Goal: Task Accomplishment & Management: Complete application form

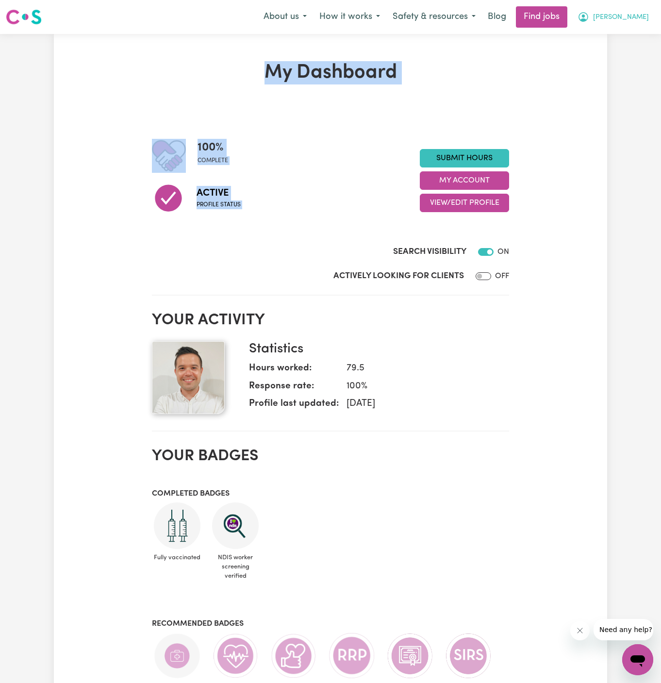
drag, startPoint x: 552, startPoint y: 290, endPoint x: 648, endPoint y: 14, distance: 292.8
click at [648, 13] on span "[PERSON_NAME]" at bounding box center [621, 17] width 56 height 11
click at [635, 32] on link "My Account" at bounding box center [616, 38] width 77 height 18
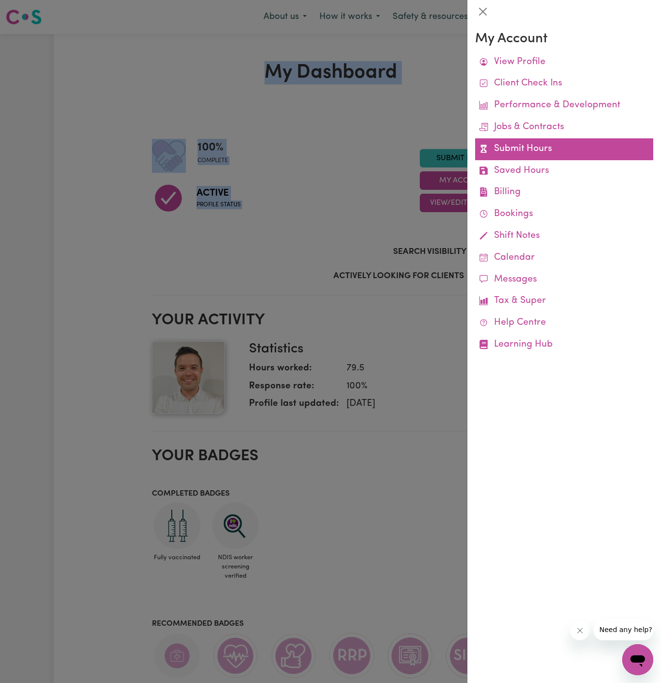
click at [534, 151] on link "Submit Hours" at bounding box center [564, 149] width 178 height 22
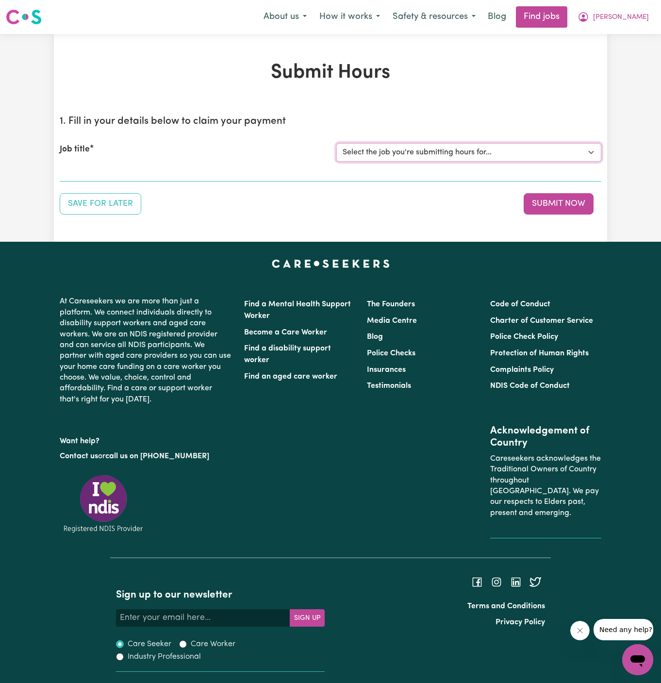
click at [435, 143] on select "Select the job you're submitting hours for... [[PERSON_NAME] ] Support Worker N…" at bounding box center [468, 152] width 265 height 18
select select "11816"
click at [336, 143] on select "Select the job you're submitting hours for... [[PERSON_NAME] ] Support Worker N…" at bounding box center [468, 152] width 265 height 18
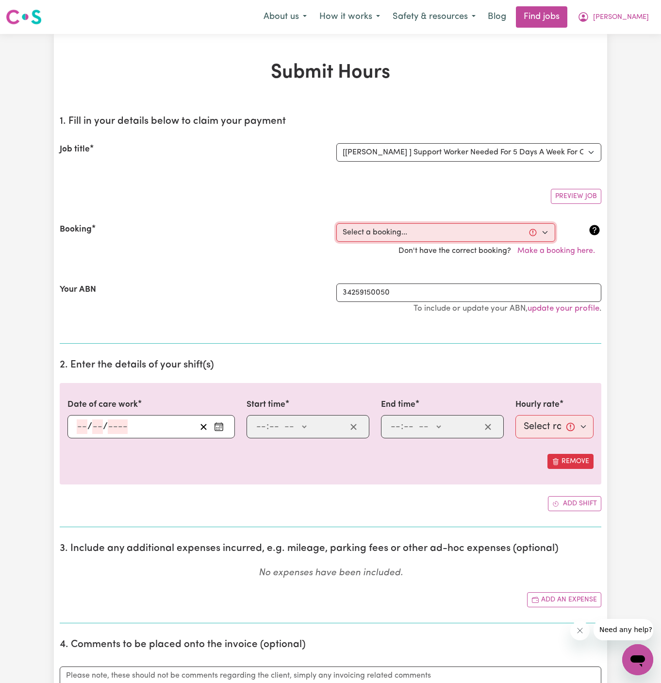
click at [408, 230] on select "Select a booking... [DATE] 06:00pm to 07:00pm (RECURRING) [GEOGRAPHIC_DATA][DAT…" at bounding box center [445, 232] width 219 height 18
select select "353199"
click at [336, 223] on select "Select a booking... [DATE] 06:00pm to 07:00pm (RECURRING) [GEOGRAPHIC_DATA][DAT…" at bounding box center [445, 232] width 219 height 18
type input "[DATE]"
type input "8"
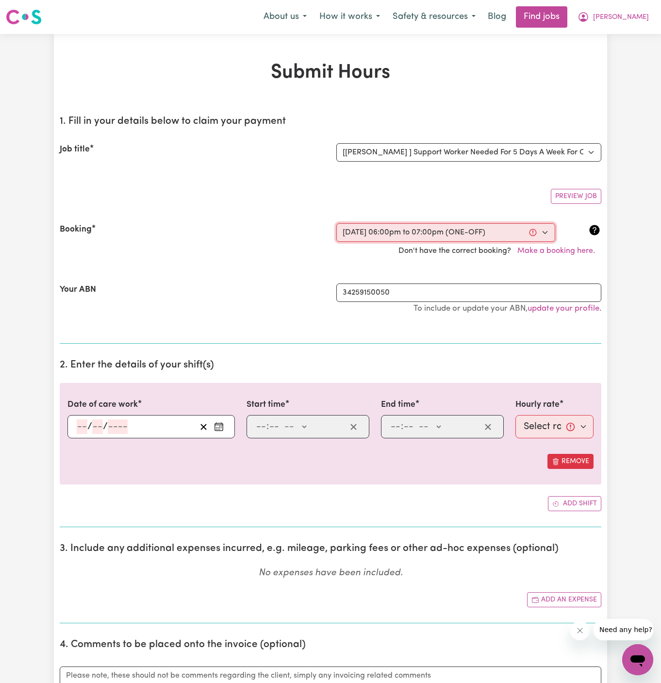
type input "8"
type input "2025"
type input "18:00"
type input "6"
type input "0"
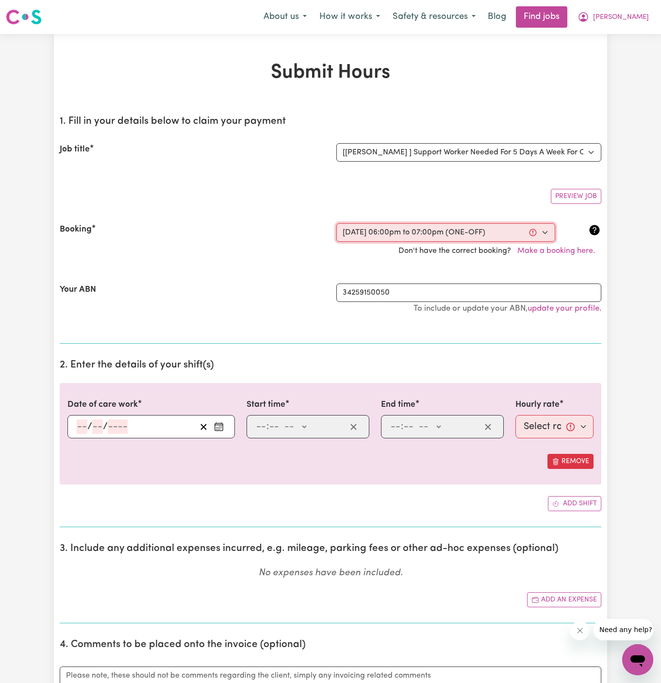
select select "pm"
type input "19:00"
type input "7"
type input "0"
select select "pm"
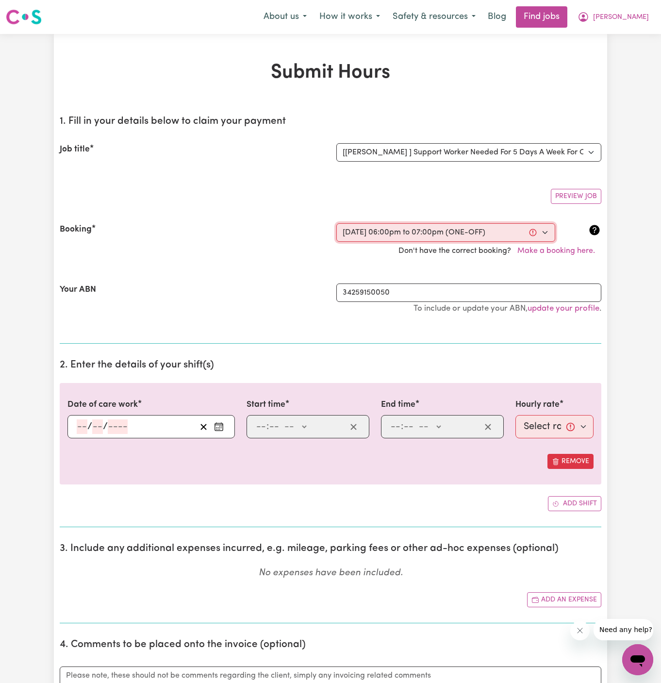
select select "49-Weekday"
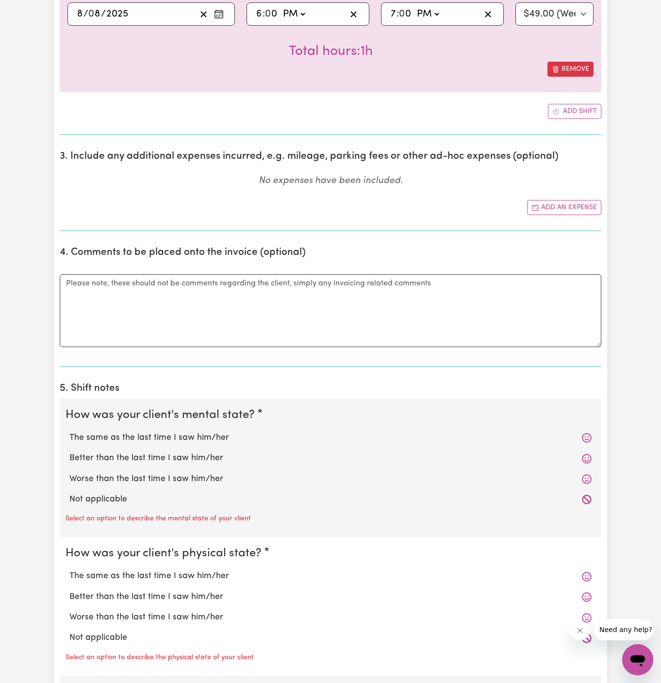
scroll to position [506, 0]
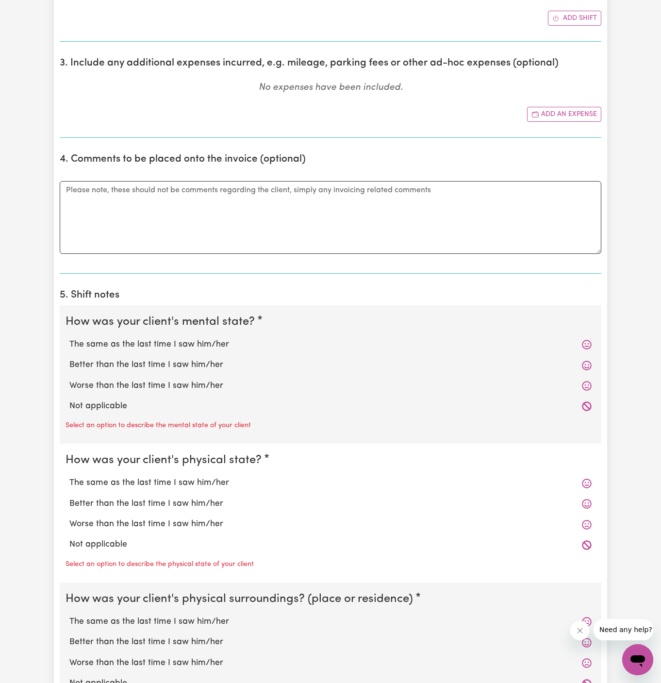
click at [180, 404] on label "Not applicable" at bounding box center [330, 406] width 522 height 13
click at [69, 400] on input "Not applicable" at bounding box center [69, 400] width 0 height 0
radio input "true"
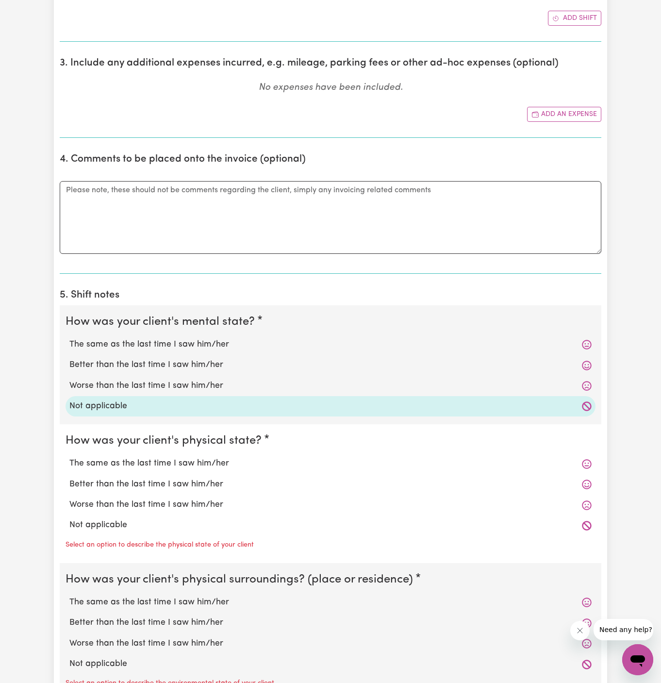
click at [158, 515] on div "Not applicable" at bounding box center [331, 525] width 530 height 20
click at [156, 519] on label "Not applicable" at bounding box center [330, 525] width 522 height 13
click at [69, 518] on input "Not applicable" at bounding box center [69, 518] width 0 height 0
radio input "true"
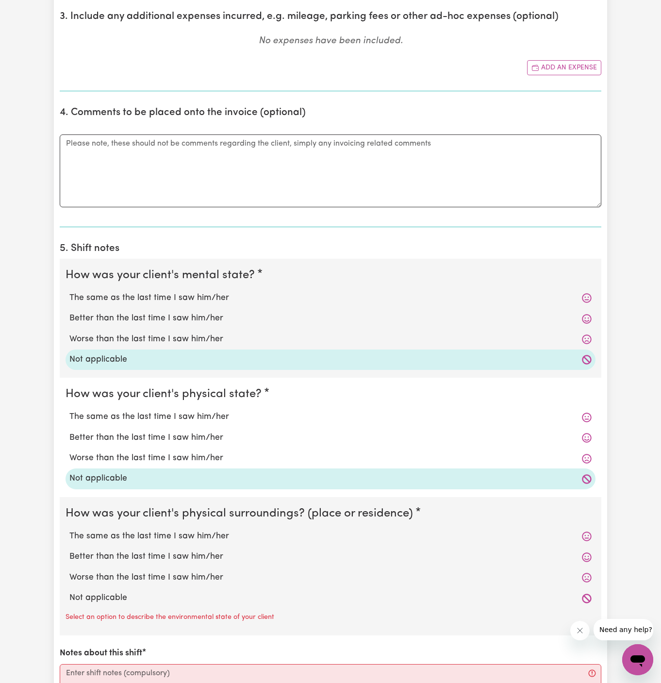
scroll to position [672, 0]
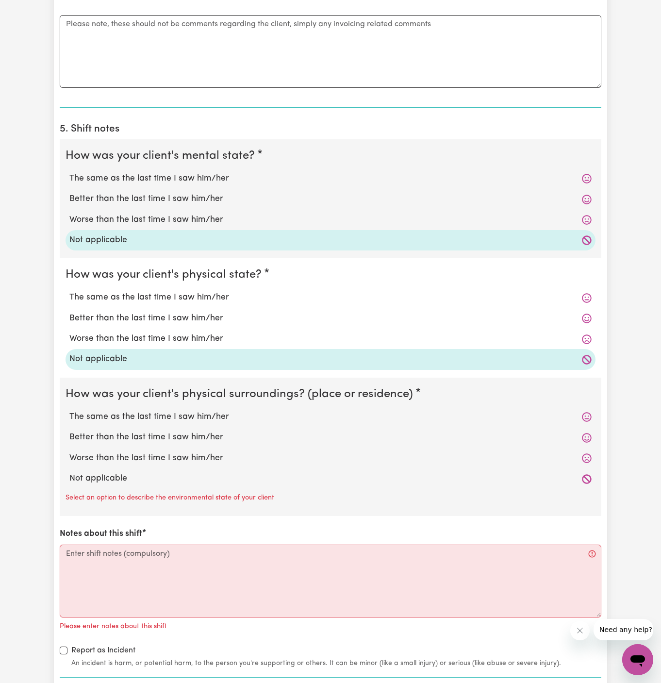
click at [157, 472] on label "Not applicable" at bounding box center [330, 478] width 522 height 13
click at [69, 472] on input "Not applicable" at bounding box center [69, 472] width 0 height 0
radio input "true"
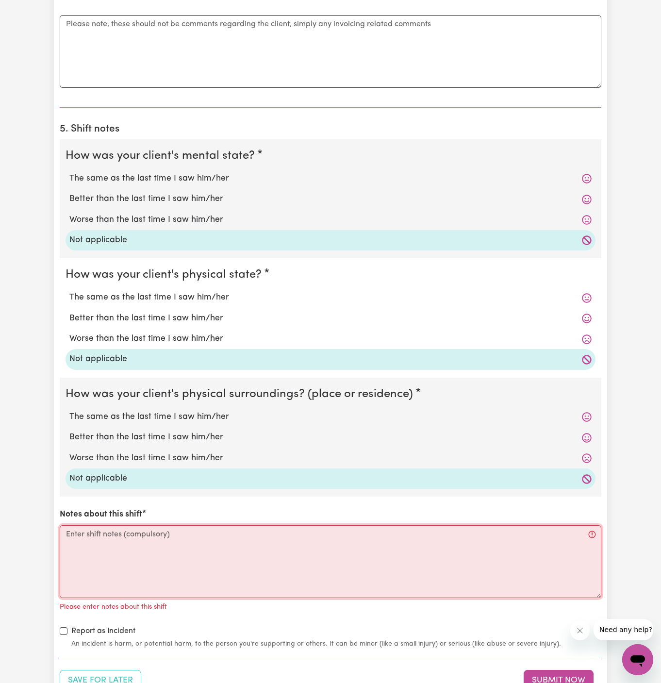
click at [198, 559] on textarea "Notes about this shift" at bounding box center [331, 561] width 542 height 73
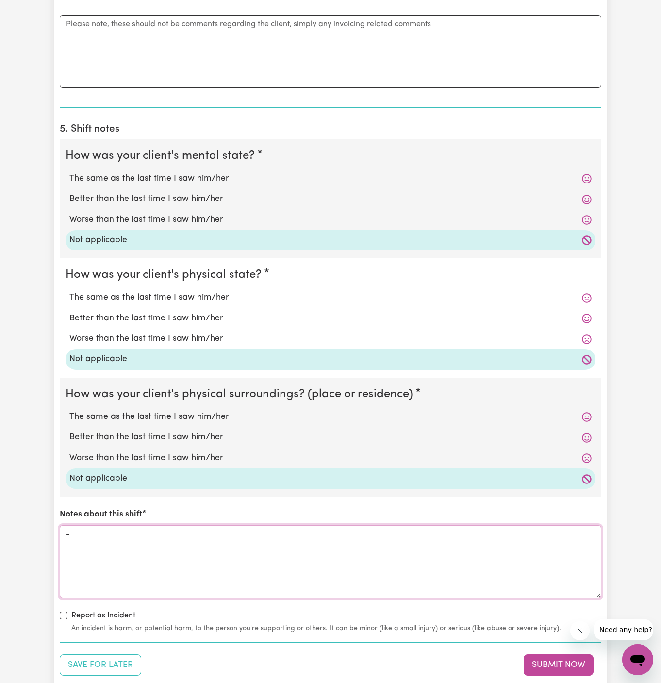
scroll to position [827, 0]
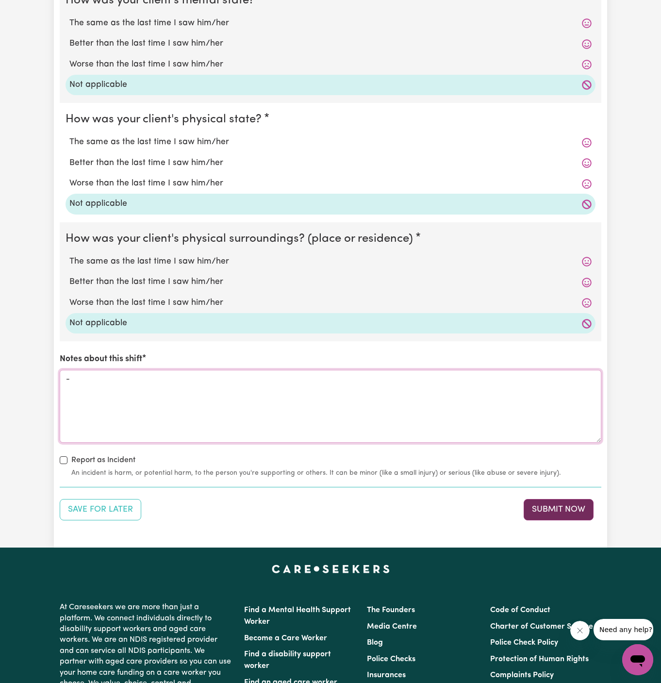
type textarea "-"
click at [552, 511] on button "Submit Now" at bounding box center [559, 509] width 70 height 21
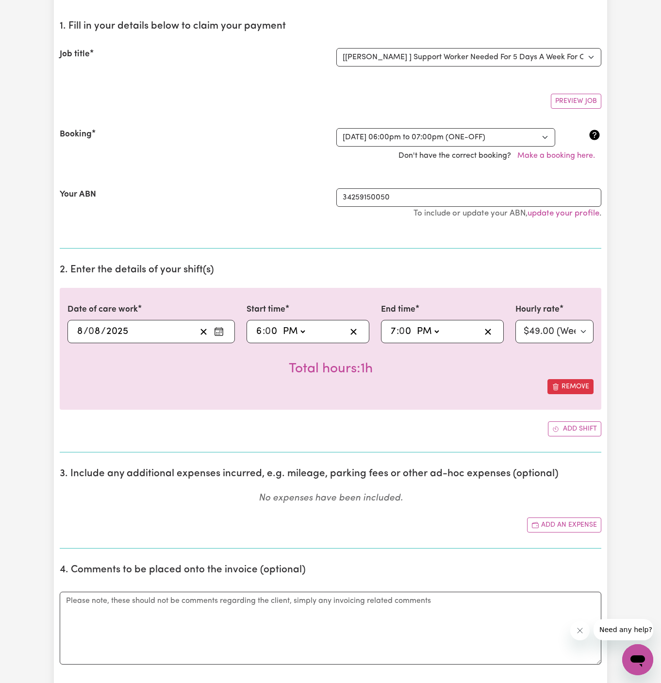
scroll to position [0, 0]
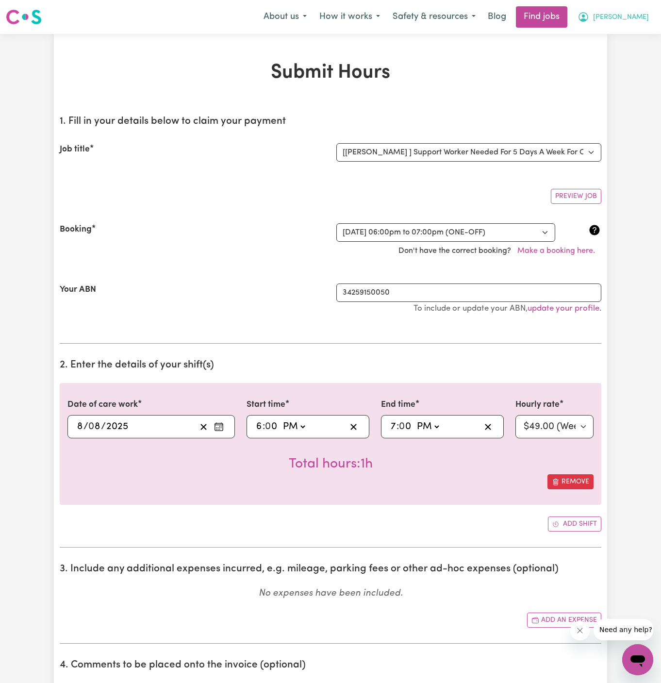
click at [623, 10] on button "[PERSON_NAME]" at bounding box center [613, 17] width 84 height 20
click at [616, 38] on link "My Account" at bounding box center [616, 38] width 77 height 18
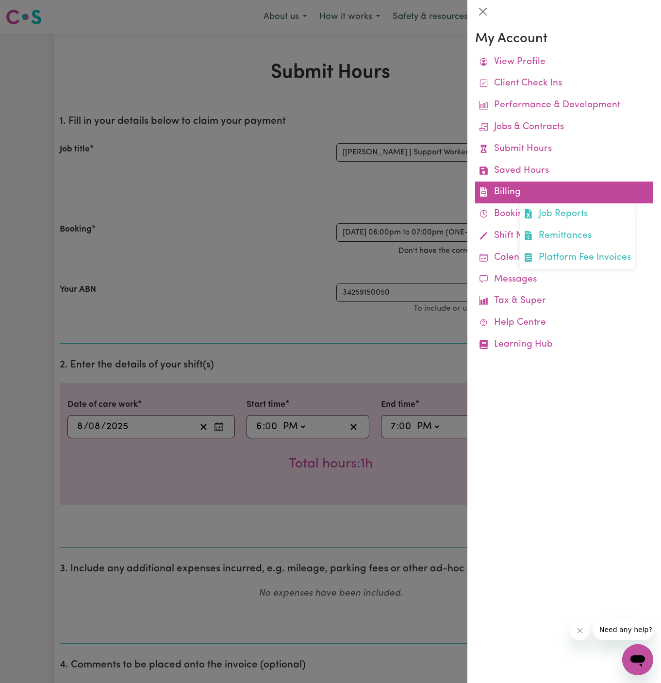
click at [520, 193] on link "Billing Job Reports Remittances Platform Fee Invoices" at bounding box center [564, 193] width 178 height 22
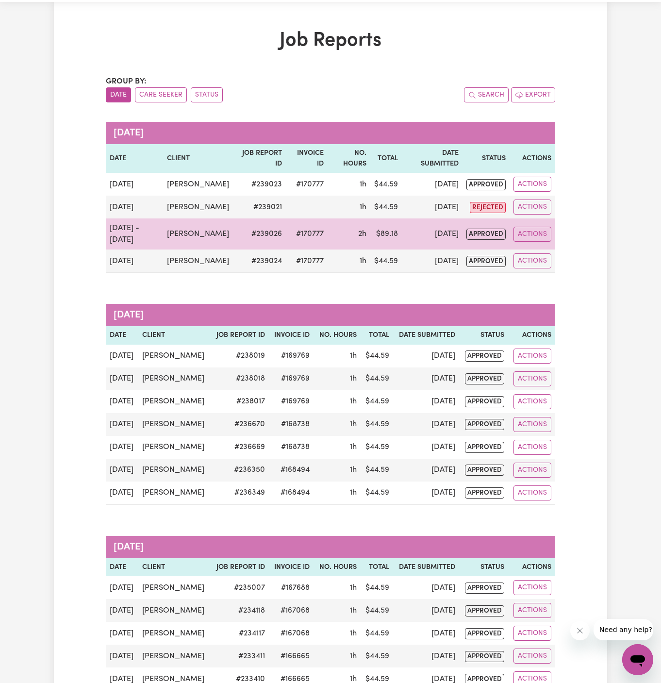
scroll to position [33, 0]
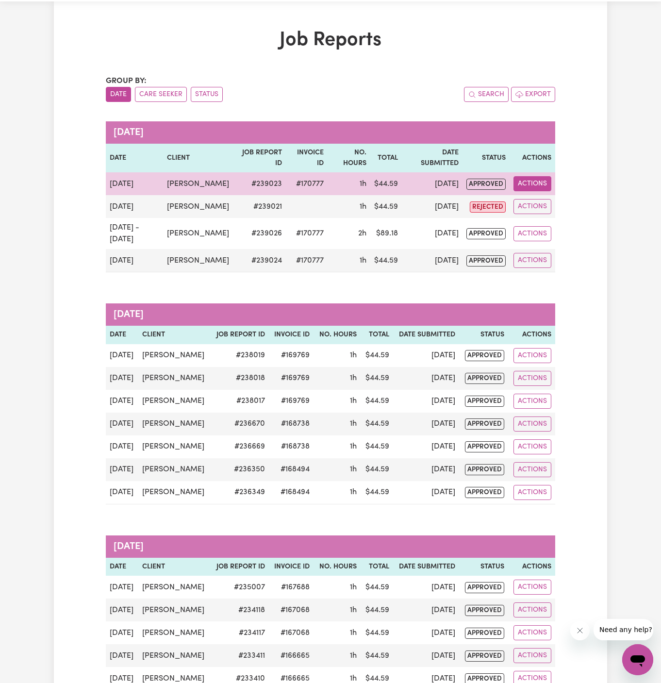
click at [542, 185] on button "Actions" at bounding box center [533, 183] width 38 height 15
click at [558, 206] on link "View Job Report" at bounding box center [555, 205] width 83 height 19
select select "pm"
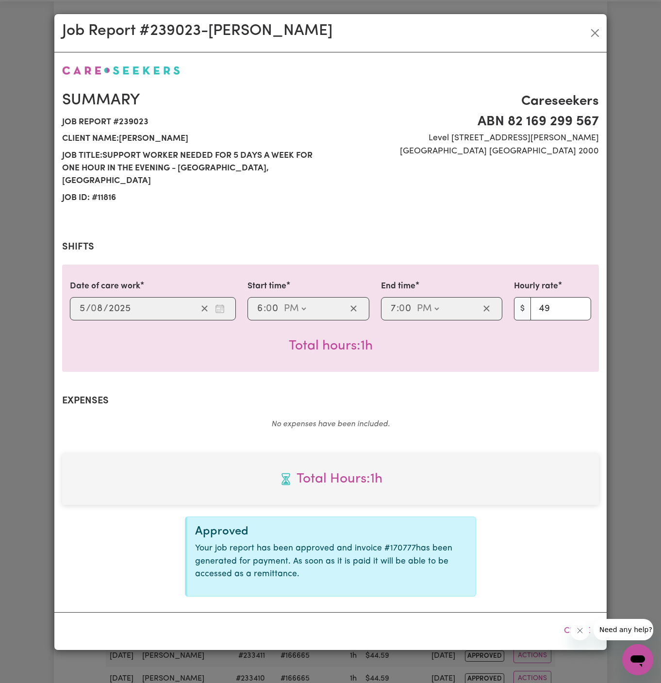
select select "49-Weekday"
click at [594, 38] on button "Close" at bounding box center [595, 33] width 16 height 16
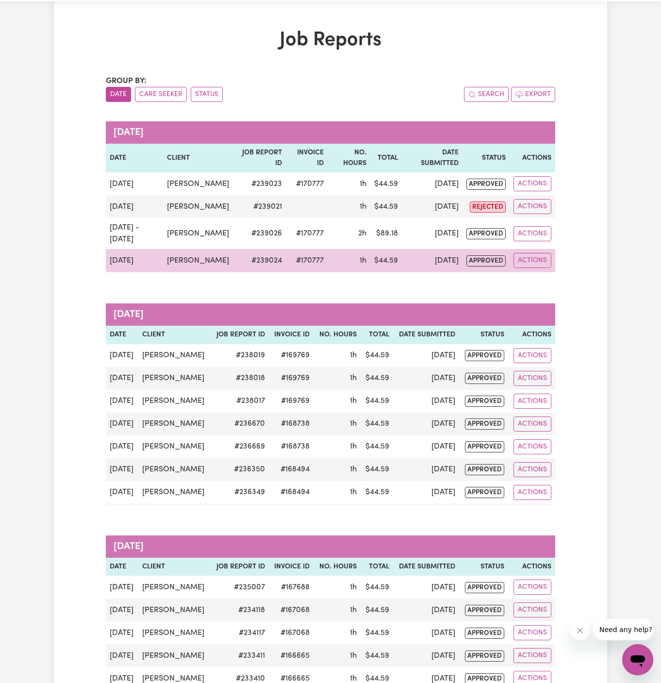
scroll to position [0, 0]
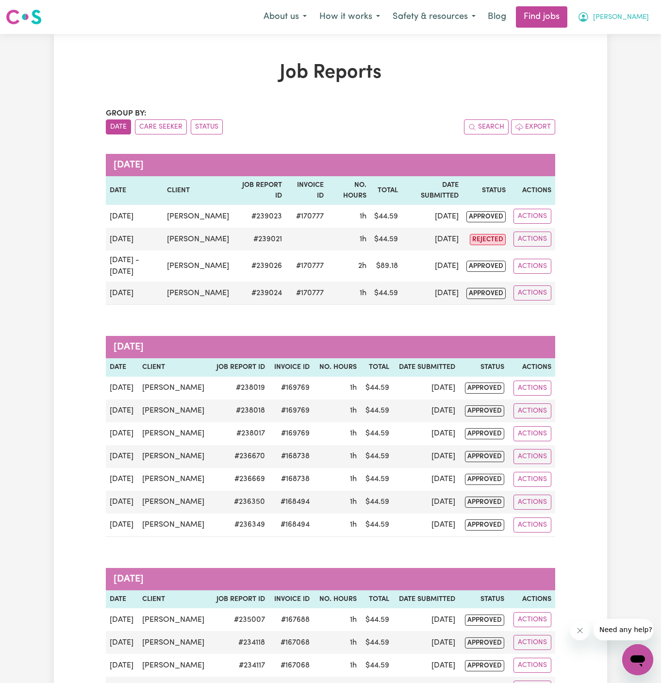
click at [633, 16] on span "[PERSON_NAME]" at bounding box center [621, 17] width 56 height 11
click at [621, 29] on link "My Account" at bounding box center [616, 38] width 77 height 18
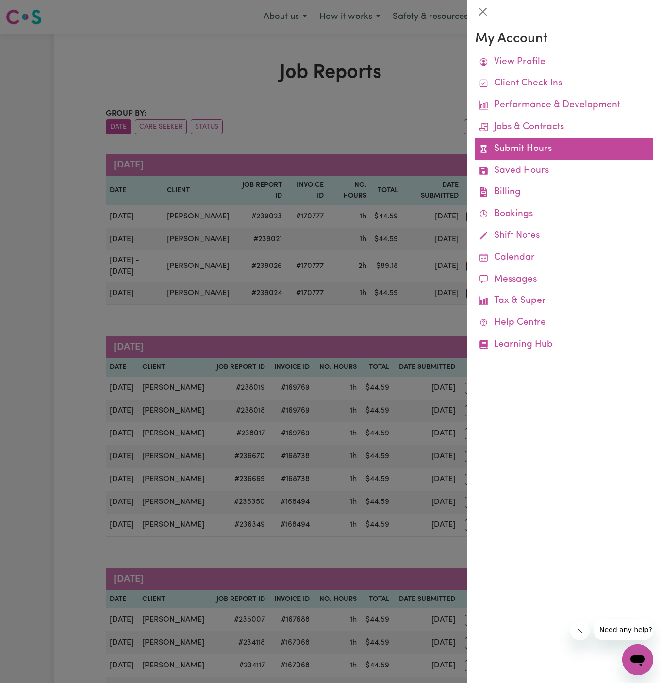
click at [530, 157] on link "Submit Hours" at bounding box center [564, 149] width 178 height 22
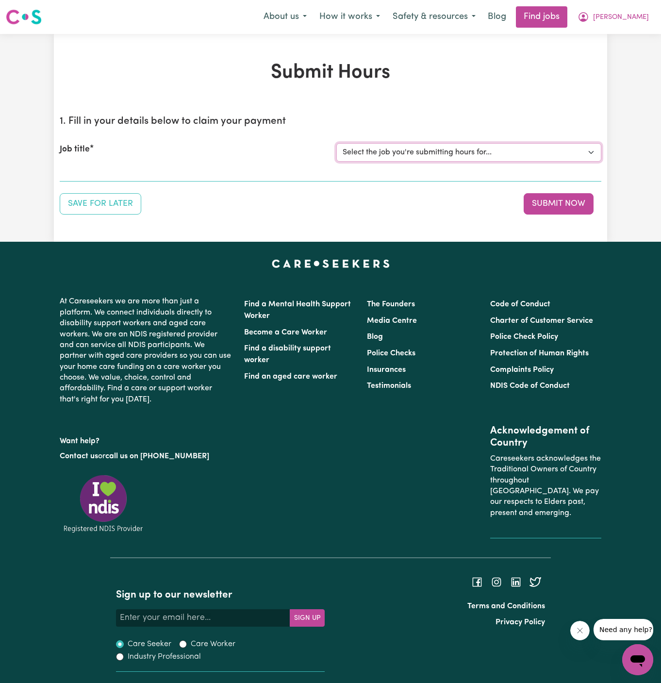
click at [444, 148] on select "Select the job you're submitting hours for... [[PERSON_NAME] ] Support Worker N…" at bounding box center [468, 152] width 265 height 18
select select "11816"
click at [336, 143] on select "Select the job you're submitting hours for... [[PERSON_NAME] ] Support Worker N…" at bounding box center [468, 152] width 265 height 18
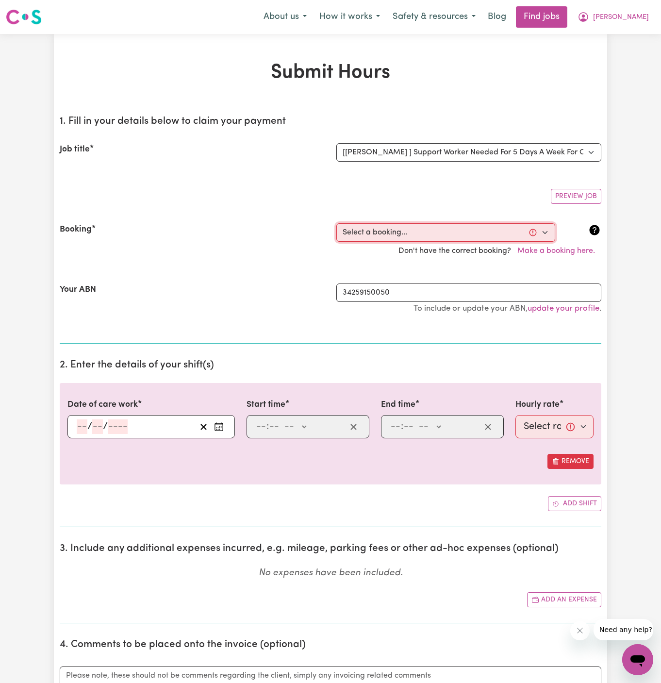
click at [435, 237] on select "Select a booking... [DATE] 06:00pm to 07:00pm (RECURRING) [GEOGRAPHIC_DATA][DAT…" at bounding box center [445, 232] width 219 height 18
select select "353210"
click at [336, 223] on select "Select a booking... [DATE] 06:00pm to 07:00pm (RECURRING) [GEOGRAPHIC_DATA][DAT…" at bounding box center [445, 232] width 219 height 18
type input "[DATE]"
type input "11"
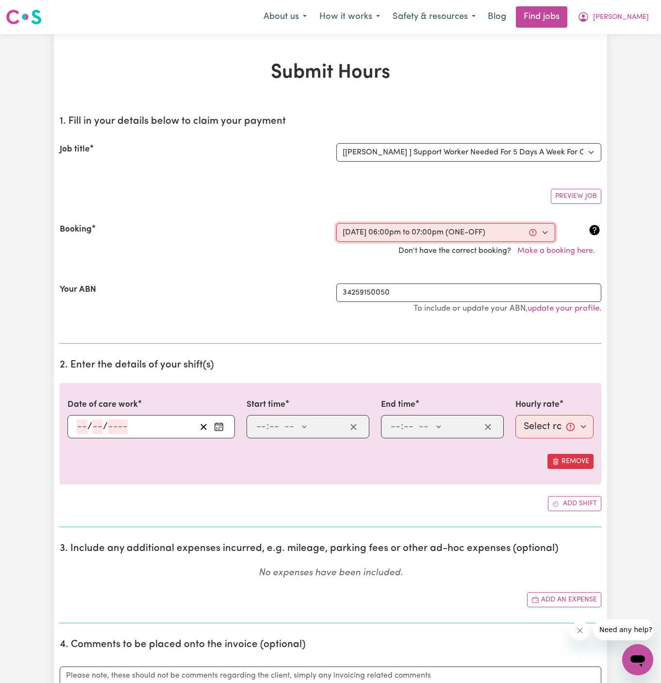
type input "8"
type input "2025"
type input "18:00"
type input "6"
type input "0"
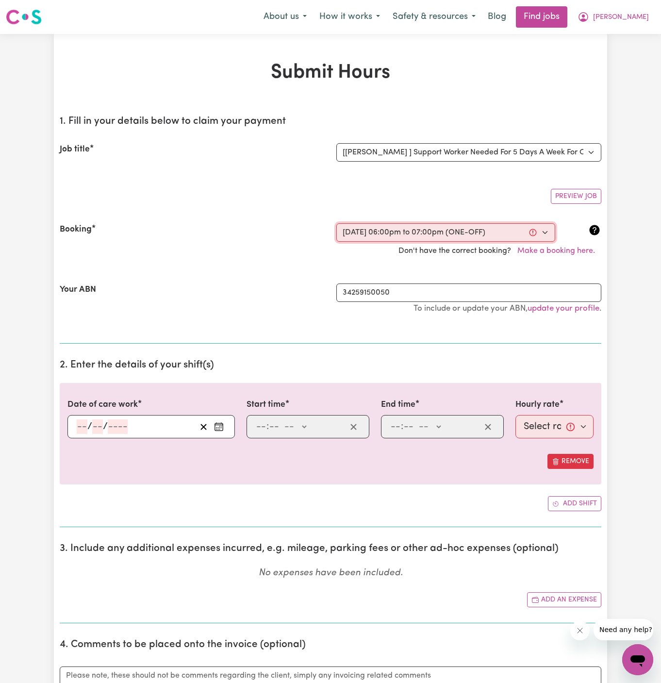
select select "pm"
type input "19:00"
type input "7"
type input "0"
select select "pm"
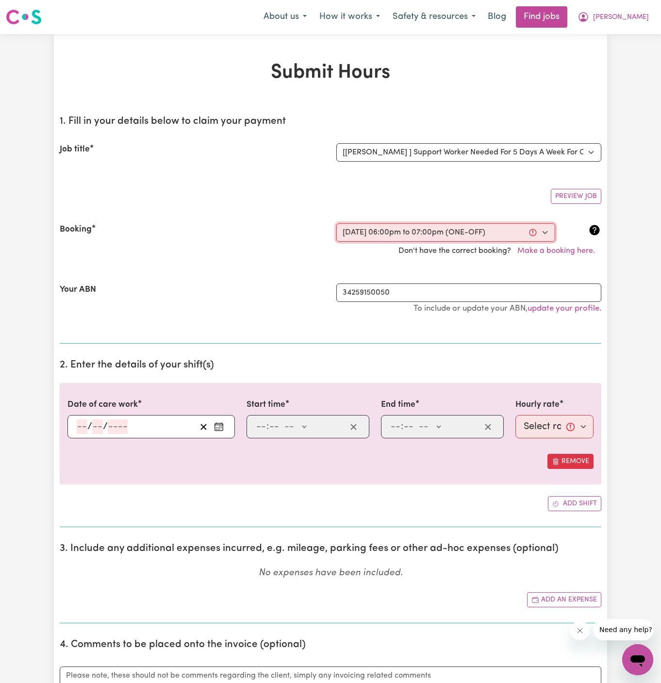
select select "49-Weekday"
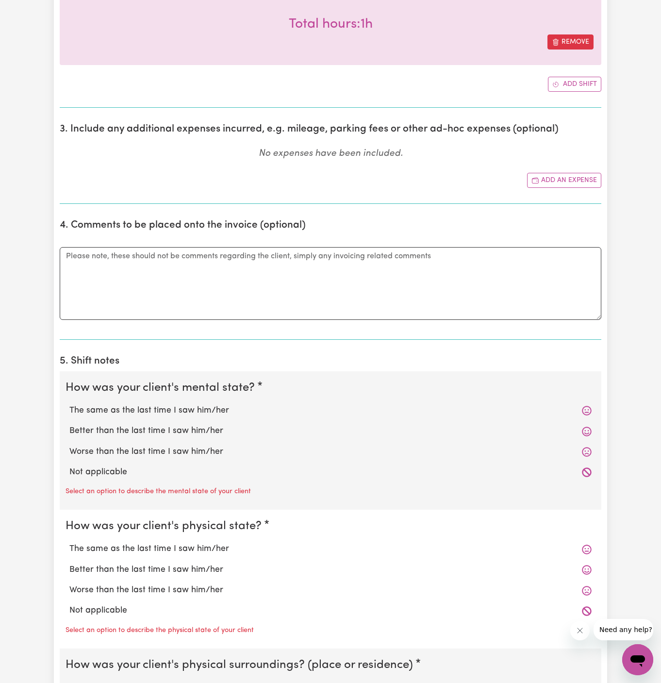
scroll to position [475, 0]
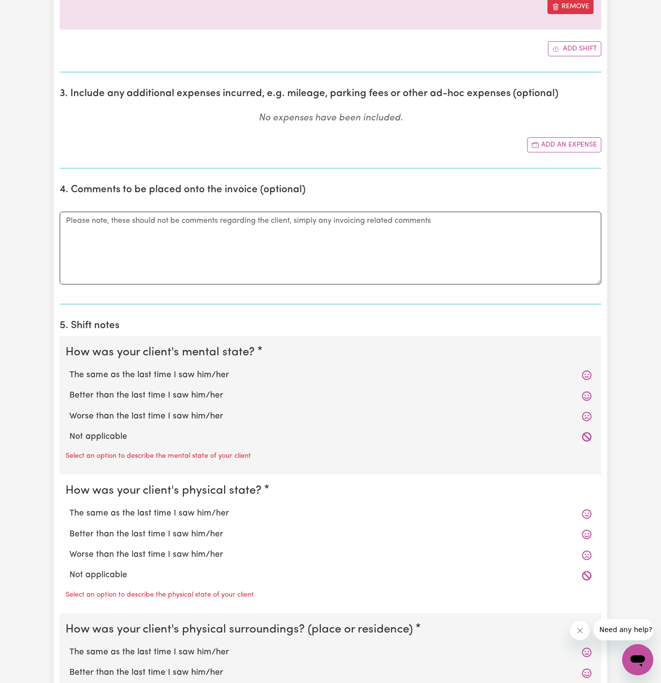
click at [164, 427] on div "Not applicable" at bounding box center [331, 437] width 530 height 20
click at [159, 437] on label "Not applicable" at bounding box center [330, 437] width 522 height 13
click at [69, 431] on input "Not applicable" at bounding box center [69, 430] width 0 height 0
radio input "true"
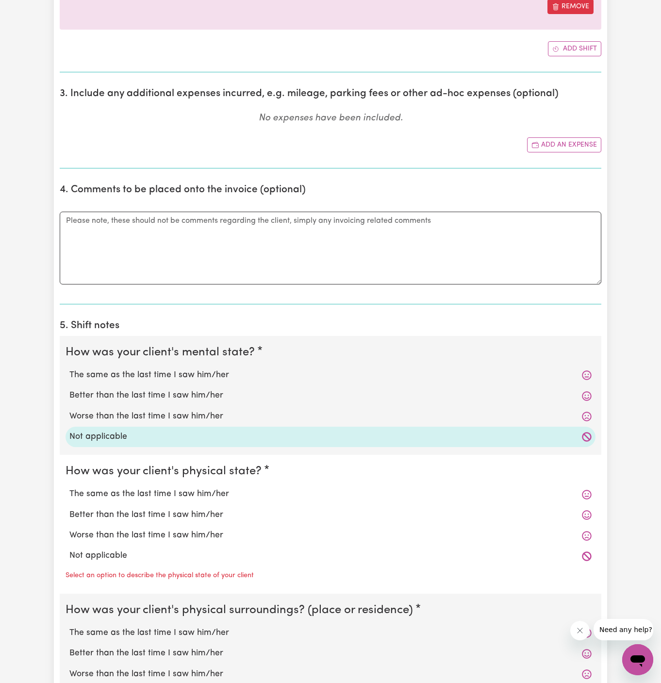
click at [145, 551] on label "Not applicable" at bounding box center [330, 556] width 522 height 13
click at [69, 550] on input "Not applicable" at bounding box center [69, 549] width 0 height 0
radio input "true"
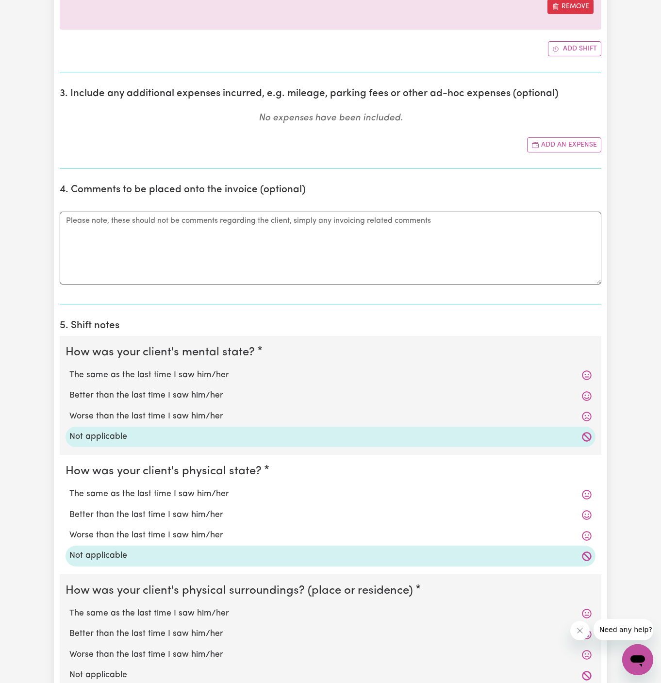
scroll to position [689, 0]
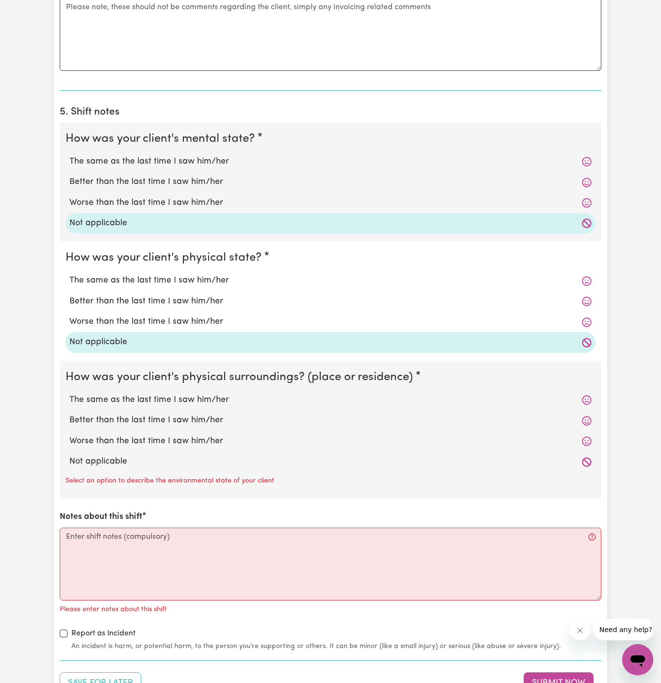
click at [167, 457] on label "Not applicable" at bounding box center [330, 461] width 522 height 13
click at [69, 455] on input "Not applicable" at bounding box center [69, 455] width 0 height 0
radio input "true"
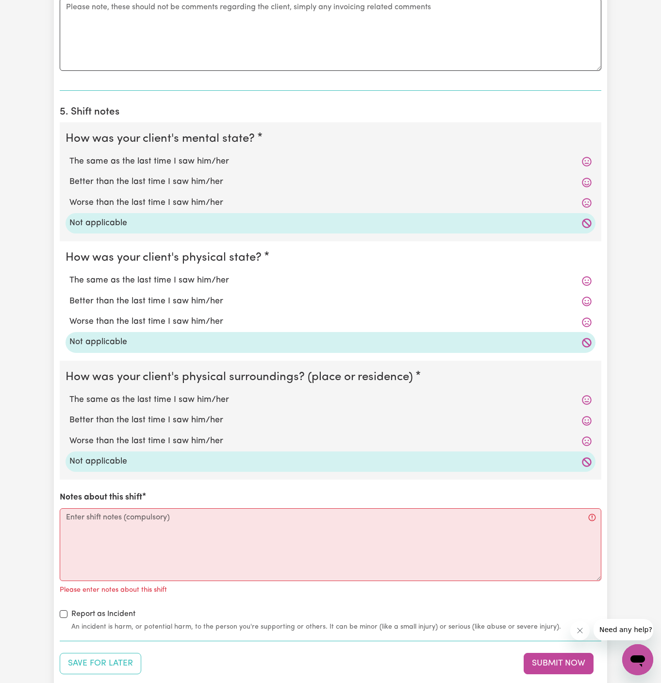
click at [304, 595] on div "How was your client's mental state? The same as the last time I saw him/her Bet…" at bounding box center [331, 377] width 542 height 510
click at [331, 550] on textarea "Notes about this shift" at bounding box center [331, 544] width 542 height 73
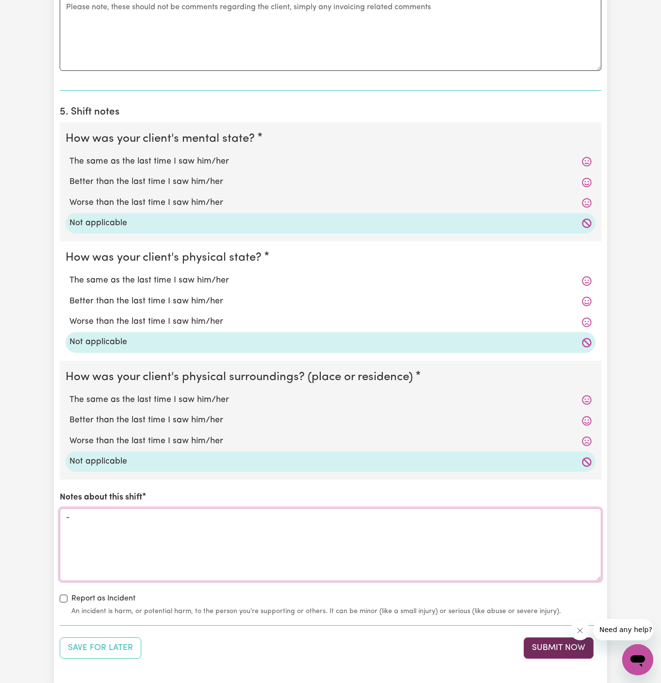
type textarea "-"
click at [554, 642] on button "Submit Now" at bounding box center [559, 647] width 70 height 21
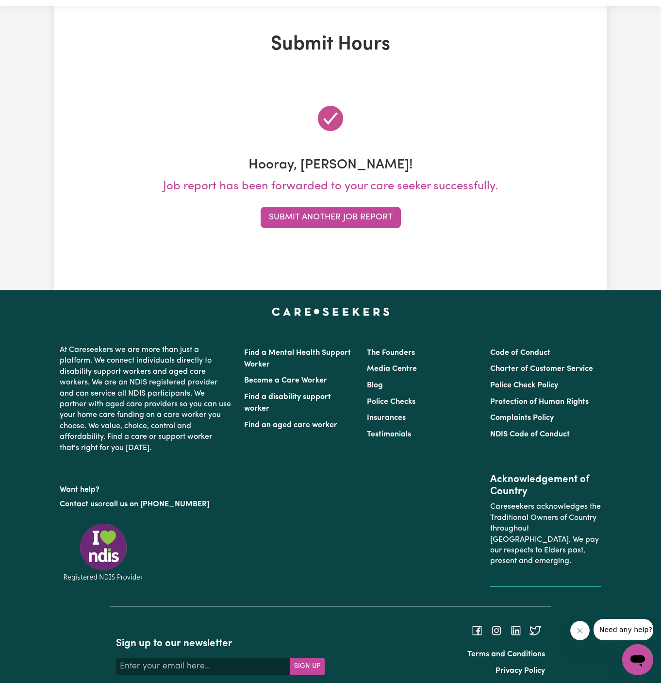
scroll to position [0, 0]
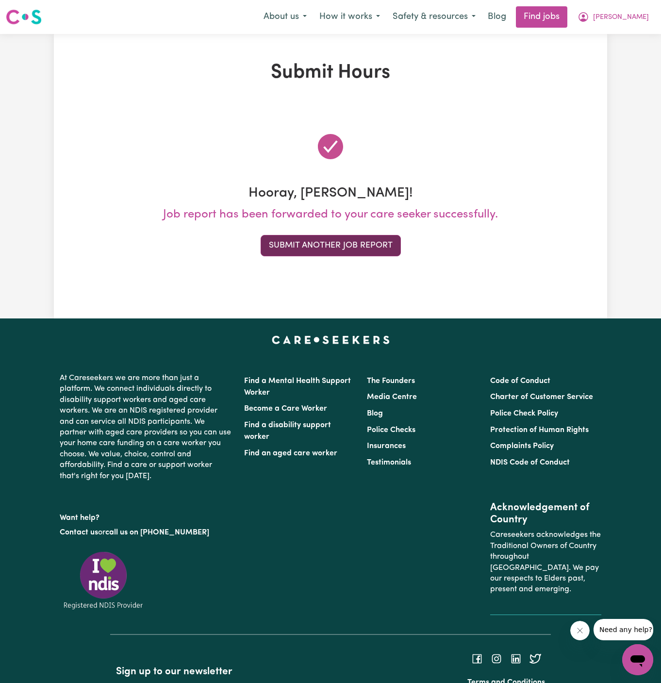
click at [378, 242] on button "Submit Another Job Report" at bounding box center [331, 245] width 140 height 21
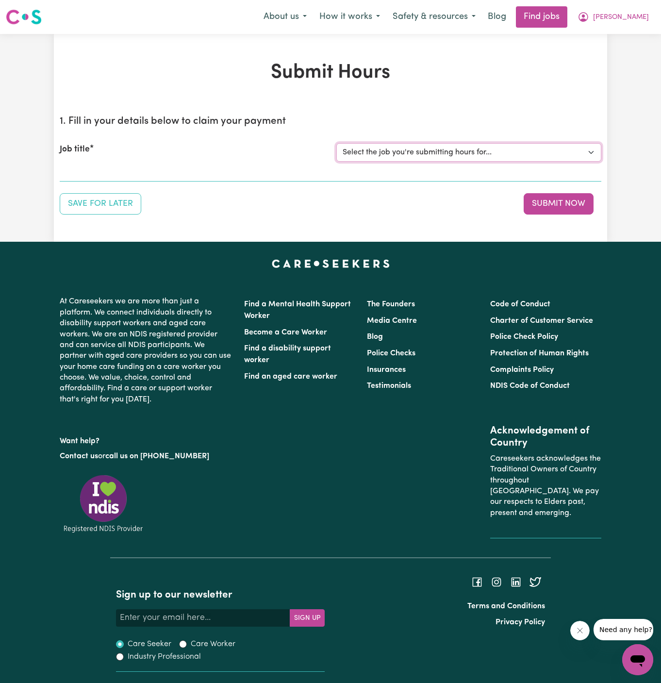
click at [362, 151] on select "Select the job you're submitting hours for... [[PERSON_NAME] ] Support Worker N…" at bounding box center [468, 152] width 265 height 18
select select "11816"
click at [336, 143] on select "Select the job you're submitting hours for... [[PERSON_NAME] ] Support Worker N…" at bounding box center [468, 152] width 265 height 18
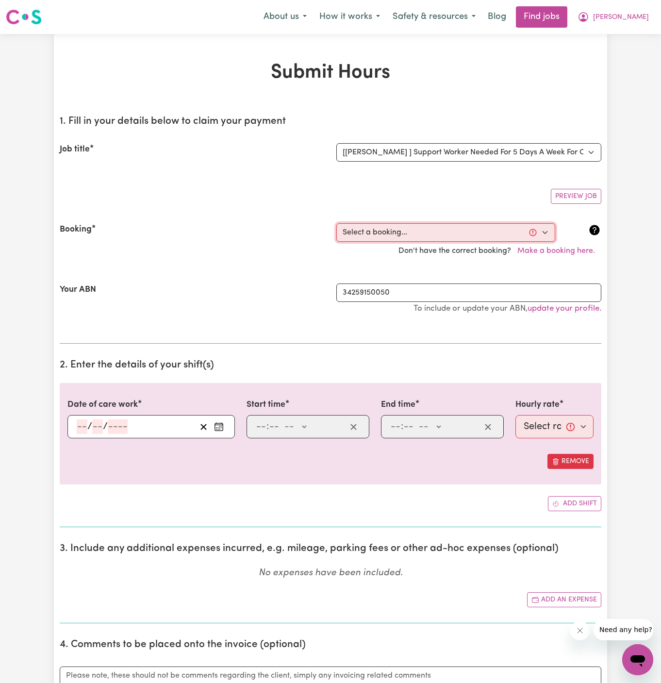
click at [394, 229] on select "Select a booking... [DATE] 06:00pm to 07:00pm (RECURRING) [GEOGRAPHIC_DATA][DAT…" at bounding box center [445, 232] width 219 height 18
select select "338139"
click at [336, 223] on select "Select a booking... [DATE] 06:00pm to 07:00pm (RECURRING) [GEOGRAPHIC_DATA][DAT…" at bounding box center [445, 232] width 219 height 18
type input "[DATE]"
type input "12"
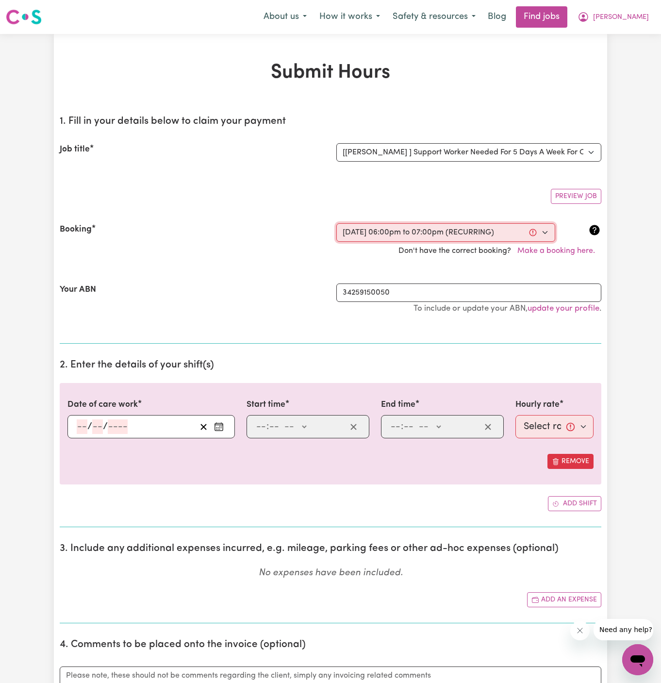
type input "8"
type input "2025"
type input "18:00"
type input "6"
type input "0"
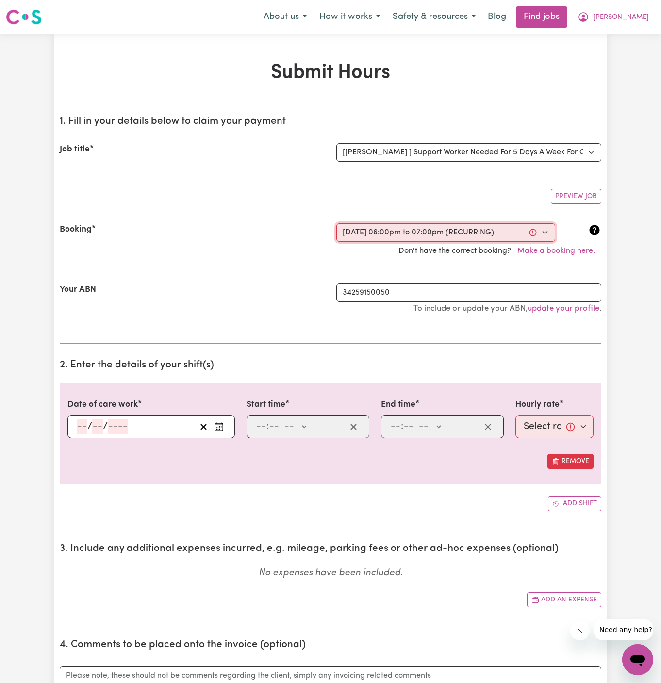
select select "pm"
type input "19:00"
type input "7"
type input "0"
select select "pm"
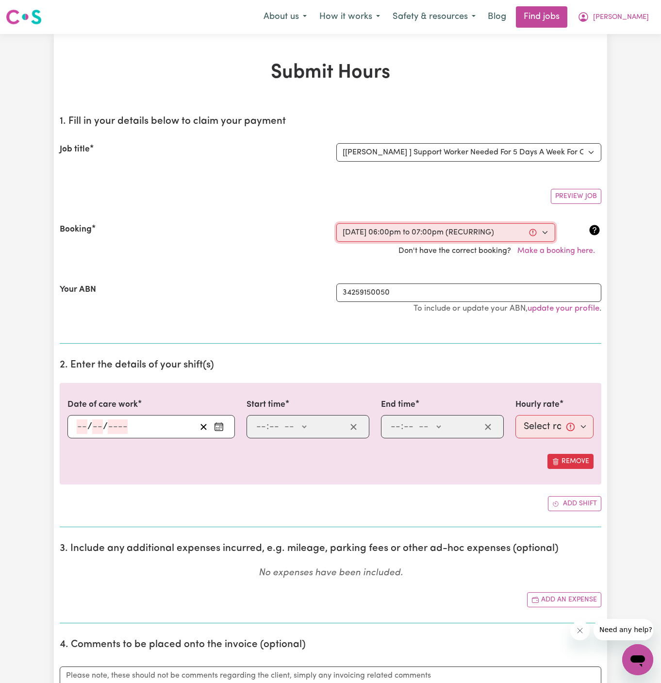
select select "49-Weekday"
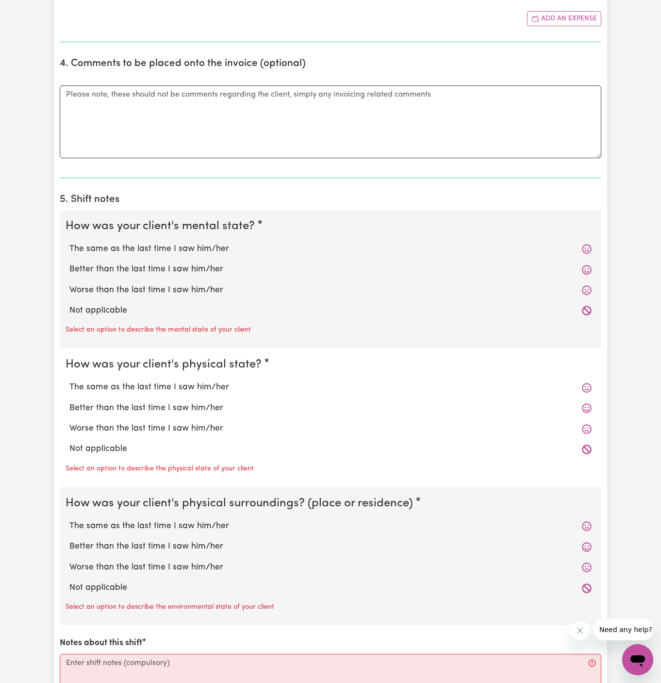
scroll to position [603, 0]
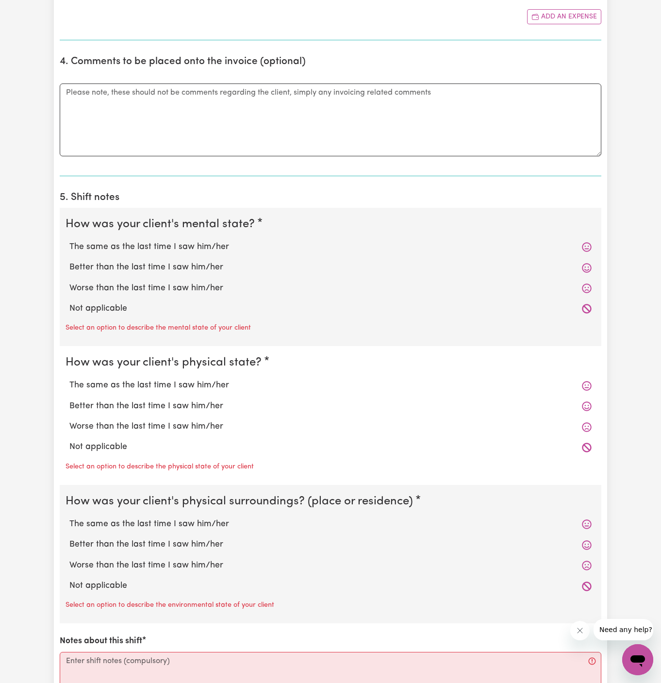
click at [146, 315] on div "Not applicable" at bounding box center [331, 309] width 530 height 20
click at [144, 302] on label "Not applicable" at bounding box center [330, 308] width 522 height 13
click at [69, 302] on input "Not applicable" at bounding box center [69, 302] width 0 height 0
radio input "true"
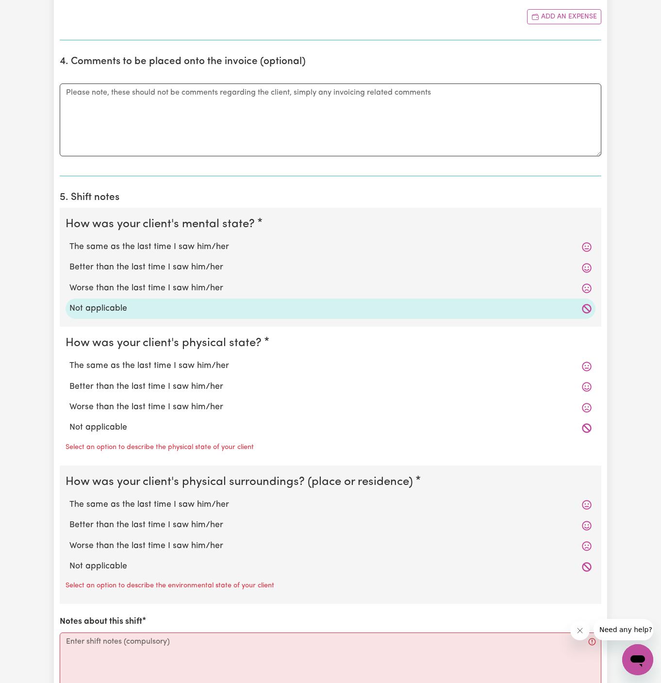
click at [150, 421] on label "Not applicable" at bounding box center [330, 427] width 522 height 13
click at [69, 421] on input "Not applicable" at bounding box center [69, 421] width 0 height 0
radio input "true"
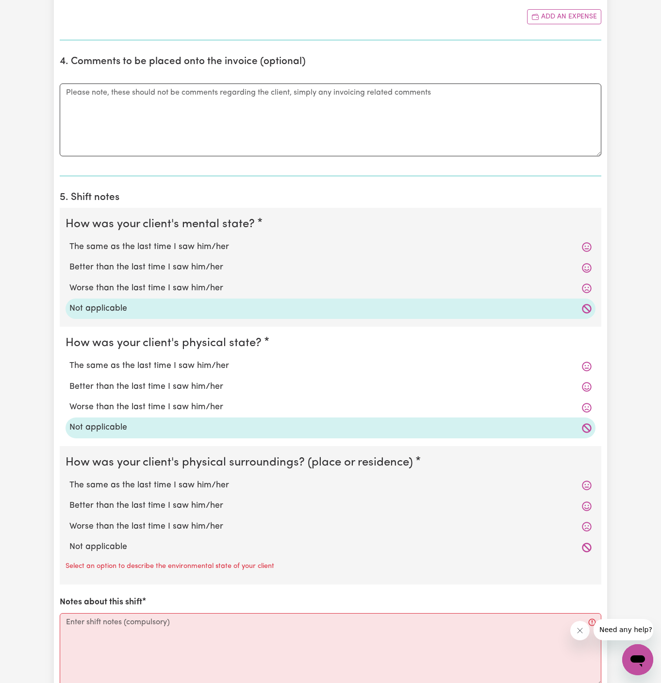
click at [171, 546] on label "Not applicable" at bounding box center [330, 547] width 522 height 13
click at [69, 541] on input "Not applicable" at bounding box center [69, 540] width 0 height 0
radio input "true"
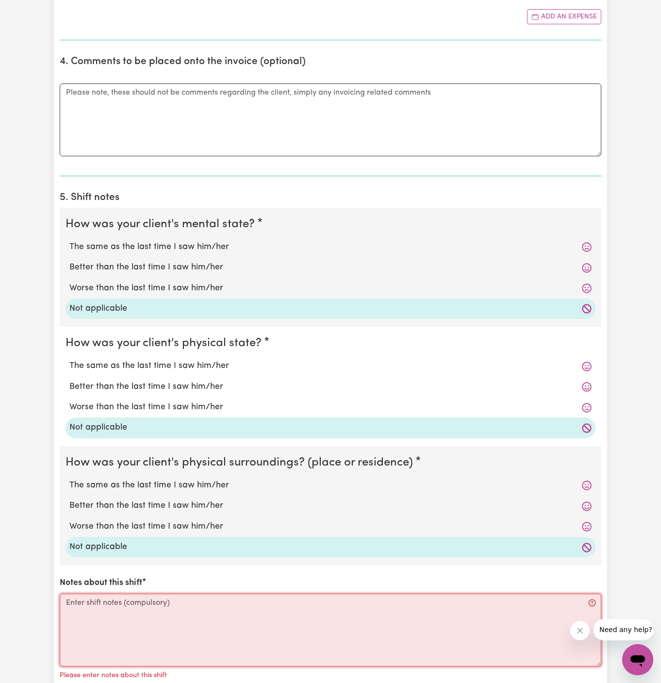
click at [411, 642] on textarea "Notes about this shift" at bounding box center [331, 630] width 542 height 73
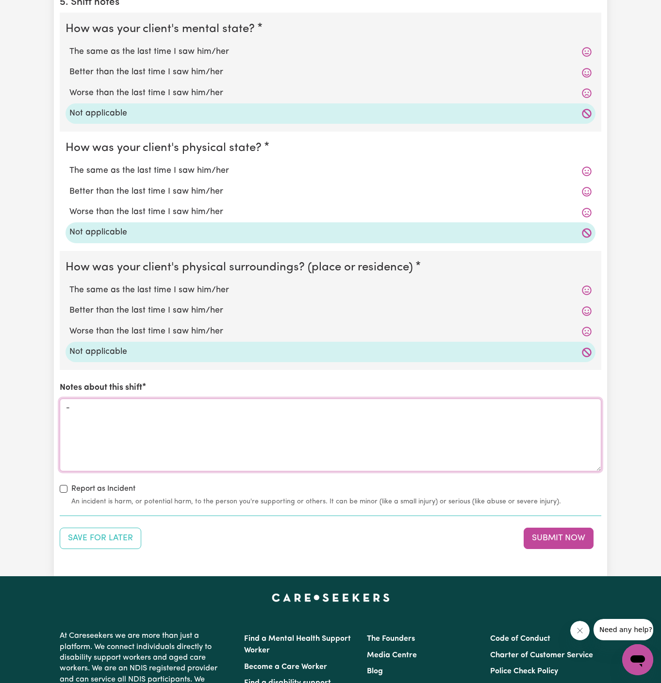
scroll to position [825, 0]
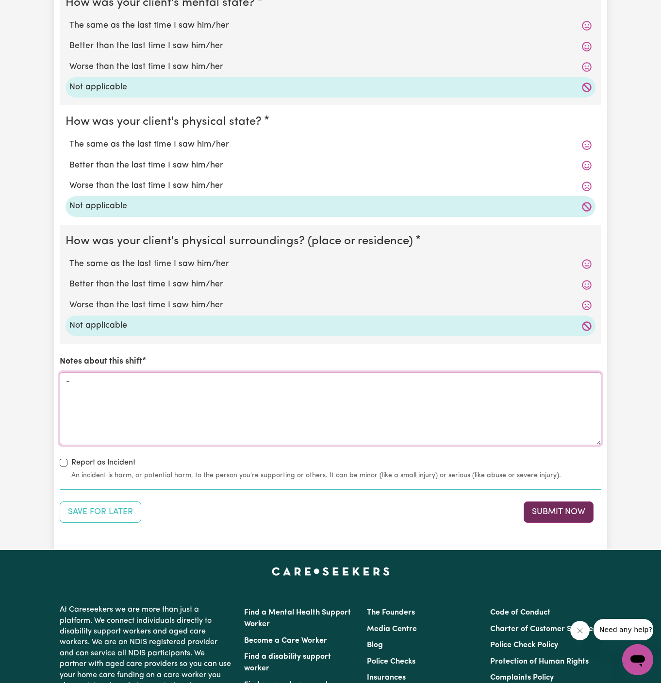
type textarea "-"
click at [543, 518] on button "Submit Now" at bounding box center [559, 511] width 70 height 21
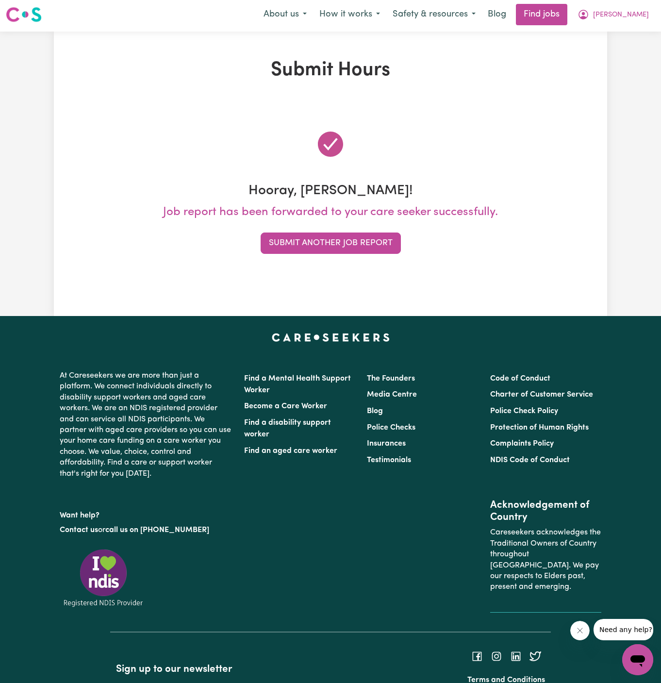
scroll to position [0, 0]
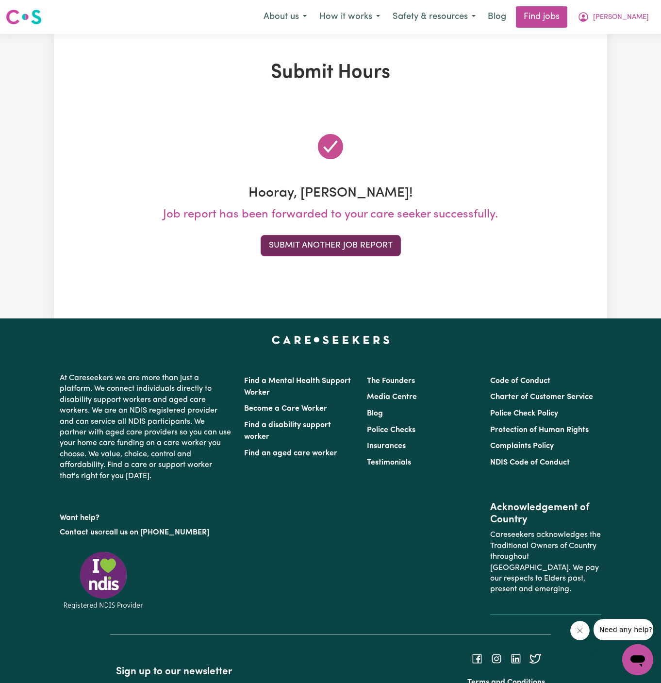
click at [365, 238] on button "Submit Another Job Report" at bounding box center [331, 245] width 140 height 21
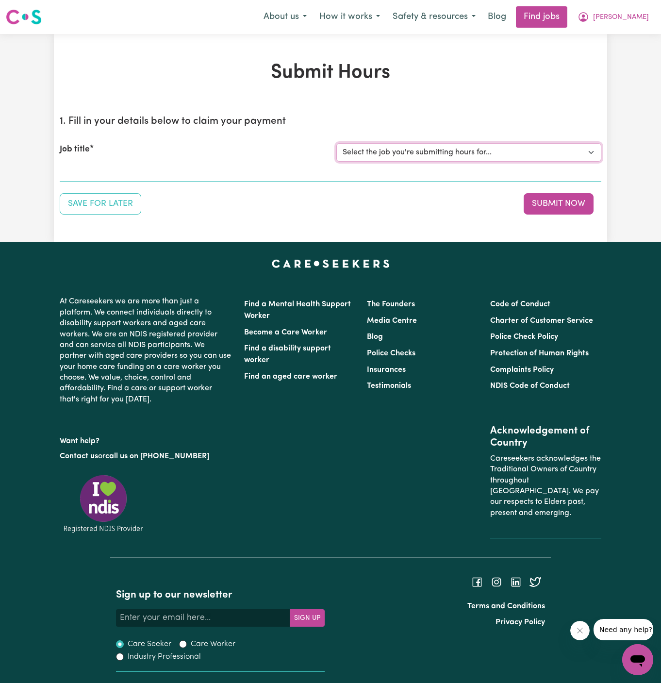
click at [441, 152] on select "Select the job you're submitting hours for... [[PERSON_NAME] ] Support Worker N…" at bounding box center [468, 152] width 265 height 18
select select "11816"
click at [336, 143] on select "Select the job you're submitting hours for... [[PERSON_NAME] ] Support Worker N…" at bounding box center [468, 152] width 265 height 18
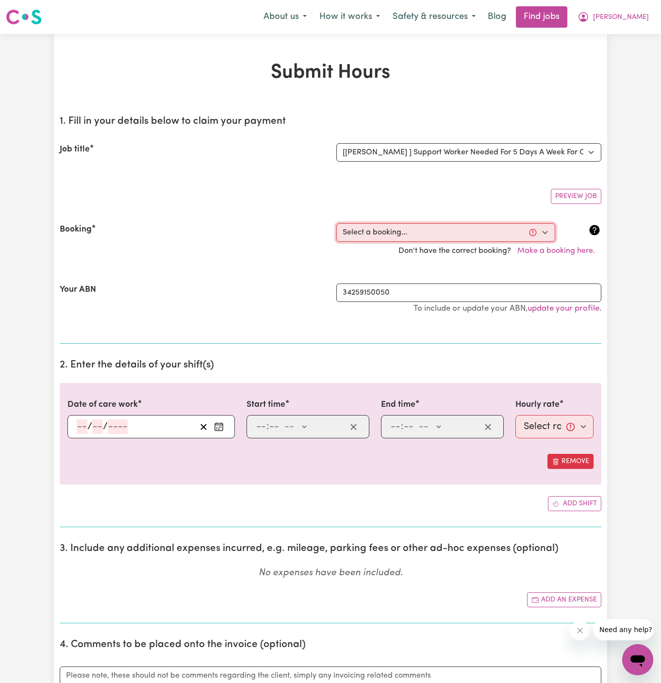
click at [433, 236] on select "Select a booking... [DATE] 06:00pm to 07:00pm (RECURRING) [GEOGRAPHIC_DATA][DAT…" at bounding box center [445, 232] width 219 height 18
select select "350492"
click at [336, 223] on select "Select a booking... [DATE] 06:00pm to 07:00pm (RECURRING) [GEOGRAPHIC_DATA][DAT…" at bounding box center [445, 232] width 219 height 18
type input "[DATE]"
type input "13"
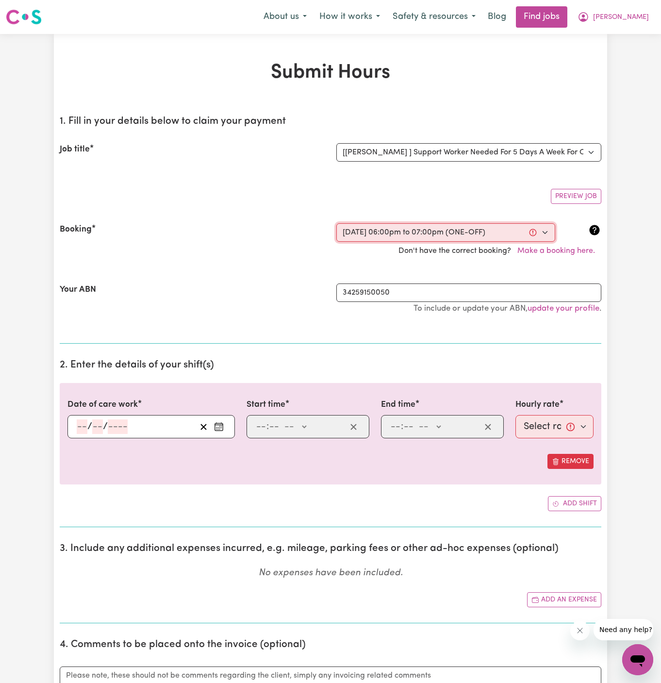
type input "8"
type input "2025"
type input "18:00"
type input "6"
type input "0"
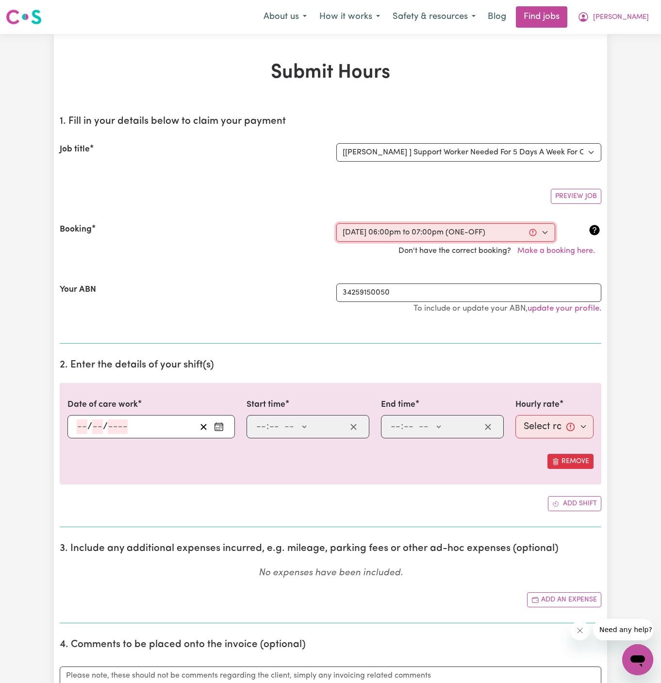
select select "pm"
type input "19:00"
type input "7"
type input "0"
select select "pm"
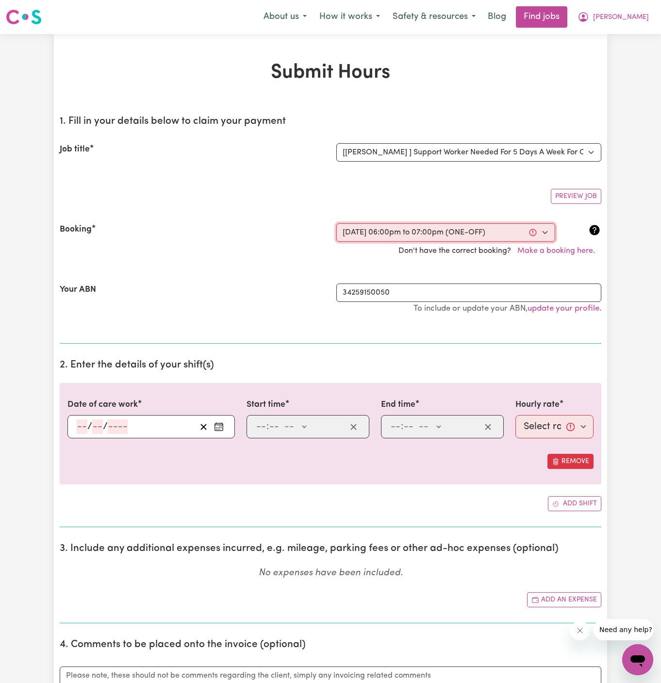
select select "49-Weekday"
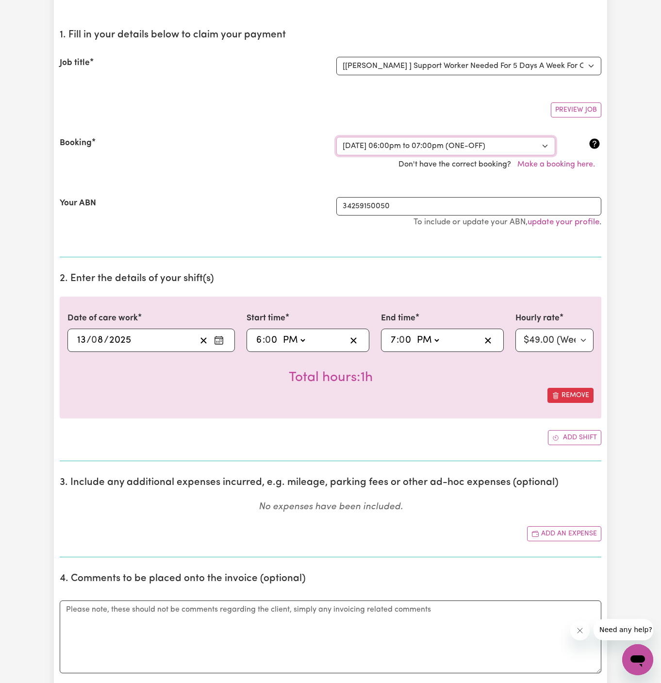
scroll to position [216, 0]
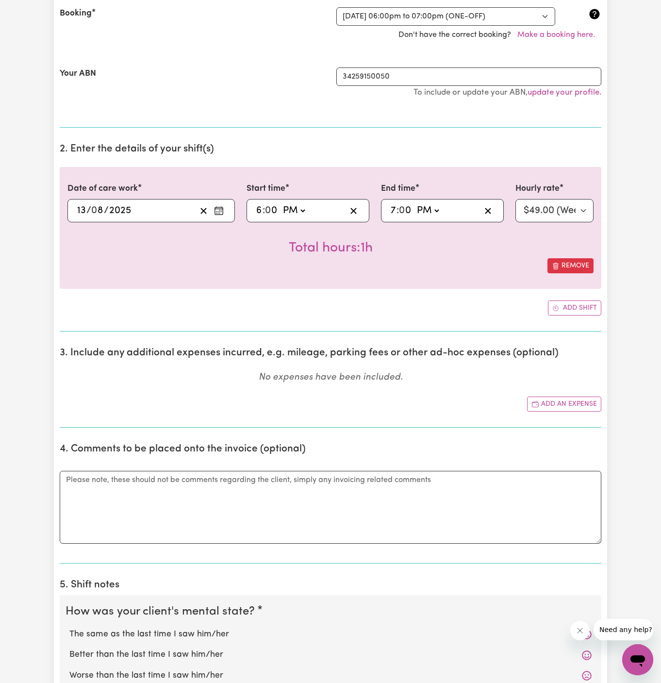
click at [114, 628] on label "The same as the last time I saw him/her" at bounding box center [330, 634] width 522 height 13
click at [69, 628] on input "The same as the last time I saw him/her" at bounding box center [69, 628] width 0 height 0
radio input "true"
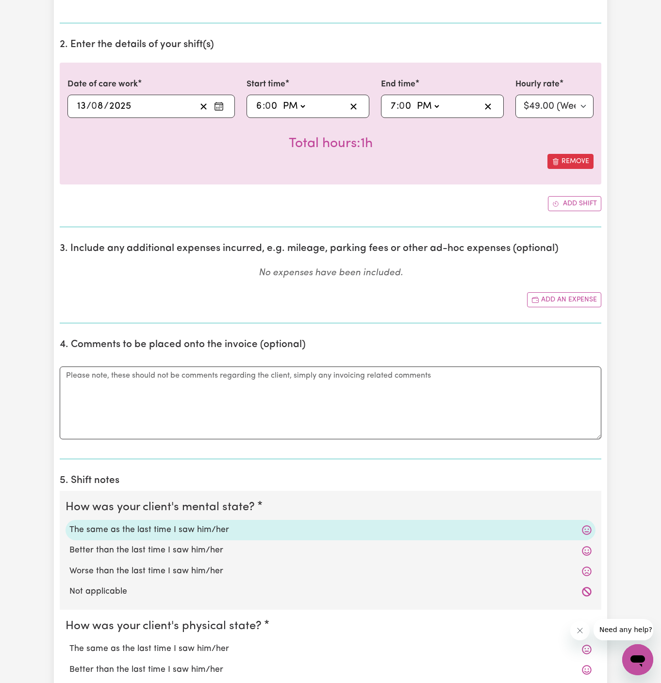
scroll to position [328, 0]
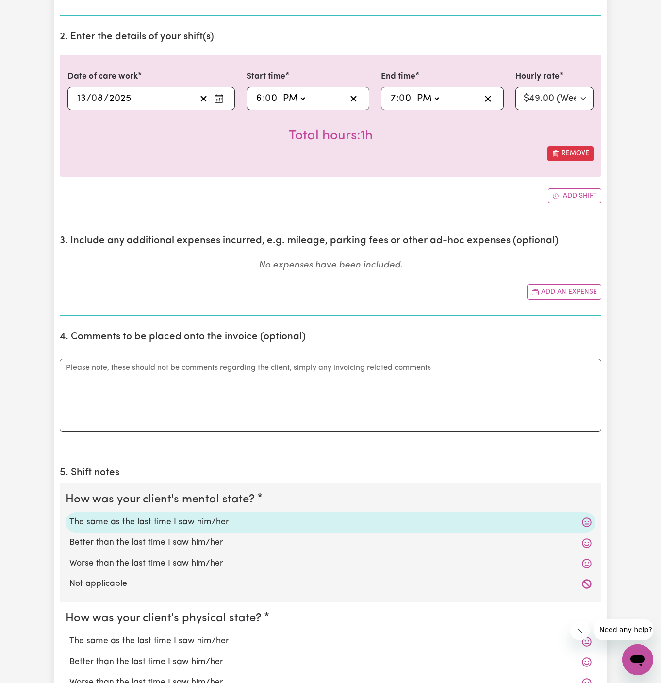
click at [146, 562] on label "Worse than the last time I saw him/her" at bounding box center [330, 563] width 522 height 13
click at [69, 557] on input "Worse than the last time I saw him/her" at bounding box center [69, 557] width 0 height 0
radio input "true"
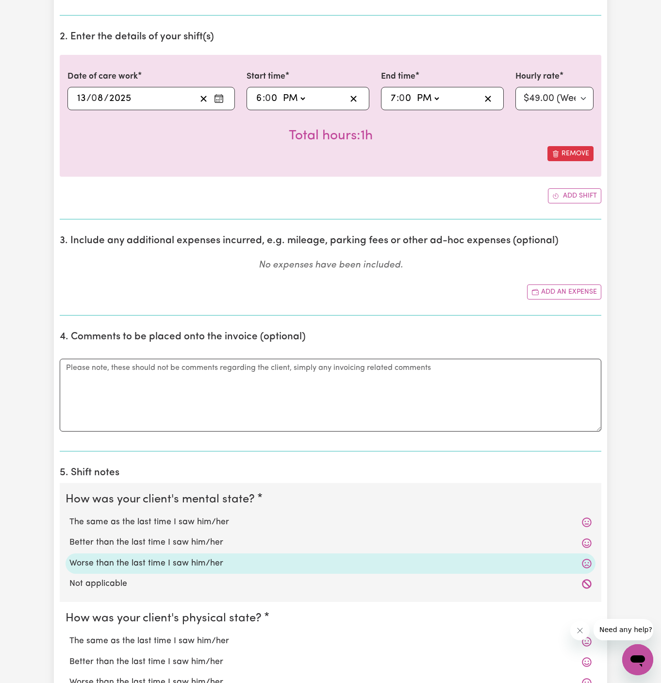
click at [134, 580] on label "Not applicable" at bounding box center [330, 584] width 522 height 13
click at [69, 578] on input "Not applicable" at bounding box center [69, 577] width 0 height 0
radio input "true"
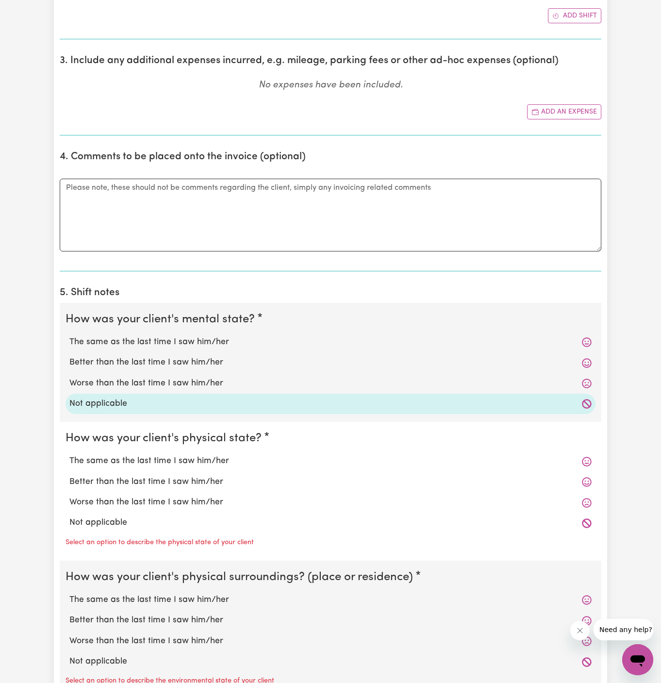
scroll to position [510, 0]
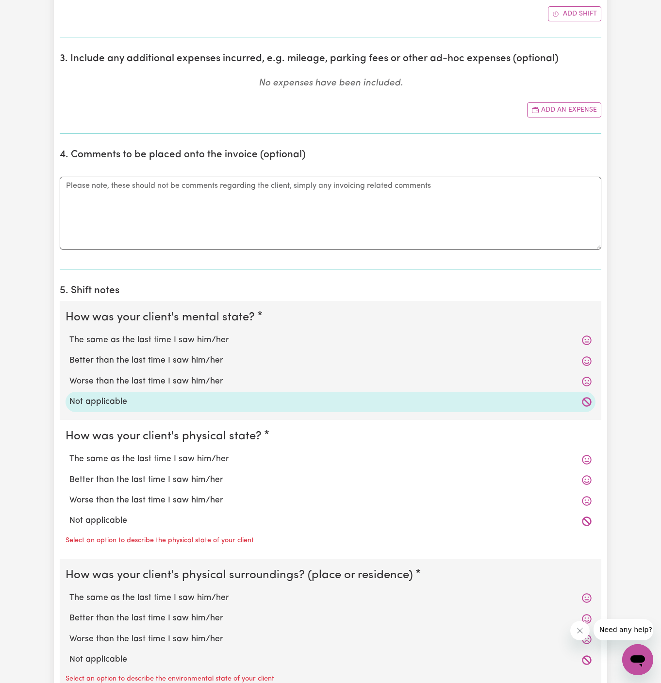
click at [150, 520] on label "Not applicable" at bounding box center [330, 521] width 522 height 13
click at [69, 515] on input "Not applicable" at bounding box center [69, 514] width 0 height 0
radio input "true"
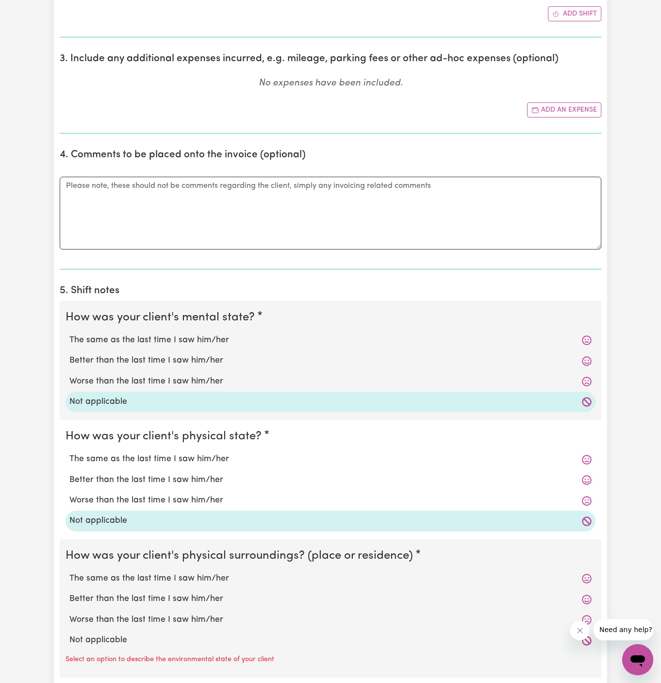
click at [141, 634] on label "Not applicable" at bounding box center [330, 640] width 522 height 13
click at [69, 633] on input "Not applicable" at bounding box center [69, 633] width 0 height 0
radio input "true"
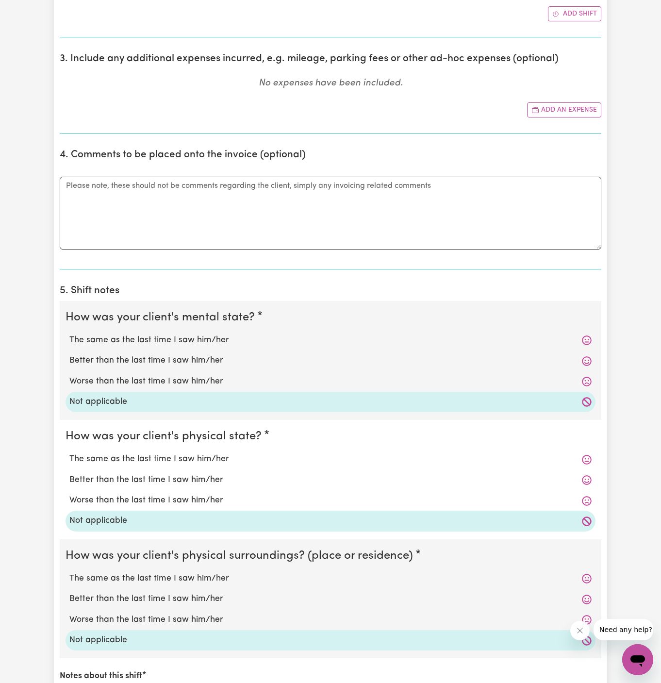
scroll to position [596, 0]
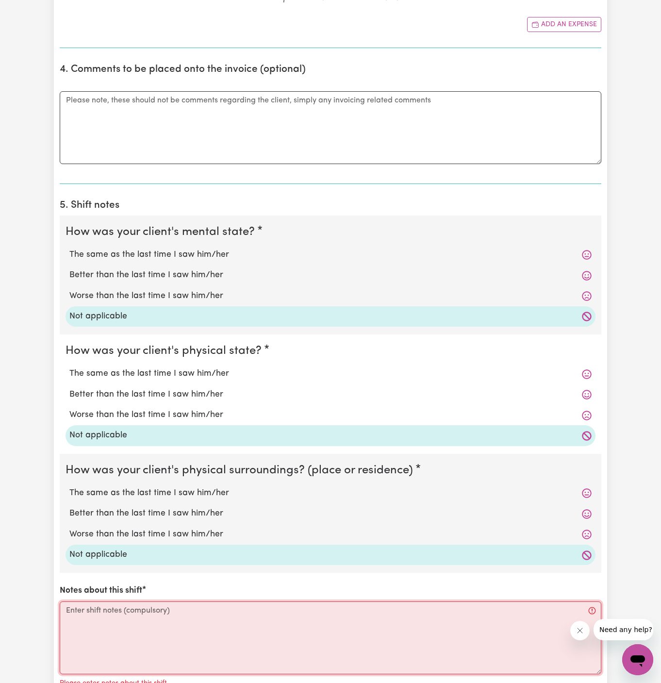
click at [268, 603] on textarea "Notes about this shift" at bounding box center [331, 637] width 542 height 73
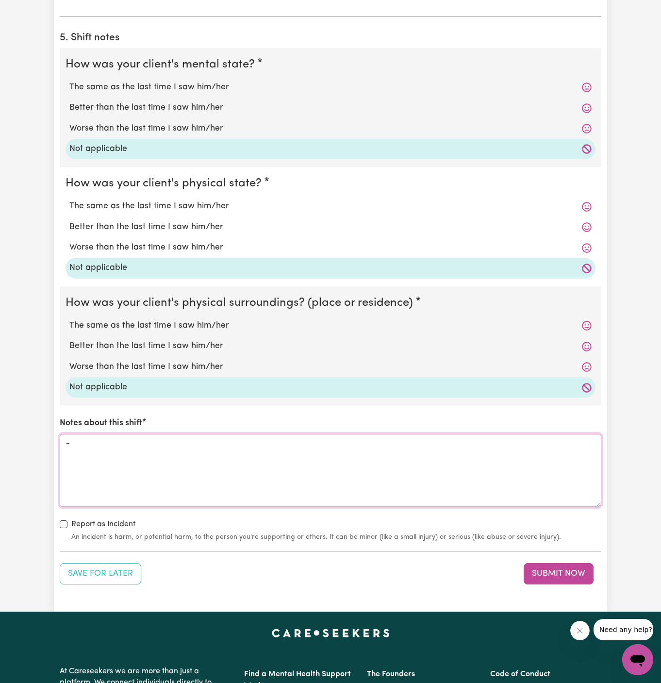
scroll to position [800, 0]
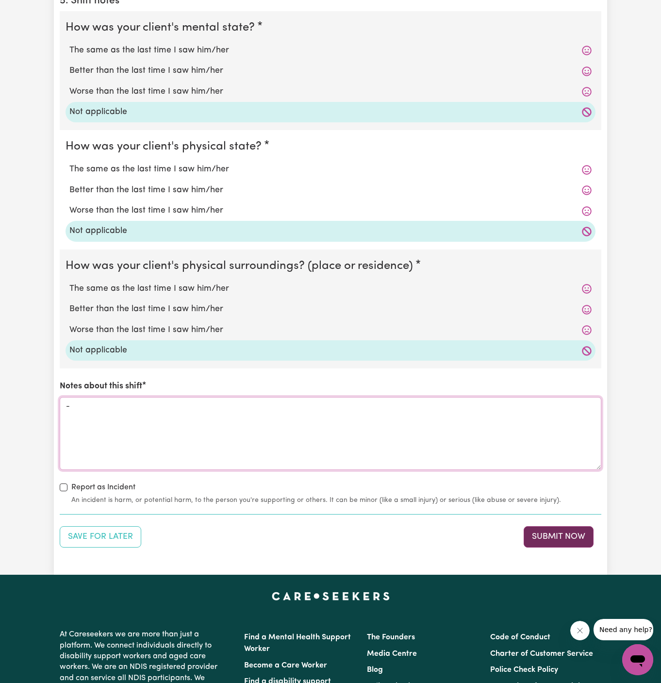
type textarea "-"
click at [555, 538] on button "Submit Now" at bounding box center [559, 536] width 70 height 21
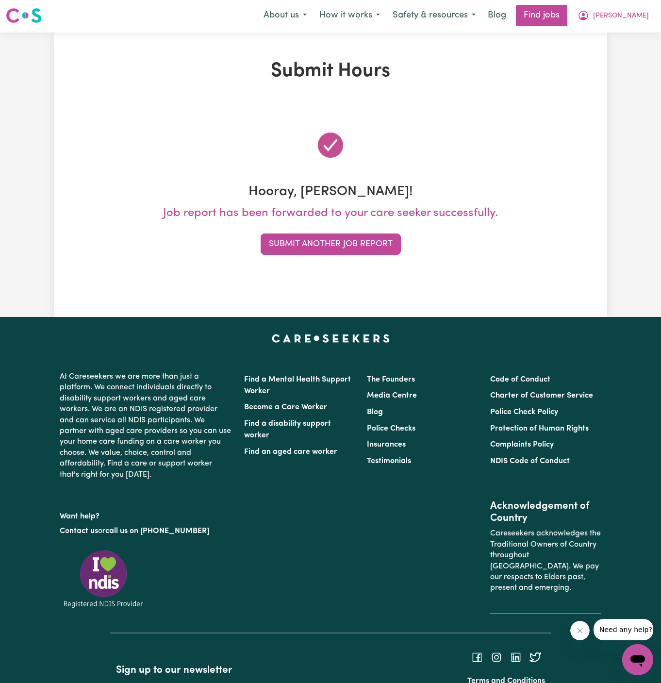
scroll to position [0, 0]
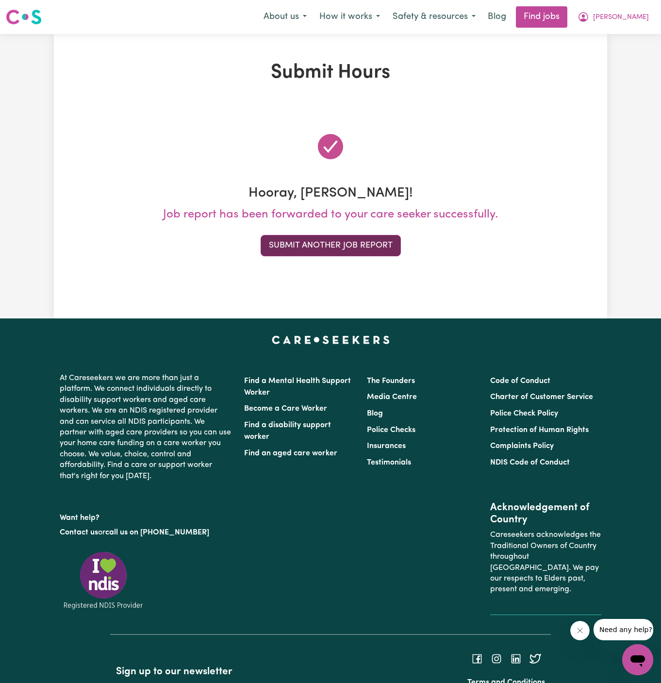
click at [340, 241] on button "Submit Another Job Report" at bounding box center [331, 245] width 140 height 21
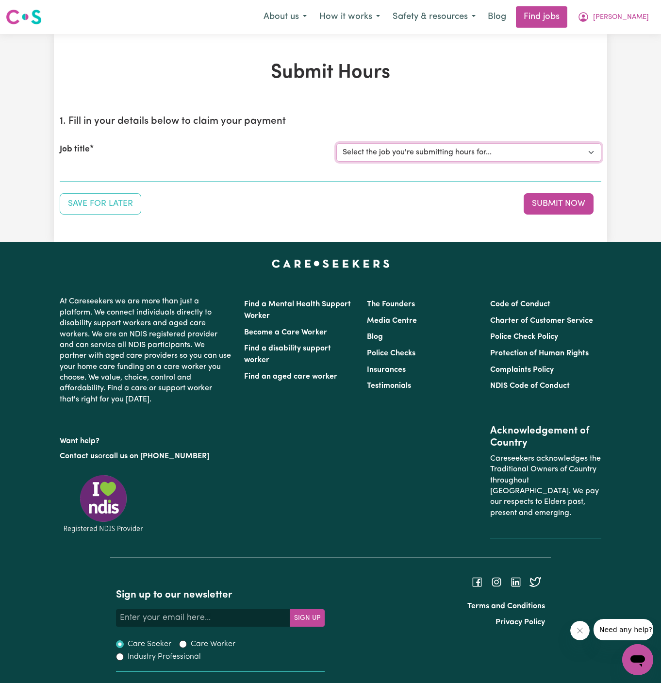
click at [422, 148] on select "Select the job you're submitting hours for... [[PERSON_NAME] ] Support Worker N…" at bounding box center [468, 152] width 265 height 18
select select "11816"
click at [336, 143] on select "Select the job you're submitting hours for... [[PERSON_NAME] ] Support Worker N…" at bounding box center [468, 152] width 265 height 18
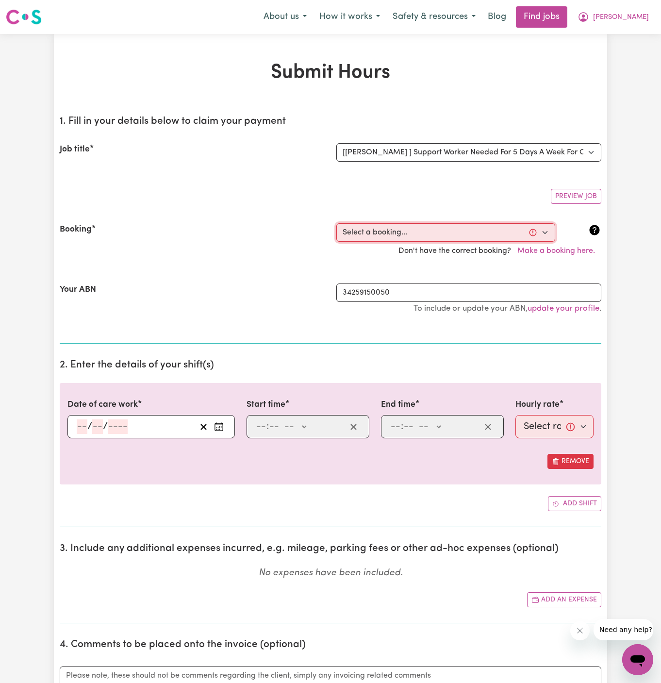
click at [395, 231] on select "Select a booking... [DATE] 06:00pm to 07:00pm (RECURRING) [GEOGRAPHIC_DATA][DAT…" at bounding box center [445, 232] width 219 height 18
select select "353200"
click at [336, 223] on select "Select a booking... [DATE] 06:00pm to 07:00pm (RECURRING) [GEOGRAPHIC_DATA][DAT…" at bounding box center [445, 232] width 219 height 18
type input "[DATE]"
type input "15"
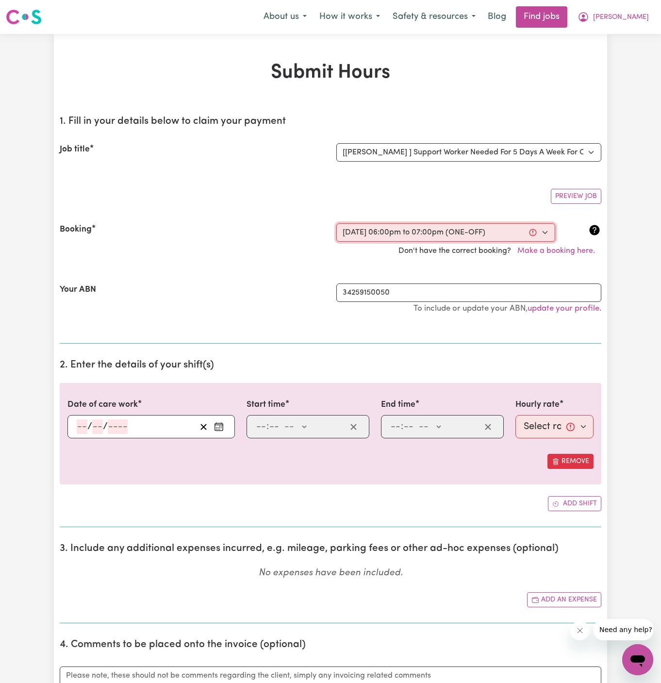
type input "8"
type input "2025"
type input "18:00"
type input "6"
type input "0"
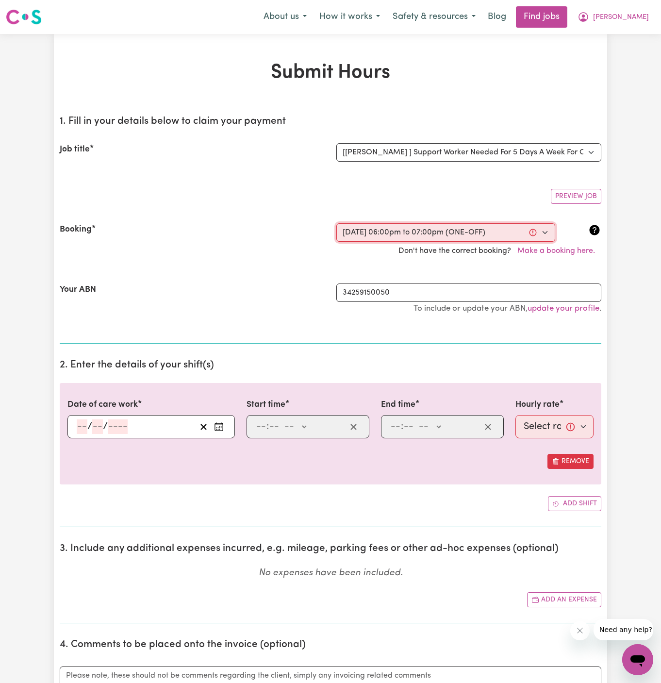
select select "pm"
type input "19:00"
type input "7"
type input "0"
select select "pm"
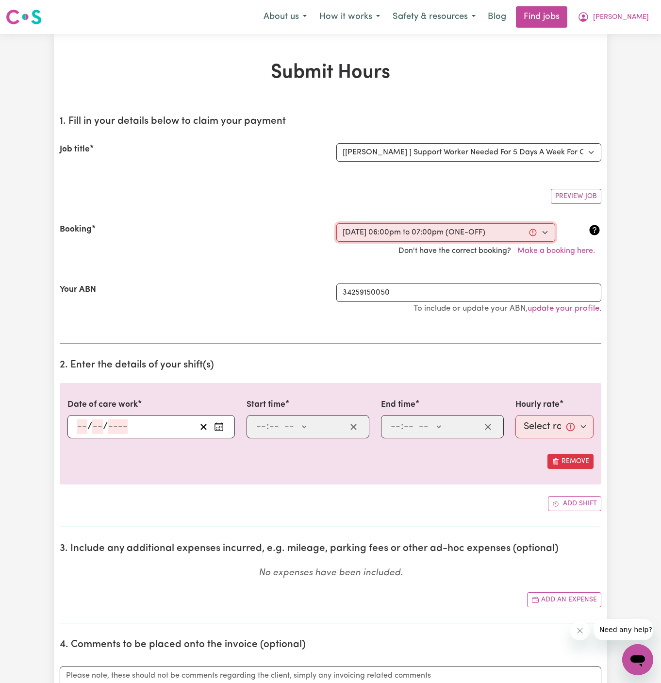
select select "49-Weekday"
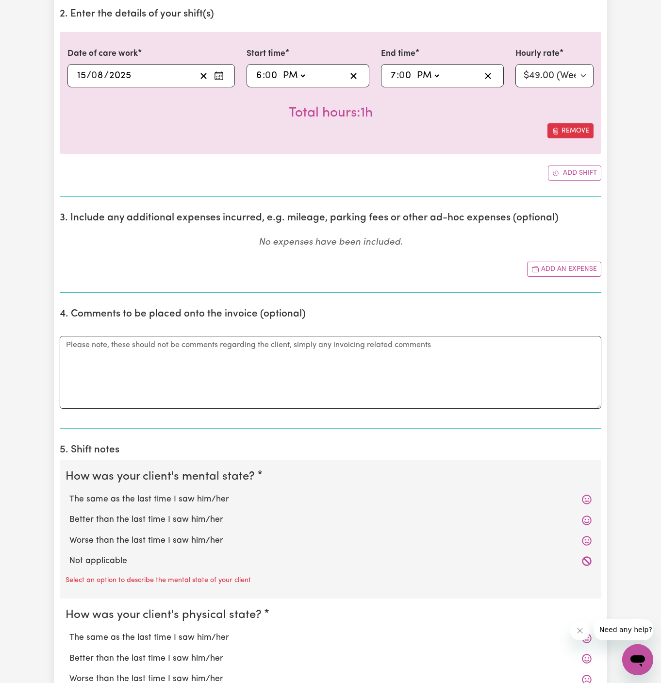
scroll to position [395, 0]
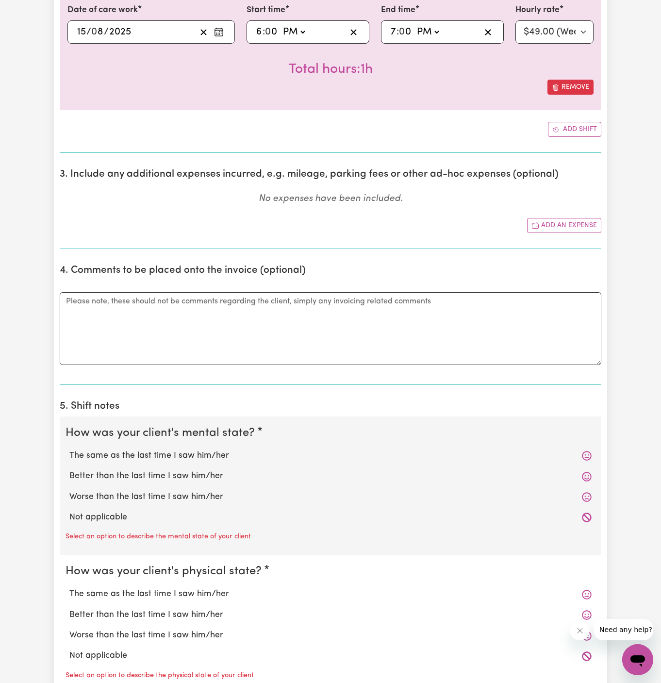
click at [213, 511] on label "Not applicable" at bounding box center [330, 517] width 522 height 13
click at [69, 511] on input "Not applicable" at bounding box center [69, 511] width 0 height 0
radio input "true"
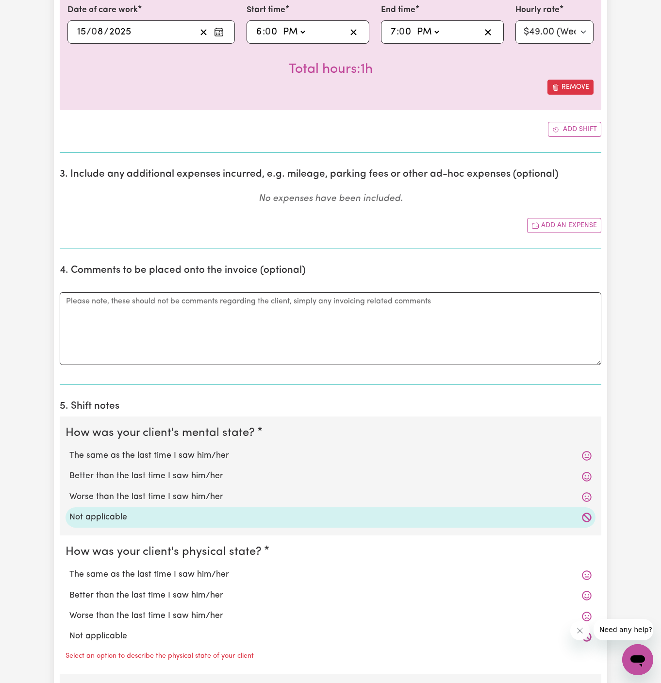
click at [177, 630] on label "Not applicable" at bounding box center [330, 636] width 522 height 13
click at [69, 630] on input "Not applicable" at bounding box center [69, 630] width 0 height 0
radio input "true"
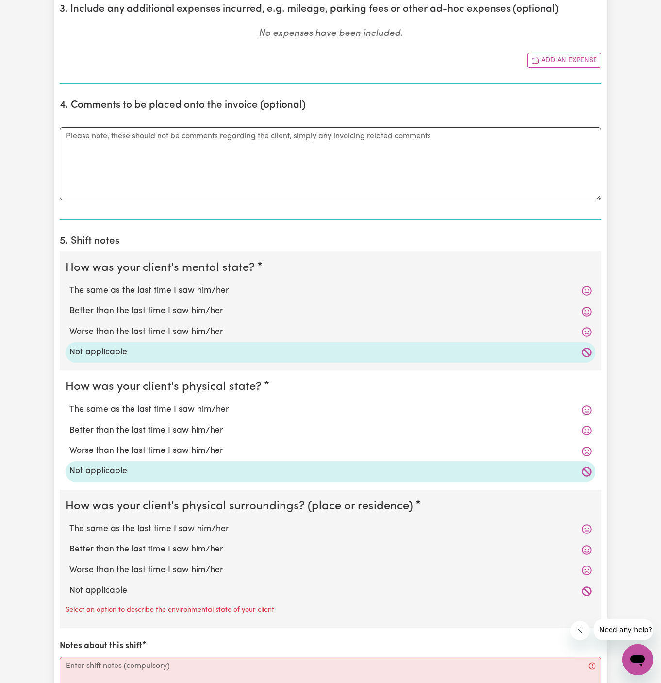
scroll to position [622, 0]
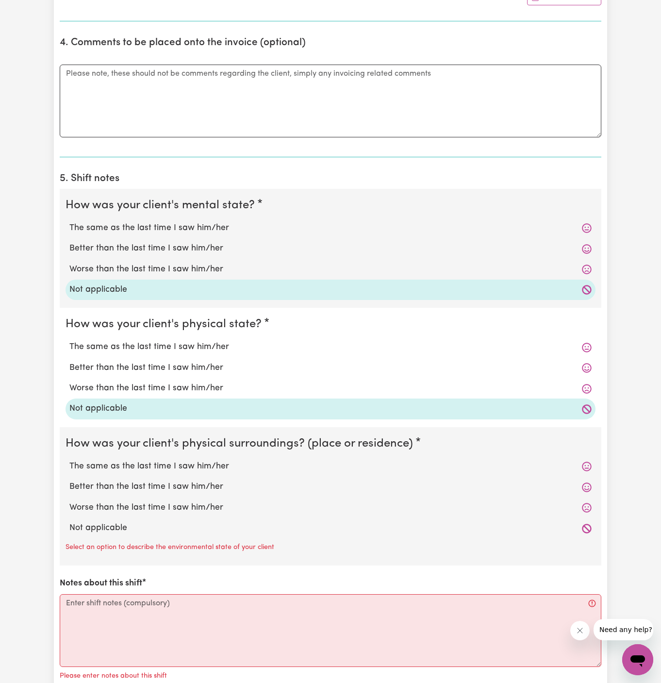
click at [162, 535] on div "Not applicable" at bounding box center [331, 528] width 530 height 20
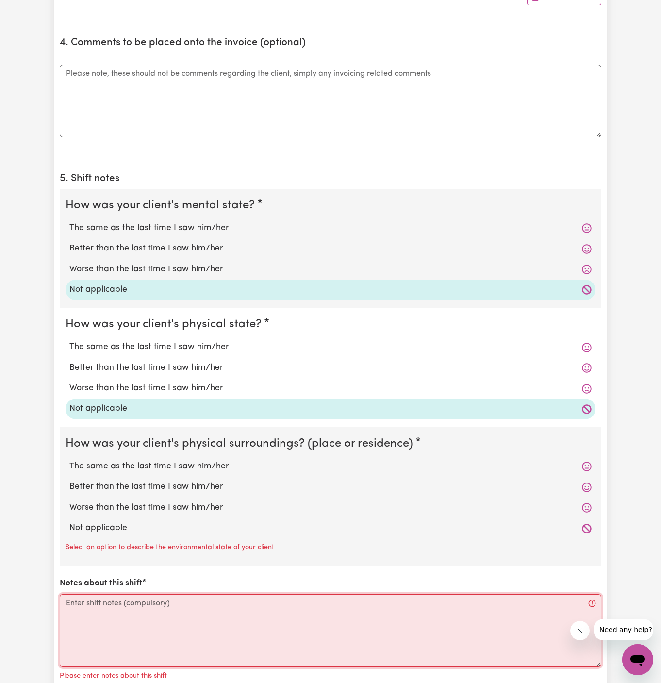
click at [184, 615] on textarea "Notes about this shift" at bounding box center [331, 630] width 542 height 73
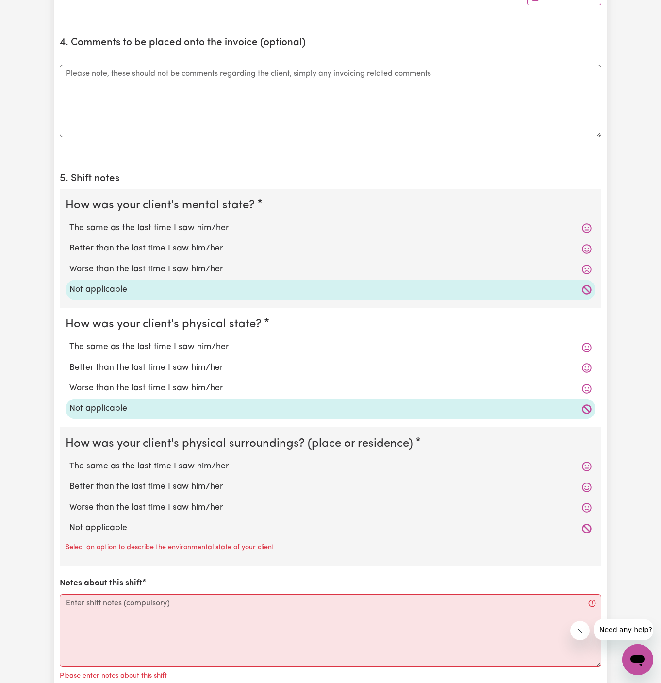
click at [177, 526] on label "Not applicable" at bounding box center [330, 528] width 522 height 13
click at [69, 522] on input "Not applicable" at bounding box center [69, 521] width 0 height 0
radio input "true"
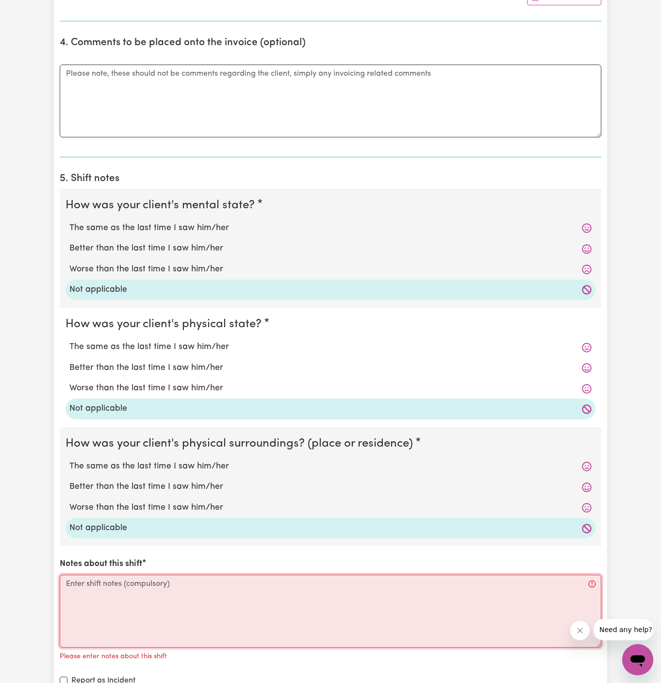
click at [185, 598] on textarea "Notes about this shift" at bounding box center [331, 611] width 542 height 73
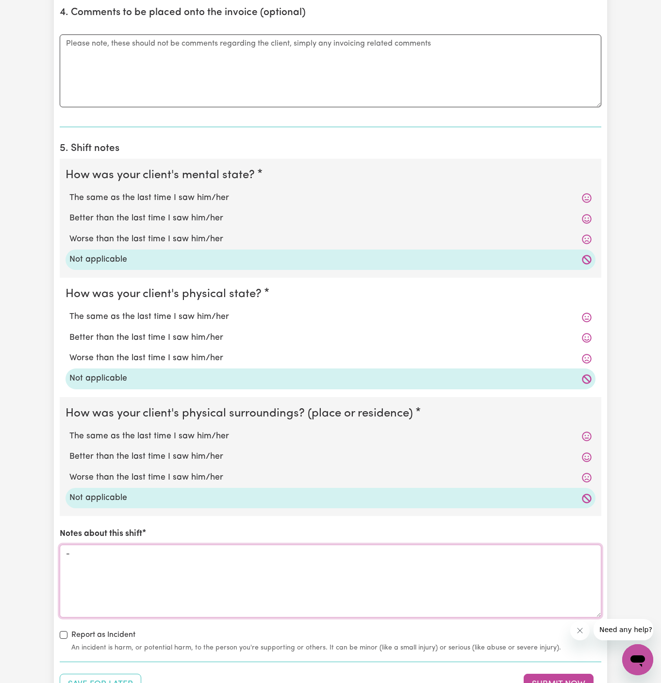
scroll to position [689, 0]
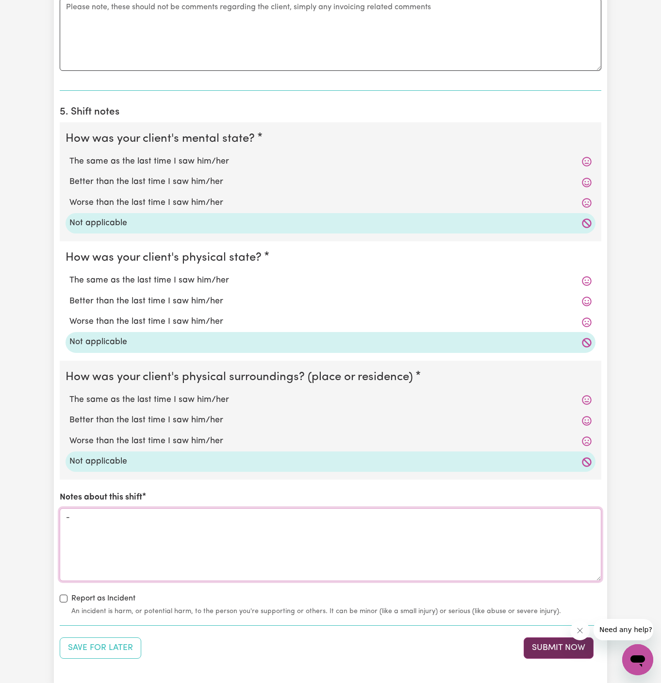
type textarea "-"
click at [559, 638] on button "Submit Now" at bounding box center [559, 647] width 70 height 21
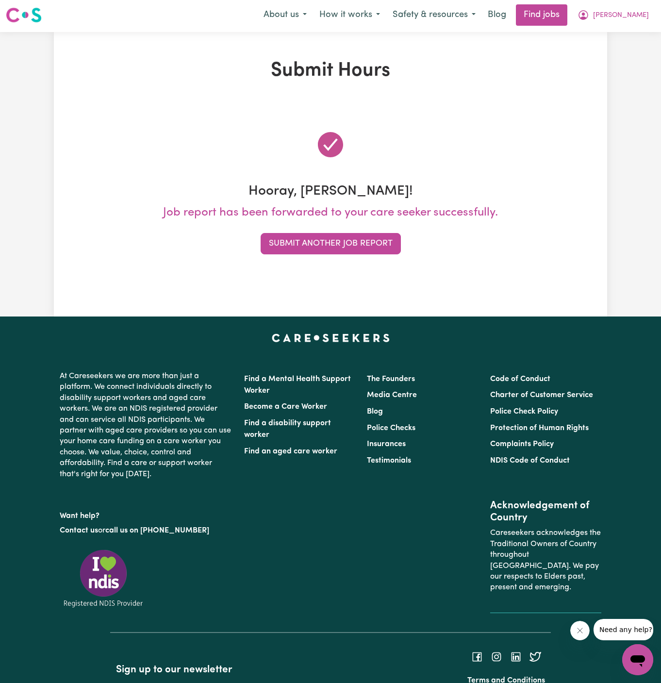
scroll to position [0, 0]
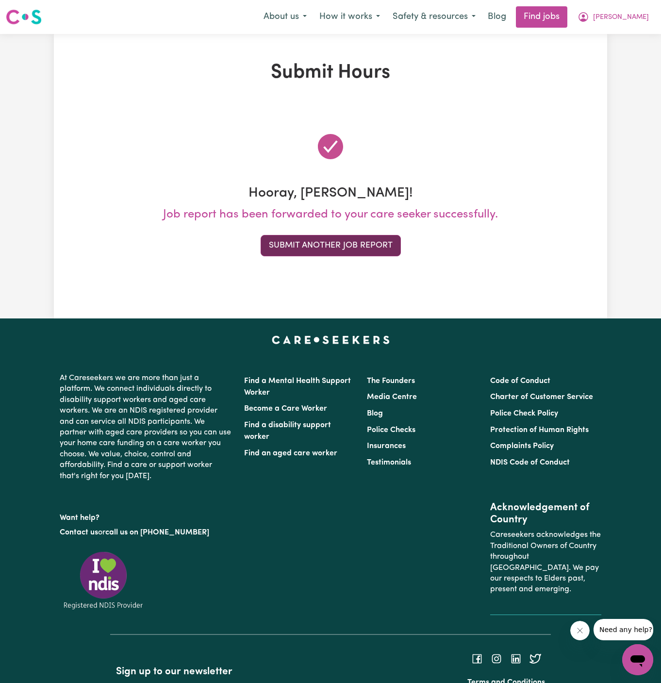
click at [341, 246] on button "Submit Another Job Report" at bounding box center [331, 245] width 140 height 21
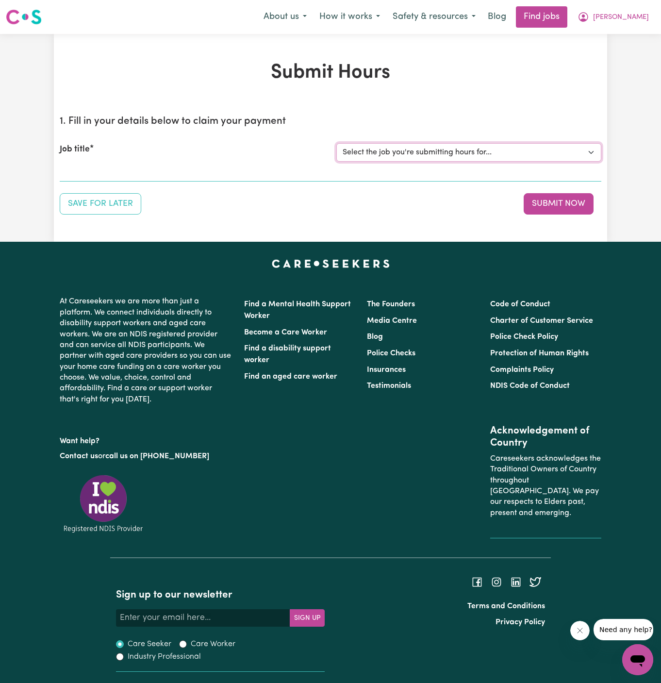
click at [367, 153] on select "Select the job you're submitting hours for... [[PERSON_NAME] ] Support Worker N…" at bounding box center [468, 152] width 265 height 18
select select "11816"
click at [336, 143] on select "Select the job you're submitting hours for... [[PERSON_NAME] ] Support Worker N…" at bounding box center [468, 152] width 265 height 18
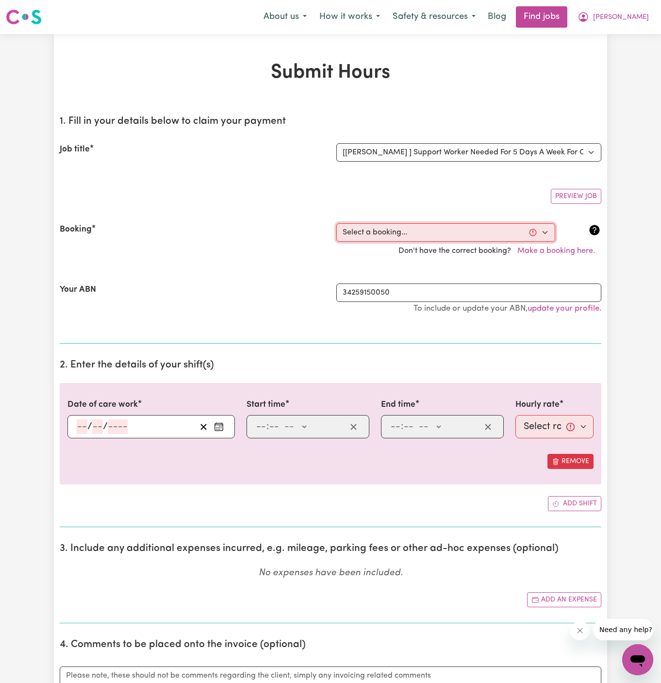
click at [433, 228] on select "Select a booking... [DATE] 06:00pm to 07:00pm (RECURRING) [GEOGRAPHIC_DATA][DAT…" at bounding box center [445, 232] width 219 height 18
select select "353211"
click at [336, 223] on select "Select a booking... [DATE] 06:00pm to 07:00pm (RECURRING) [GEOGRAPHIC_DATA][DAT…" at bounding box center [445, 232] width 219 height 18
type input "[DATE]"
type input "18"
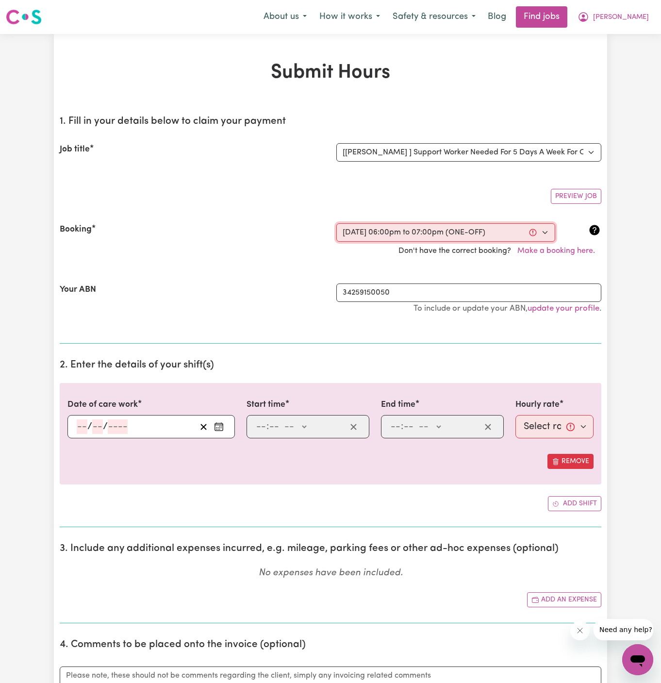
type input "8"
type input "2025"
type input "18:00"
type input "6"
type input "0"
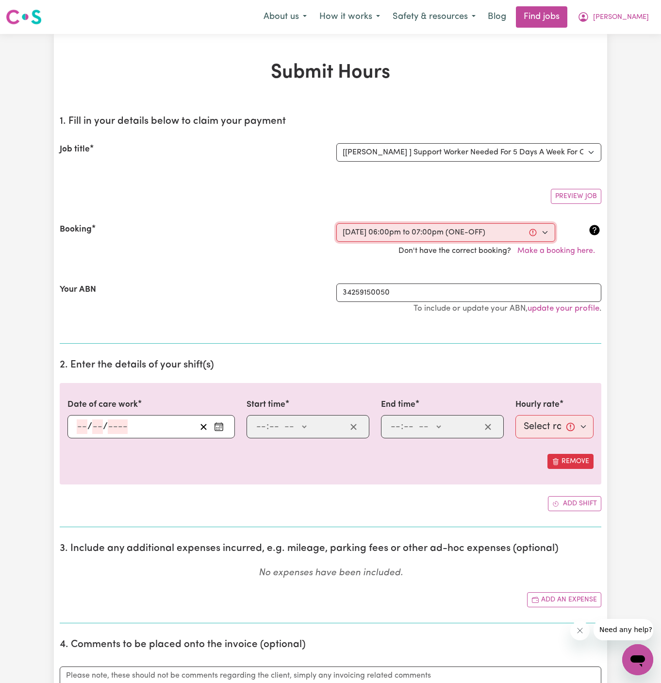
select select "pm"
type input "19:00"
type input "7"
type input "0"
select select "pm"
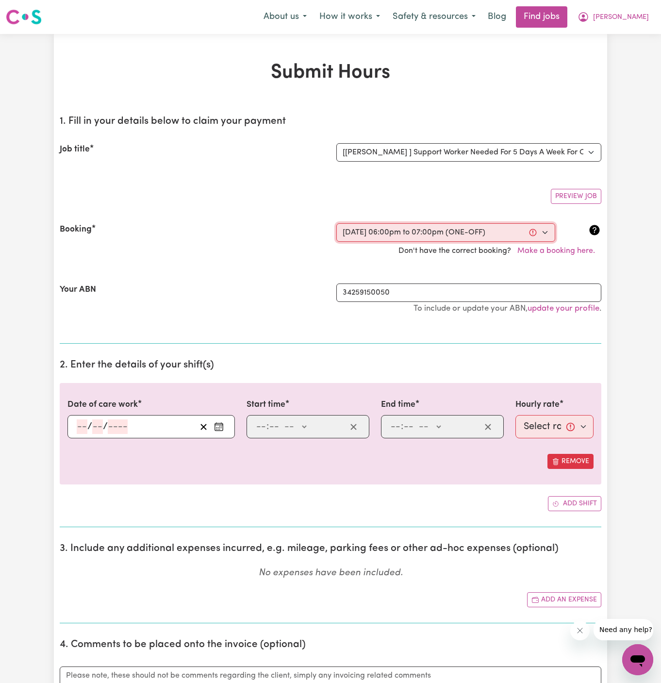
select select "49-Weekday"
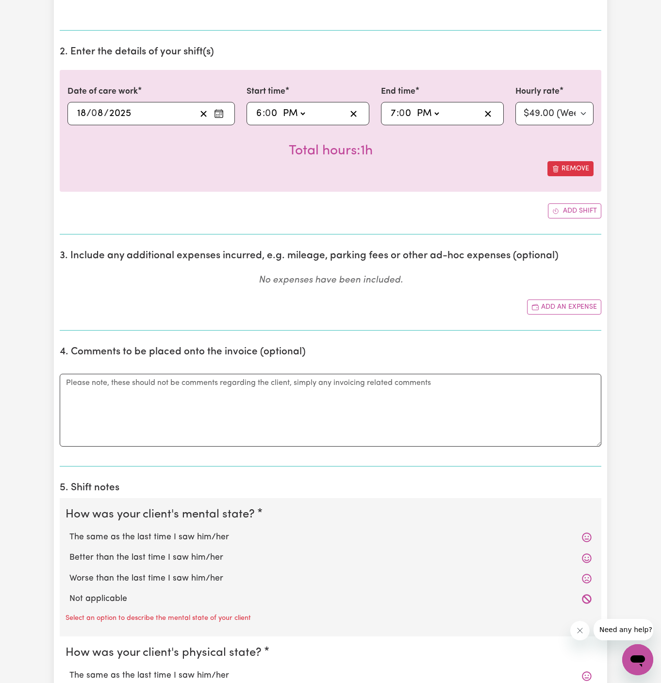
scroll to position [327, 0]
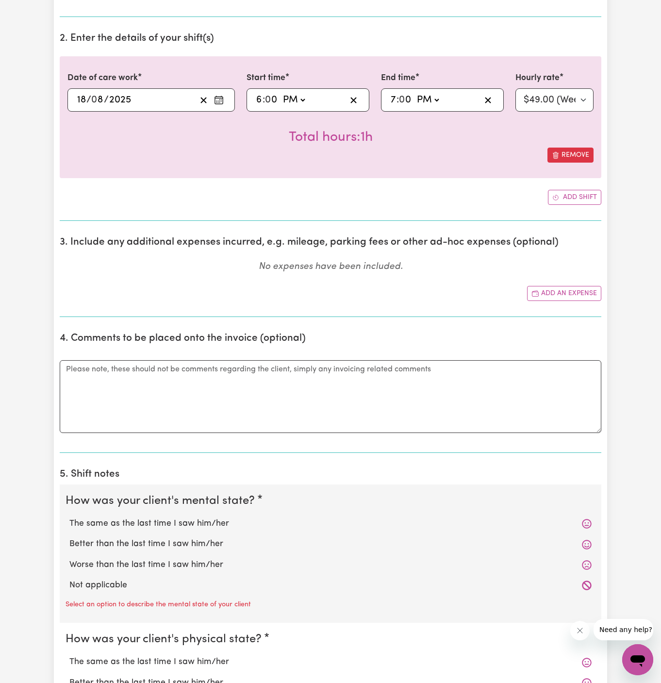
click at [200, 583] on label "Not applicable" at bounding box center [330, 585] width 522 height 13
click at [69, 579] on input "Not applicable" at bounding box center [69, 579] width 0 height 0
radio input "true"
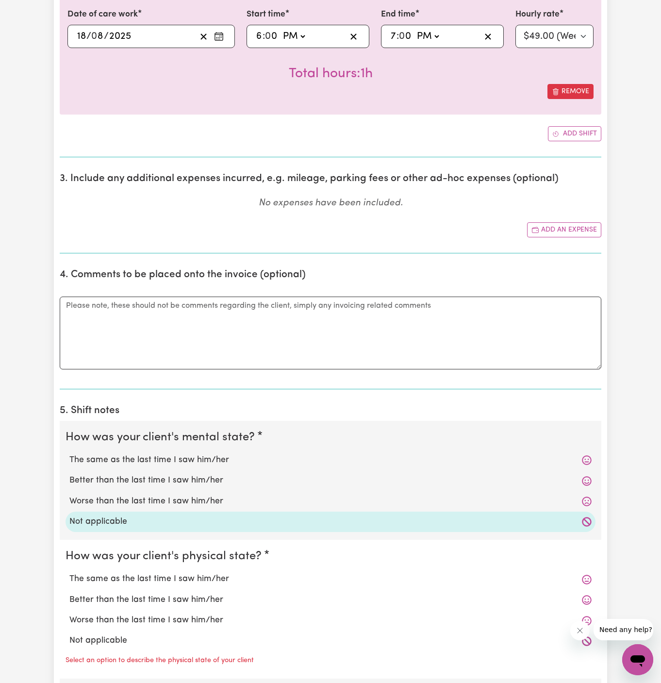
scroll to position [475, 0]
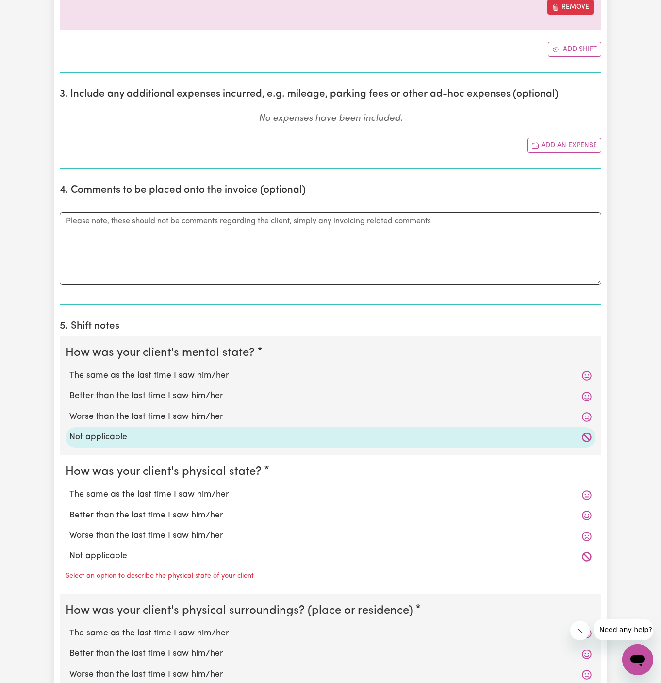
click at [270, 546] on div "Not applicable" at bounding box center [331, 556] width 530 height 20
click at [270, 558] on label "Not applicable" at bounding box center [330, 556] width 522 height 13
click at [69, 550] on input "Not applicable" at bounding box center [69, 550] width 0 height 0
radio input "true"
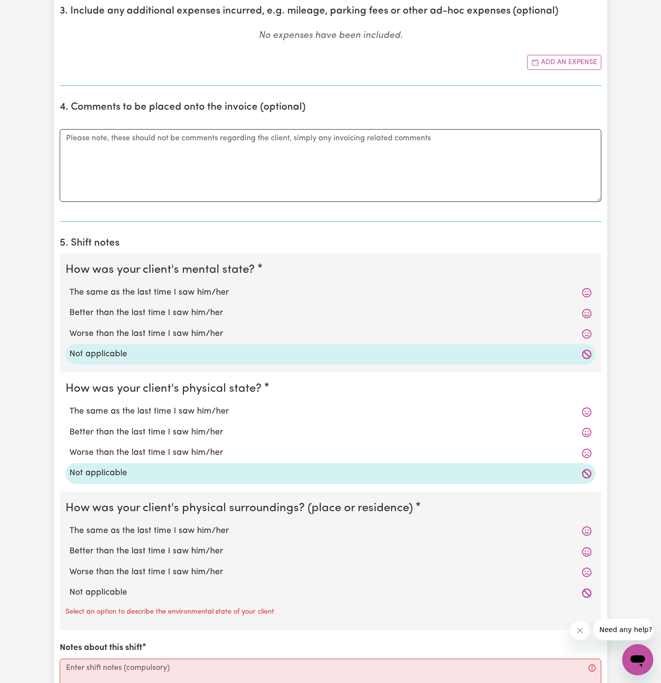
scroll to position [644, 0]
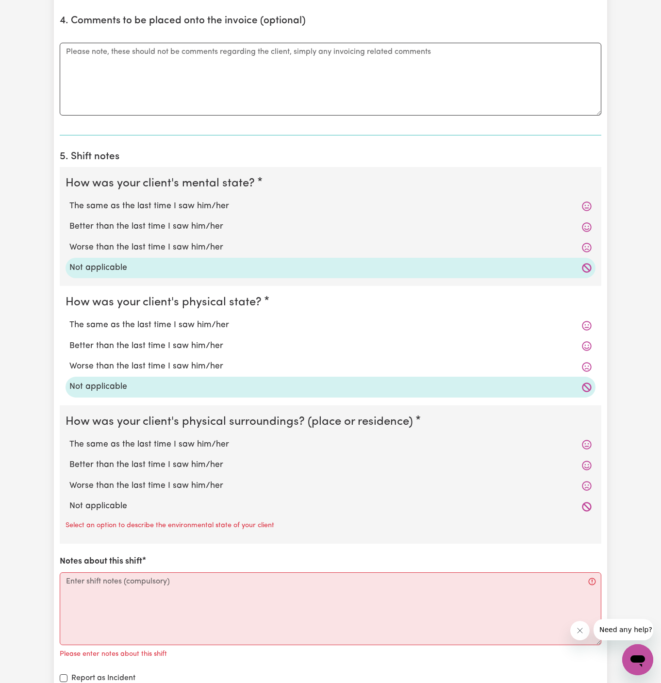
click at [261, 506] on label "Not applicable" at bounding box center [330, 506] width 522 height 13
click at [69, 500] on input "Not applicable" at bounding box center [69, 500] width 0 height 0
radio input "true"
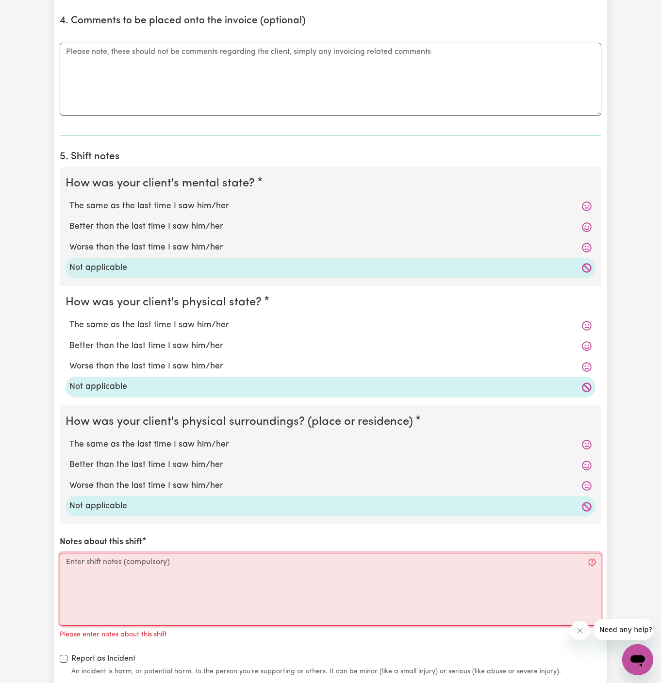
click at [314, 583] on textarea "Notes about this shift" at bounding box center [331, 589] width 542 height 73
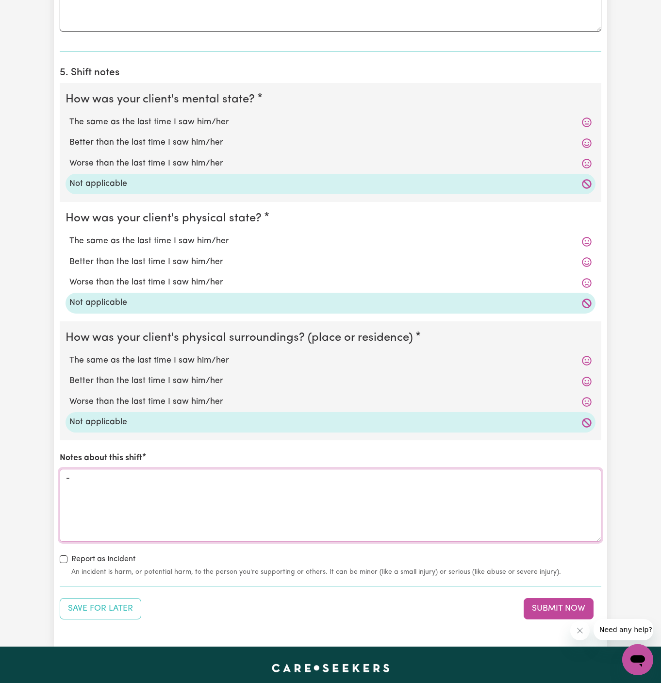
scroll to position [824, 0]
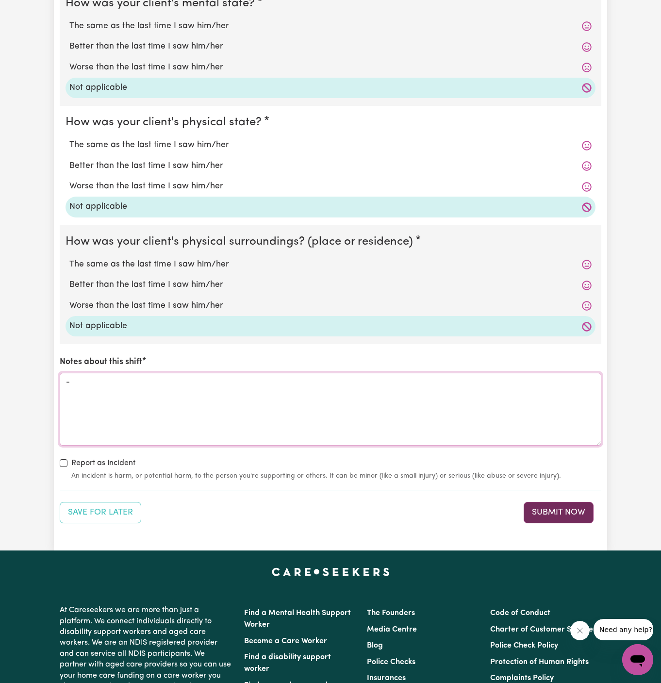
type textarea "-"
click at [559, 519] on button "Submit Now" at bounding box center [559, 512] width 70 height 21
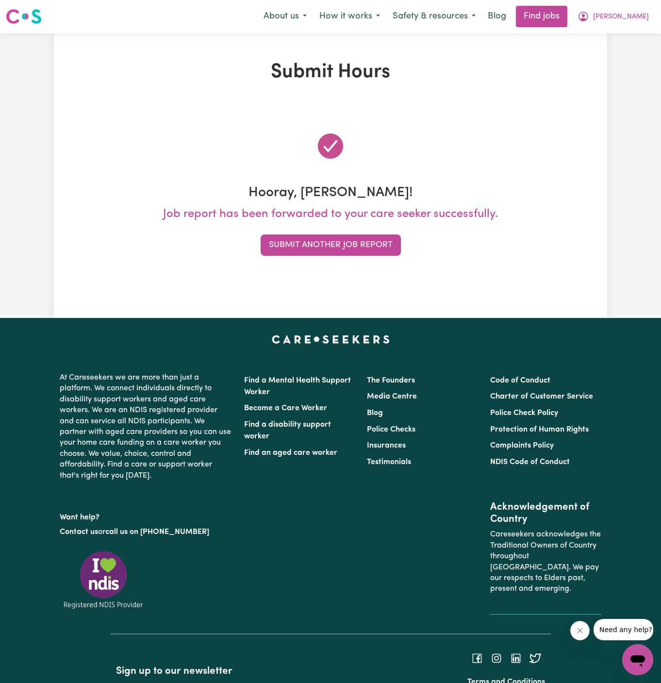
scroll to position [0, 0]
click at [633, 17] on span "[PERSON_NAME]" at bounding box center [621, 17] width 56 height 11
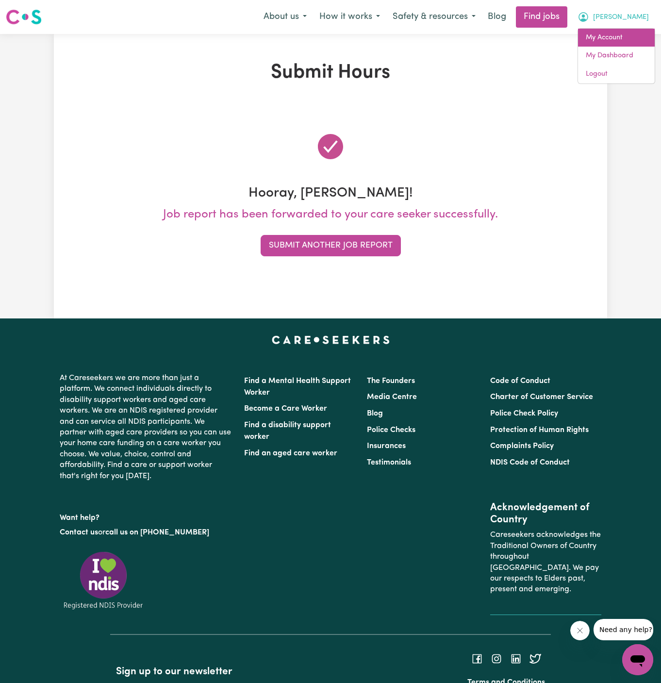
click at [628, 35] on link "My Account" at bounding box center [616, 38] width 77 height 18
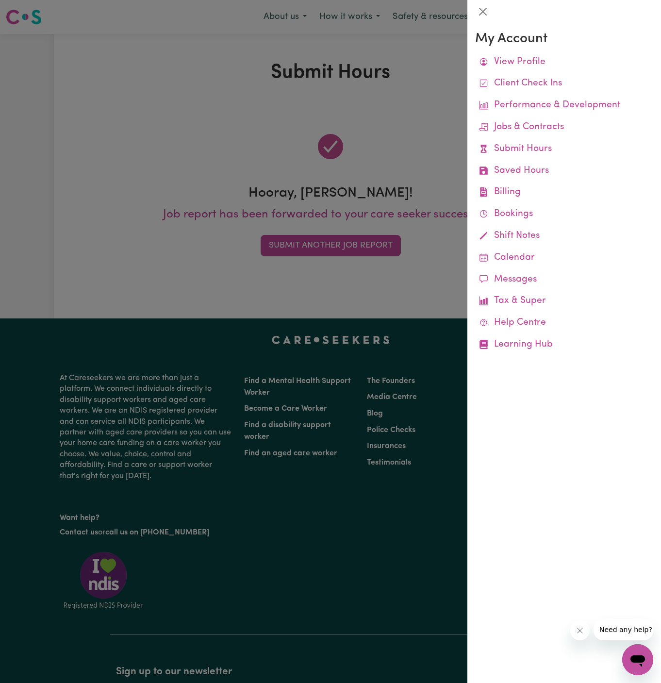
click at [348, 238] on div at bounding box center [330, 341] width 661 height 683
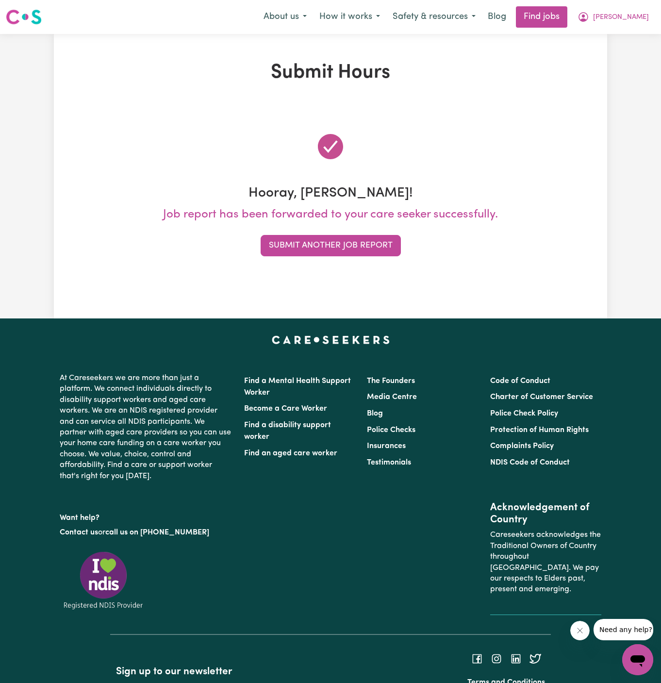
click at [352, 246] on button "Submit Another Job Report" at bounding box center [331, 245] width 140 height 21
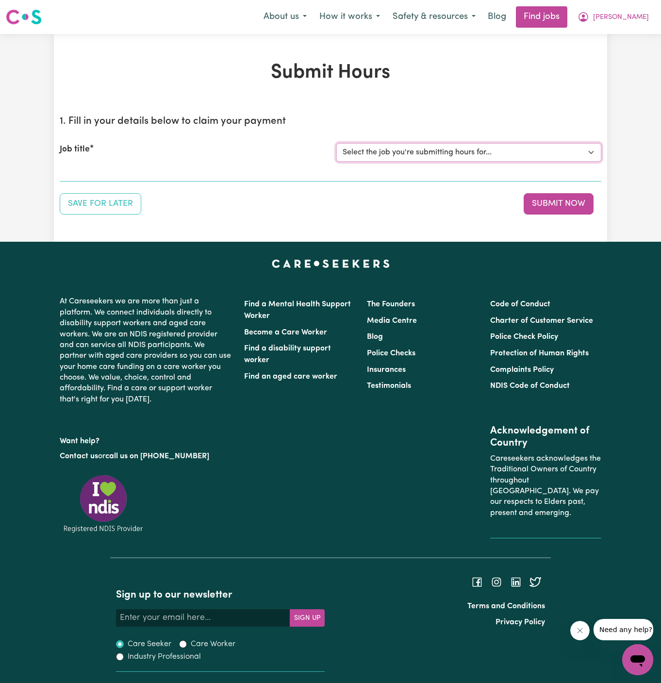
click at [390, 153] on select "Select the job you're submitting hours for... [[PERSON_NAME] ] Support Worker N…" at bounding box center [468, 152] width 265 height 18
select select "11816"
click at [336, 143] on select "Select the job you're submitting hours for... [[PERSON_NAME] ] Support Worker N…" at bounding box center [468, 152] width 265 height 18
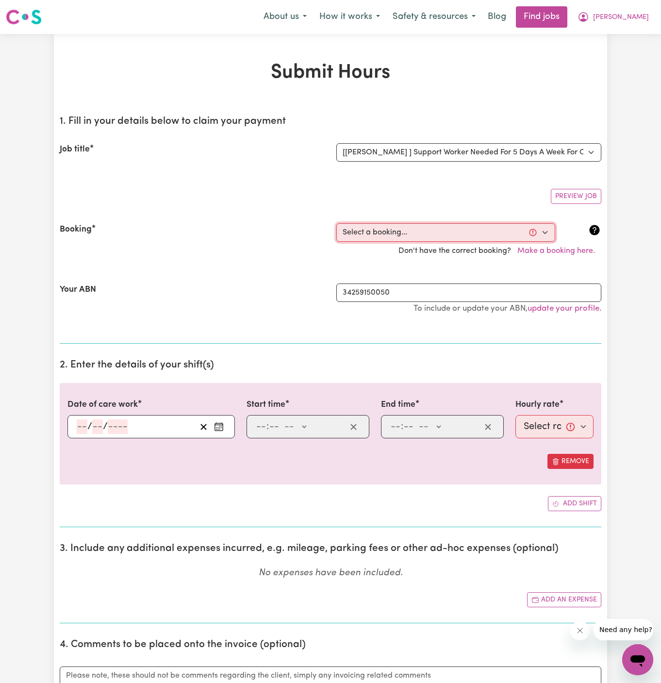
click at [374, 228] on select "Select a booking... [DATE] 06:00pm to 07:00pm (RECURRING) [GEOGRAPHIC_DATA][DAT…" at bounding box center [445, 232] width 219 height 18
select select "353199"
click at [336, 223] on select "Select a booking... [DATE] 06:00pm to 07:00pm (RECURRING) [GEOGRAPHIC_DATA][DAT…" at bounding box center [445, 232] width 219 height 18
type input "[DATE]"
type input "8"
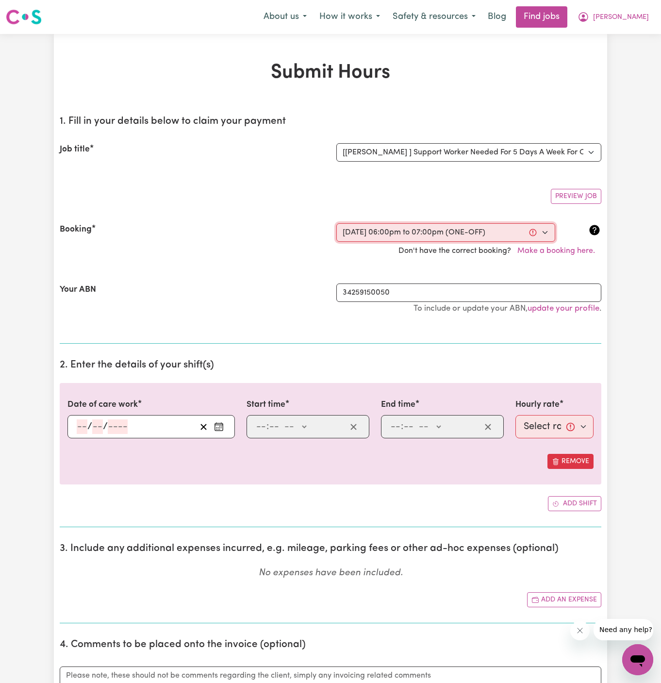
type input "8"
type input "2025"
type input "18:00"
type input "6"
type input "0"
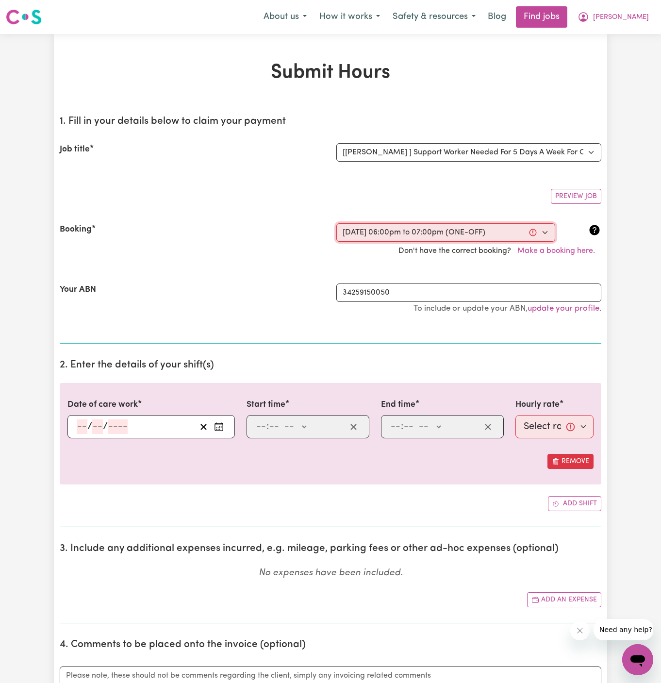
select select "pm"
type input "19:00"
type input "7"
type input "0"
select select "pm"
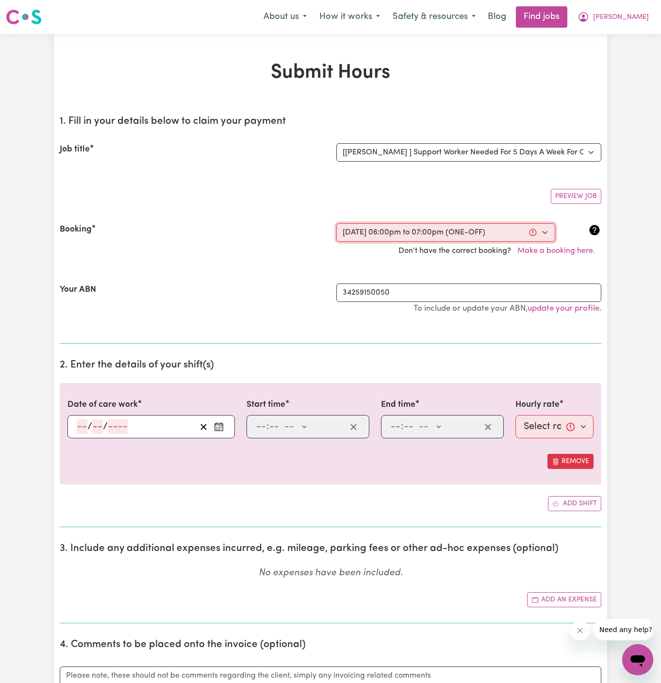
select select "49-Weekday"
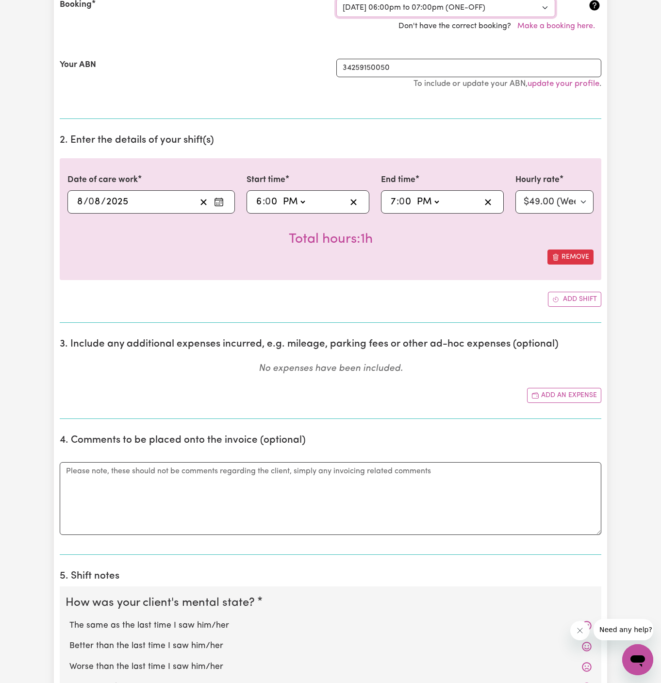
scroll to position [288, 0]
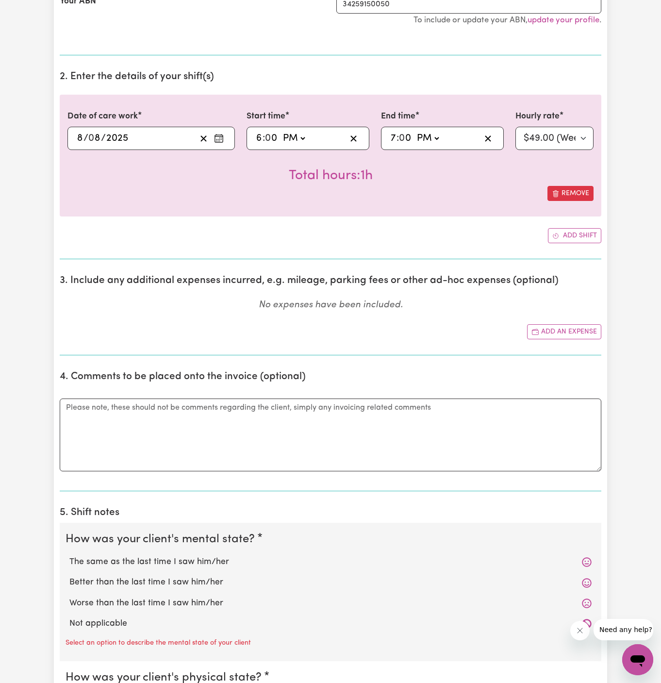
click at [116, 614] on div "Not applicable" at bounding box center [331, 624] width 530 height 20
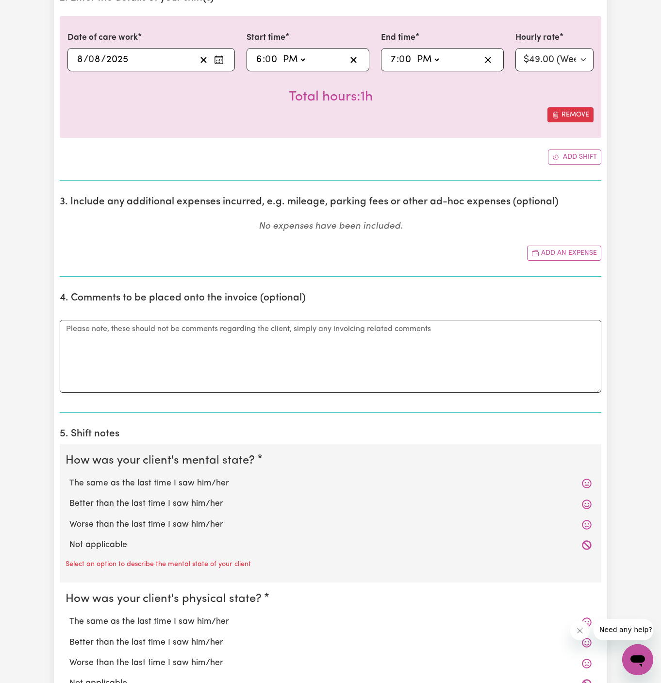
scroll to position [373, 0]
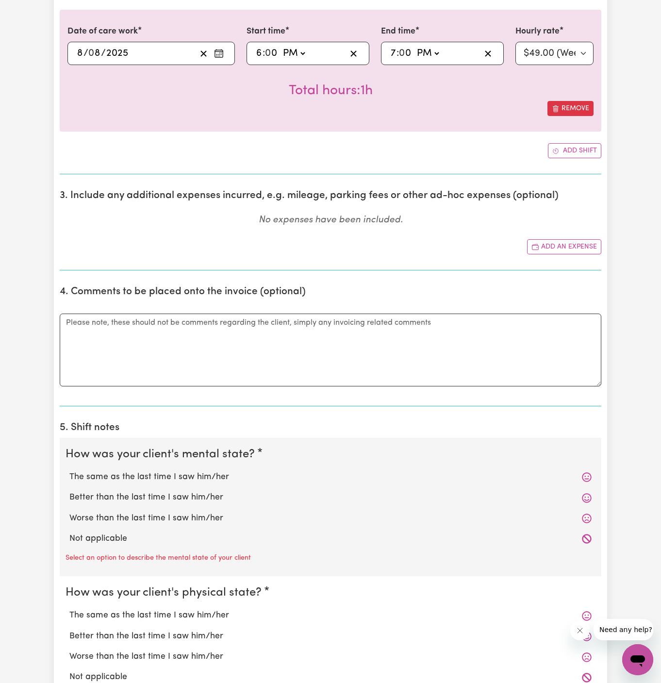
click at [133, 543] on div "Not applicable" at bounding box center [331, 539] width 530 height 20
click at [132, 536] on label "Not applicable" at bounding box center [330, 539] width 522 height 13
click at [69, 533] on input "Not applicable" at bounding box center [69, 532] width 0 height 0
radio input "true"
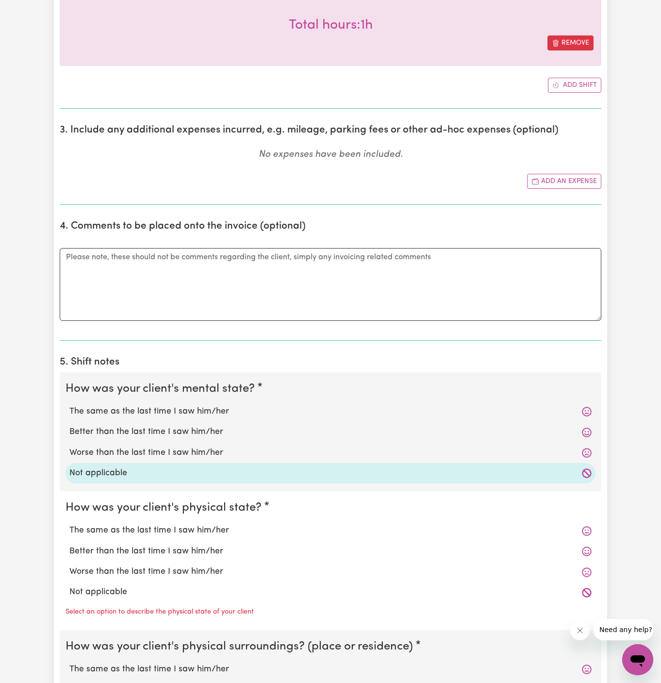
scroll to position [513, 0]
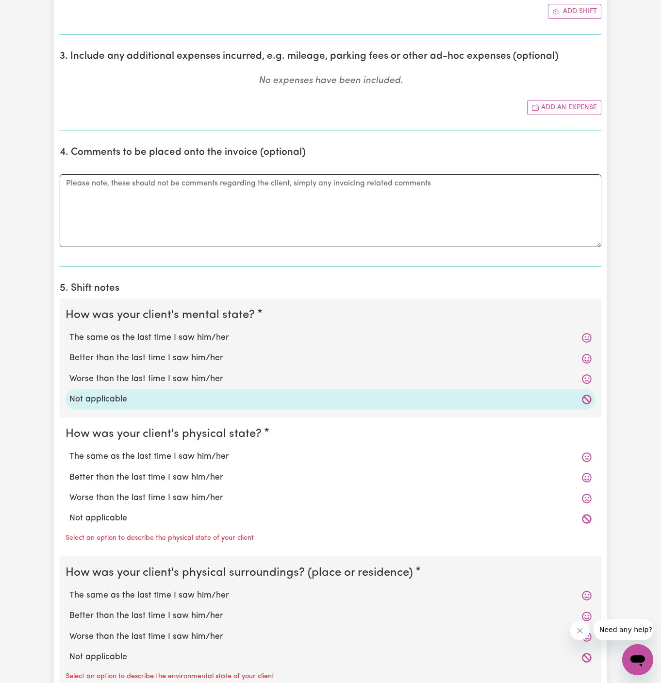
click at [169, 520] on label "Not applicable" at bounding box center [330, 518] width 522 height 13
click at [69, 512] on input "Not applicable" at bounding box center [69, 512] width 0 height 0
radio input "true"
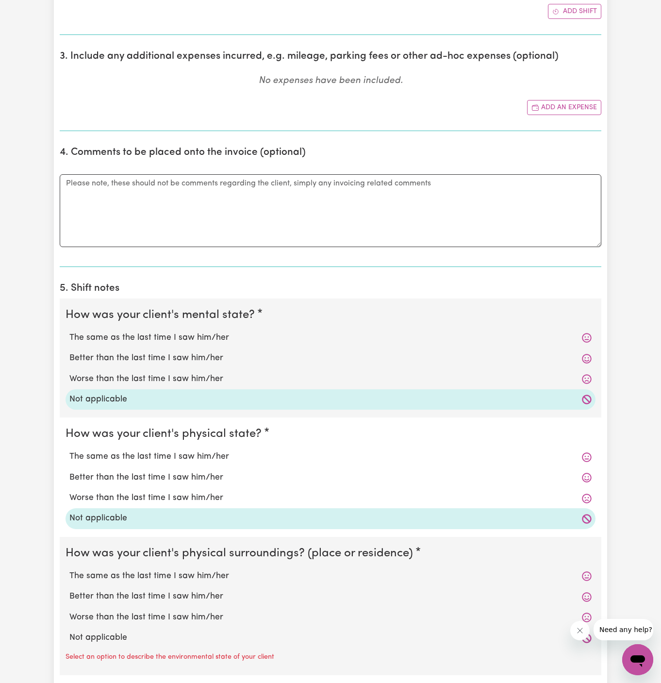
click at [141, 635] on label "Not applicable" at bounding box center [330, 638] width 522 height 13
click at [69, 632] on input "Not applicable" at bounding box center [69, 631] width 0 height 0
radio input "true"
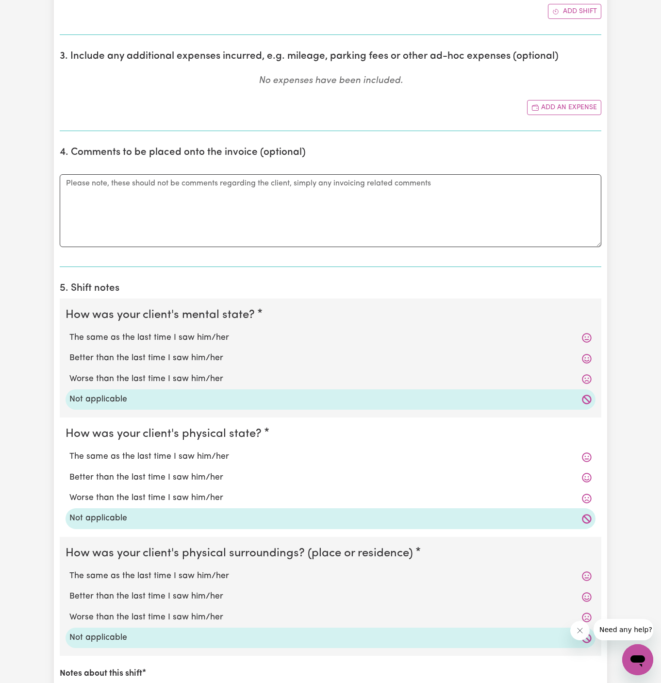
scroll to position [691, 0]
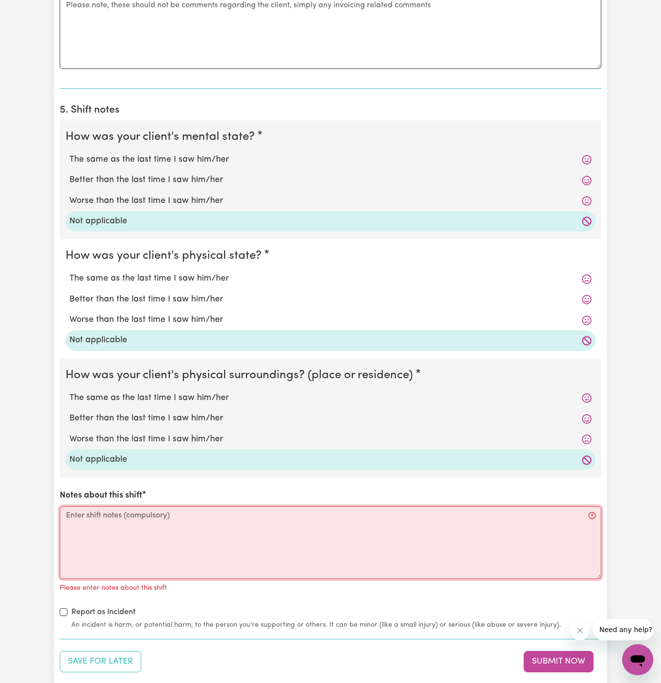
click at [238, 536] on textarea "Notes about this shift" at bounding box center [331, 542] width 542 height 73
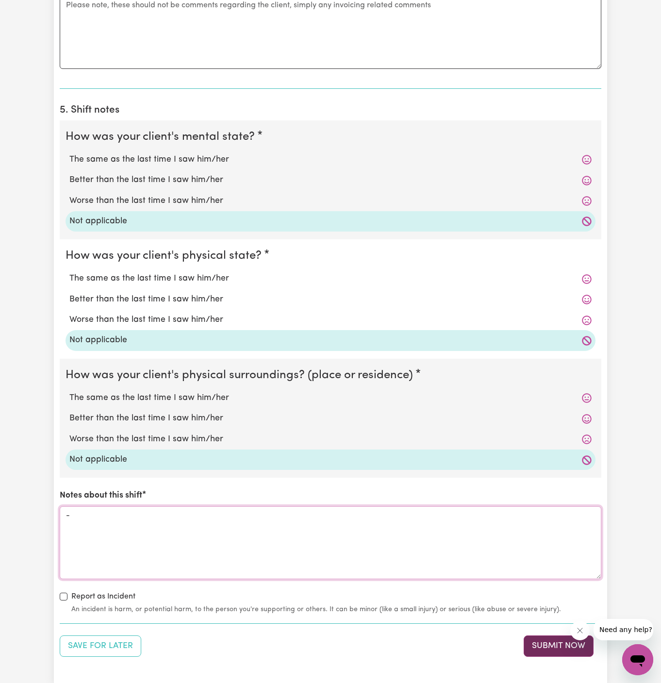
type textarea "-"
click at [547, 638] on button "Submit Now" at bounding box center [559, 645] width 70 height 21
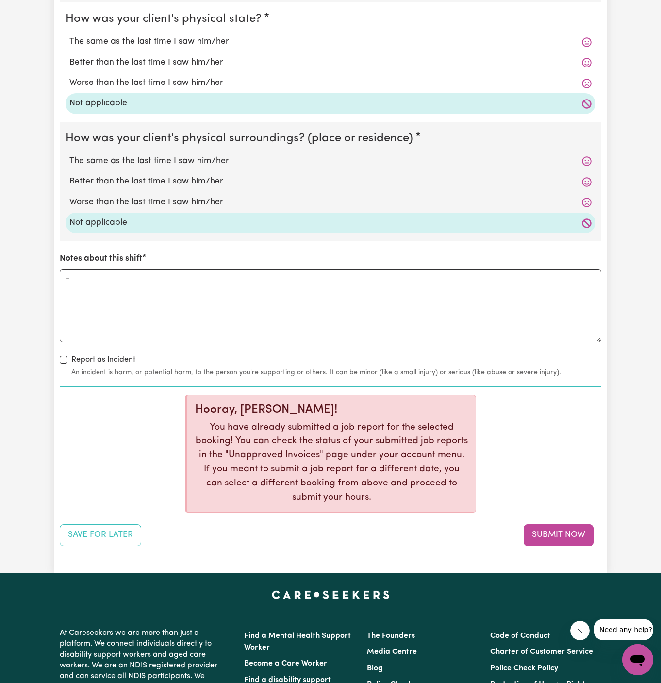
scroll to position [0, 0]
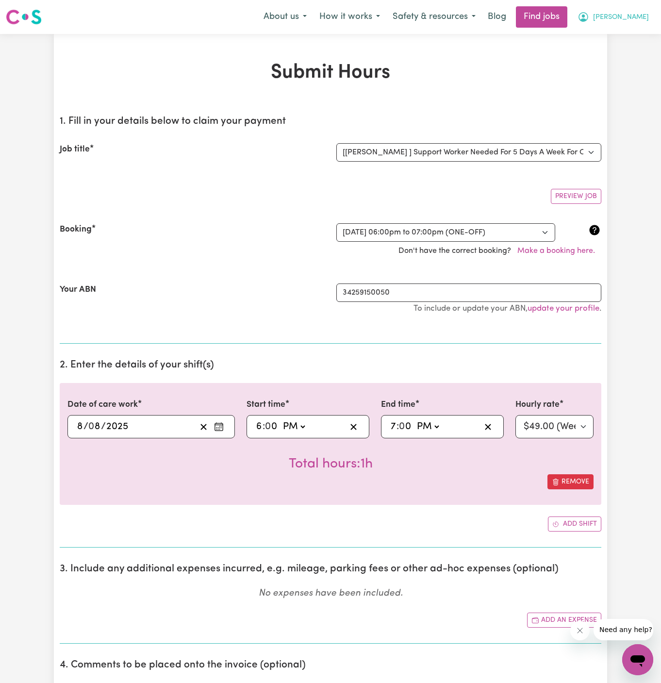
click at [630, 18] on span "[PERSON_NAME]" at bounding box center [621, 17] width 56 height 11
click at [628, 39] on link "My Account" at bounding box center [616, 38] width 77 height 18
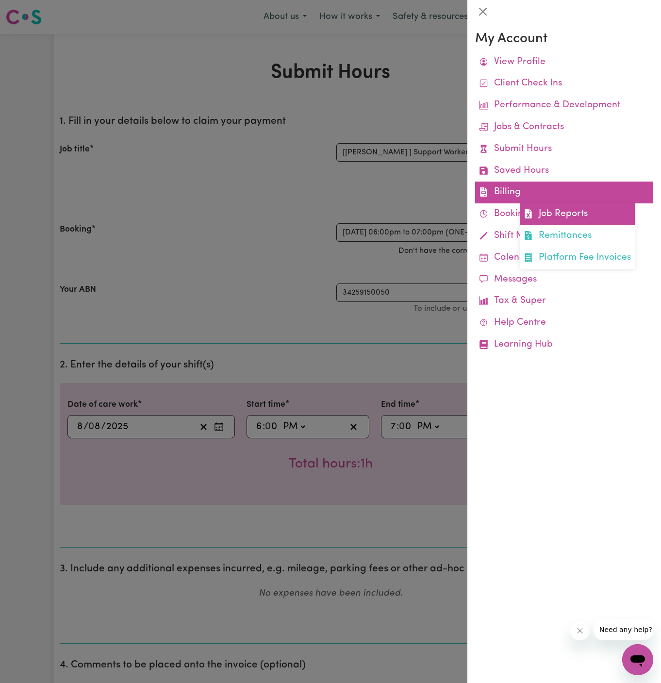
click at [573, 222] on link "Job Reports" at bounding box center [577, 214] width 115 height 22
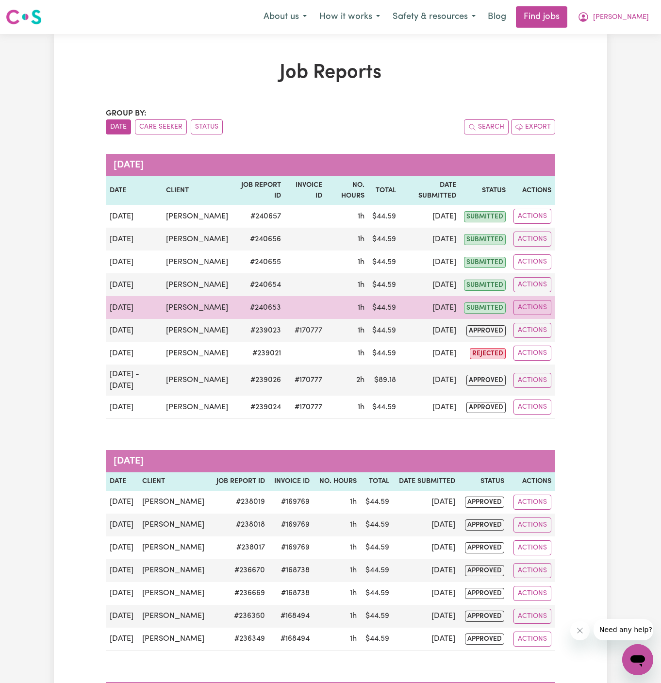
click at [274, 319] on td "# 240653" at bounding box center [258, 307] width 52 height 23
copy td "# 240653"
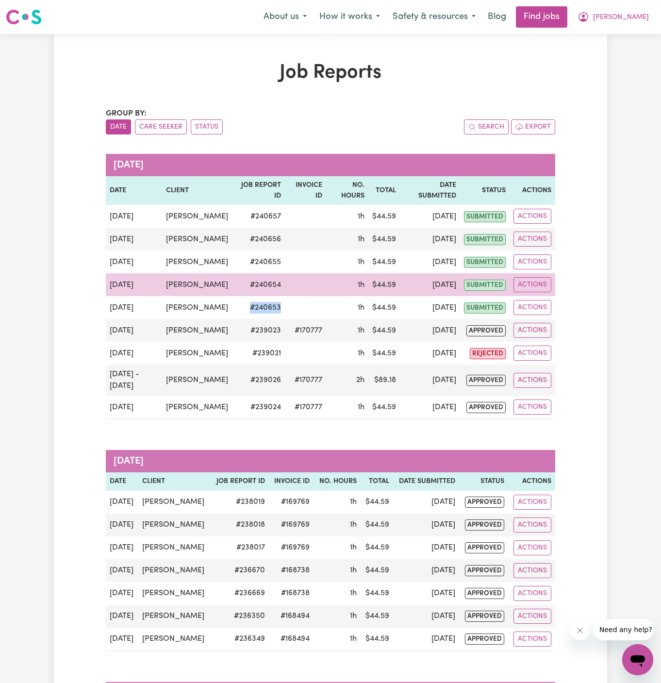
click at [258, 296] on td "# 240654" at bounding box center [258, 284] width 52 height 23
copy td "# 240654"
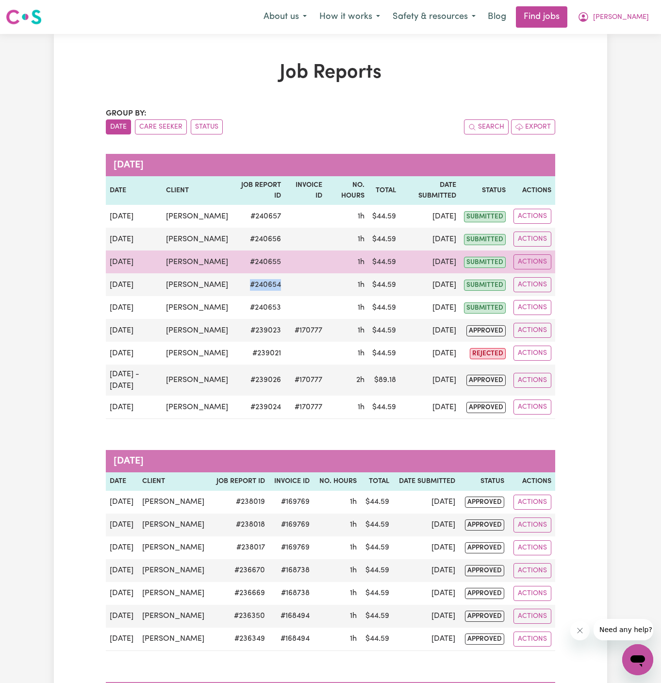
click at [261, 273] on td "# 240655" at bounding box center [258, 261] width 52 height 23
copy td "# 240655"
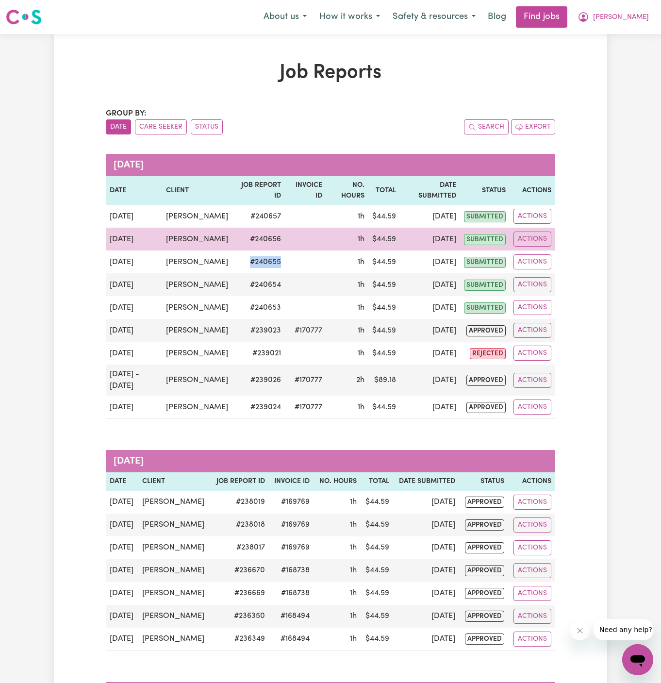
click at [259, 247] on td "# 240656" at bounding box center [258, 239] width 52 height 23
copy td "# 240656"
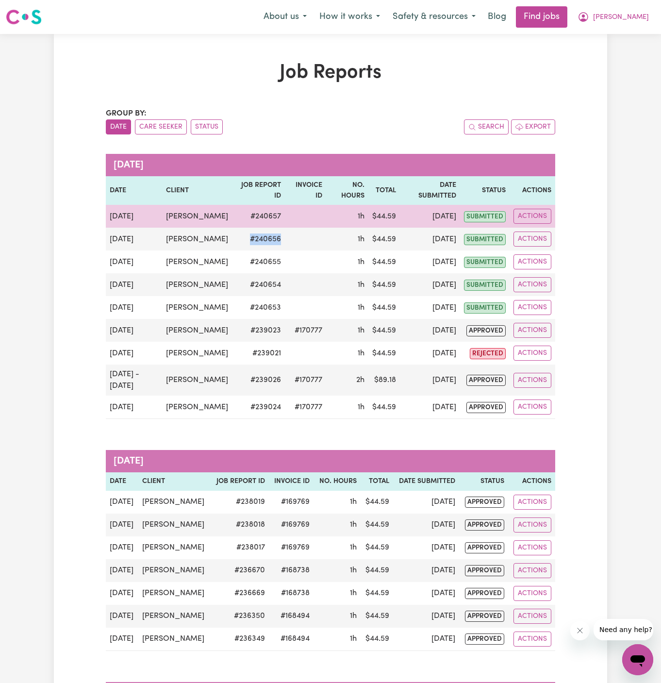
click at [261, 215] on td "# 240657" at bounding box center [258, 216] width 52 height 23
copy td "# 240657"
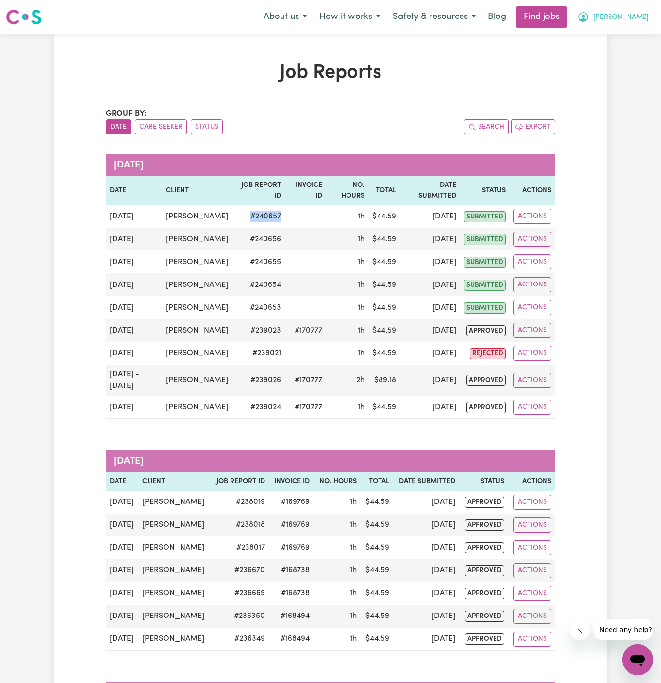
click at [621, 17] on span "[PERSON_NAME]" at bounding box center [621, 17] width 56 height 11
click at [620, 35] on link "My Account" at bounding box center [616, 38] width 77 height 18
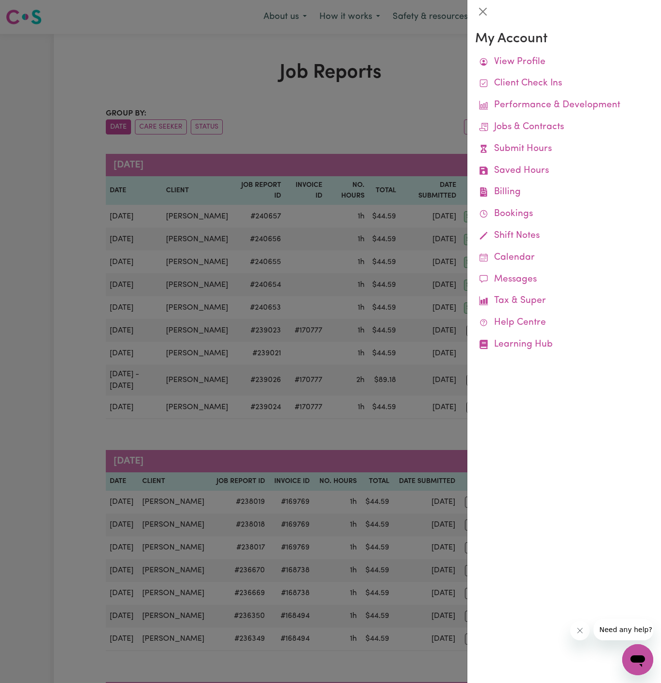
click at [309, 111] on div at bounding box center [330, 341] width 661 height 683
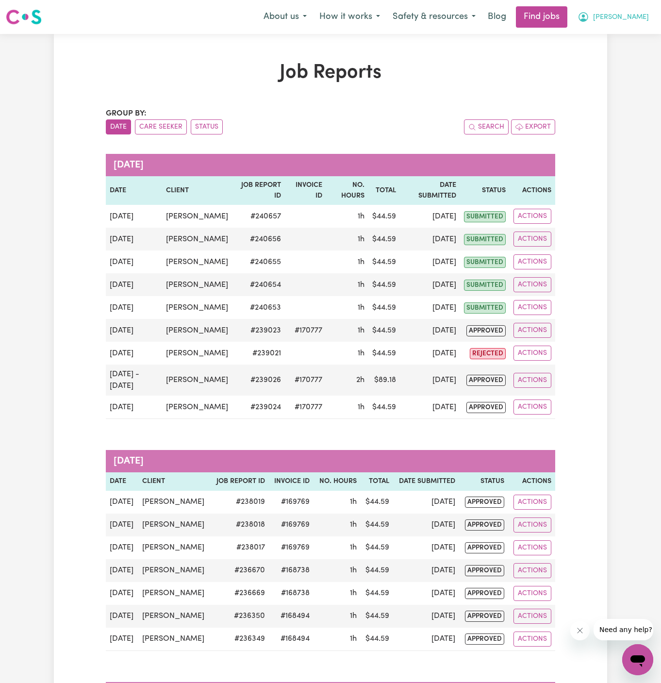
click at [627, 17] on span "[PERSON_NAME]" at bounding box center [621, 17] width 56 height 11
click at [627, 33] on link "My Account" at bounding box center [616, 38] width 77 height 18
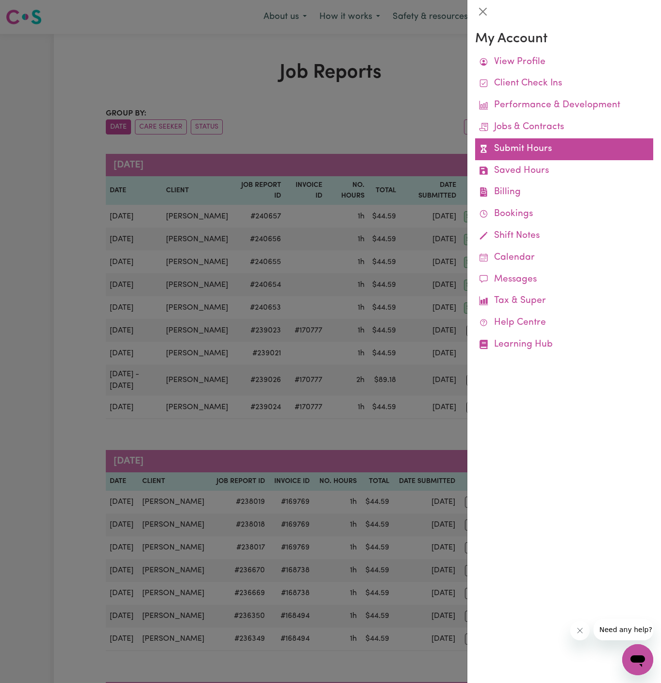
click at [518, 150] on link "Submit Hours" at bounding box center [564, 149] width 178 height 22
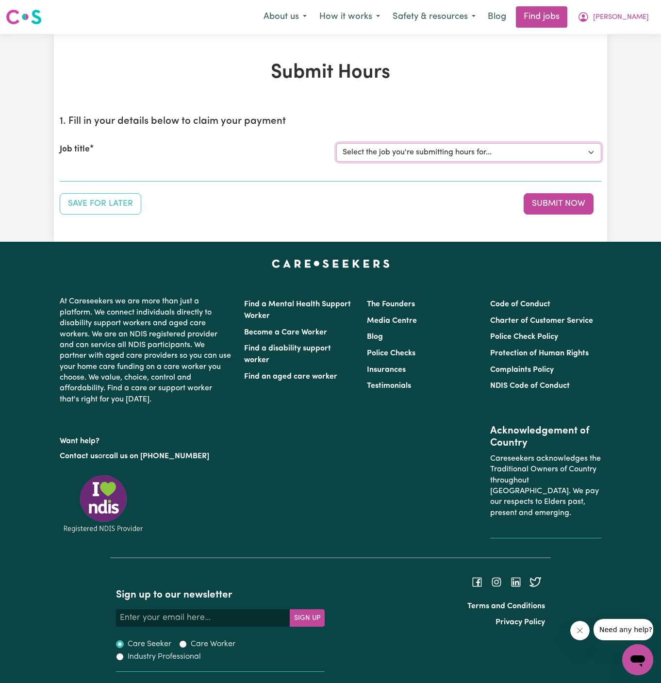
click at [412, 151] on select "Select the job you're submitting hours for... [[PERSON_NAME] ] Support Worker N…" at bounding box center [468, 152] width 265 height 18
select select "11816"
click at [336, 143] on select "Select the job you're submitting hours for... [[PERSON_NAME] ] Support Worker N…" at bounding box center [468, 152] width 265 height 18
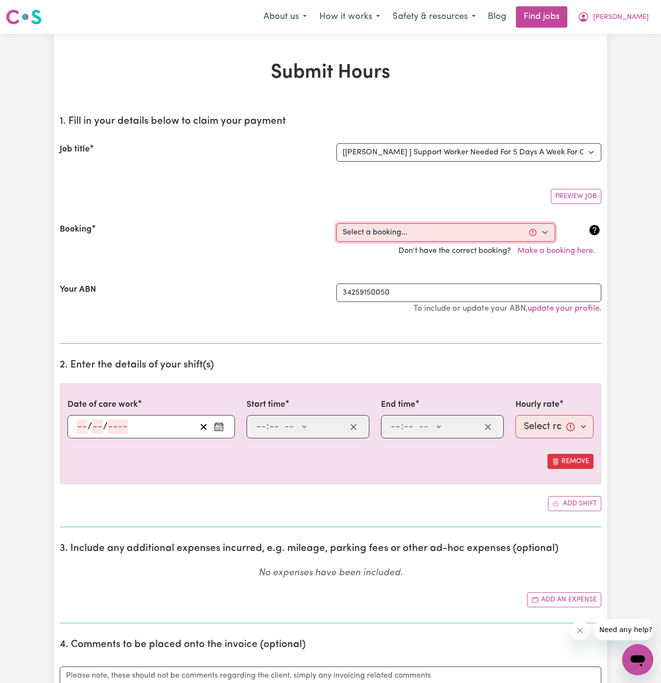
click at [445, 233] on select "Select a booking... [DATE] 06:00pm to 07:00pm (RECURRING) [GEOGRAPHIC_DATA][DAT…" at bounding box center [445, 232] width 219 height 18
select select "360616"
click at [336, 223] on select "Select a booking... [DATE] 06:00pm to 07:00pm (RECURRING) [GEOGRAPHIC_DATA][DAT…" at bounding box center [445, 232] width 219 height 18
type input "[DATE]"
type input "28"
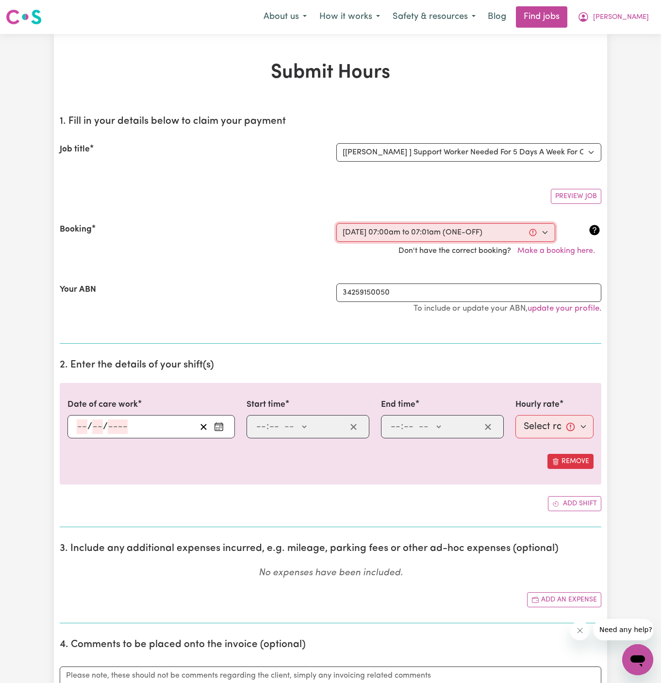
type input "8"
type input "2025"
type input "07:00"
type input "7"
type input "0"
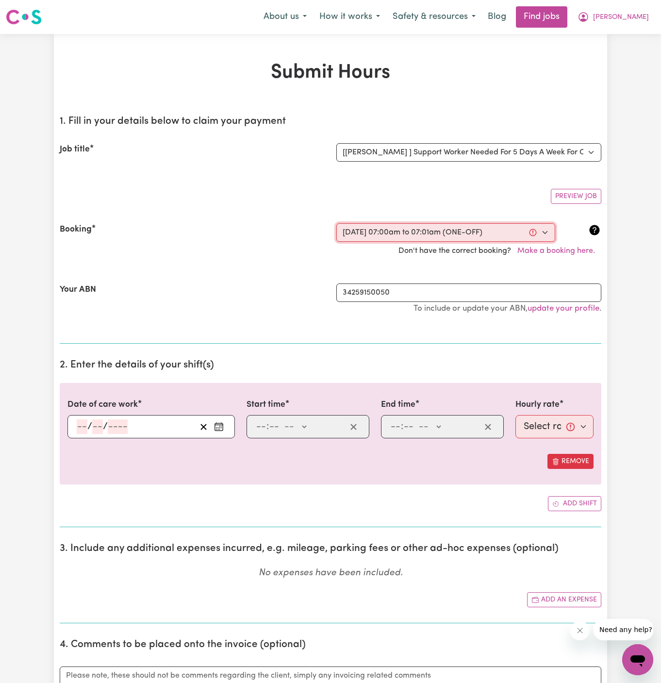
select select "am"
type input "07:01"
type input "7"
type input "1"
select select "am"
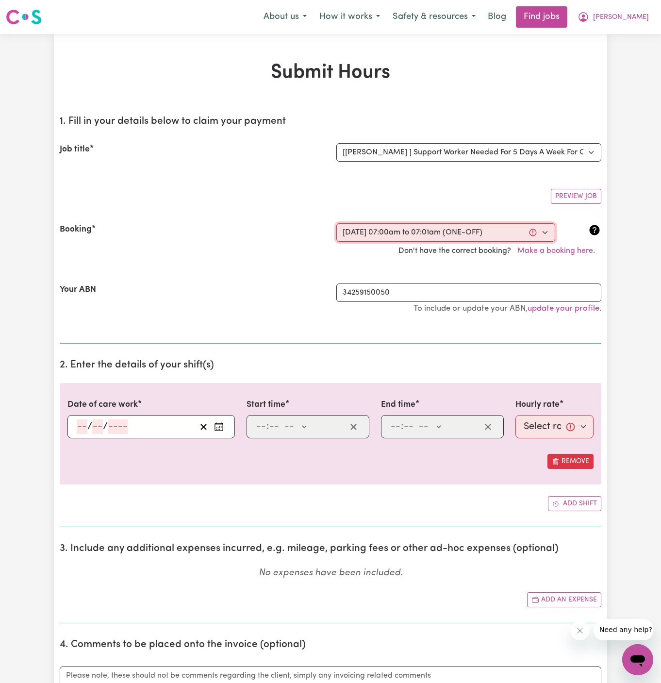
select select "49-Weekday"
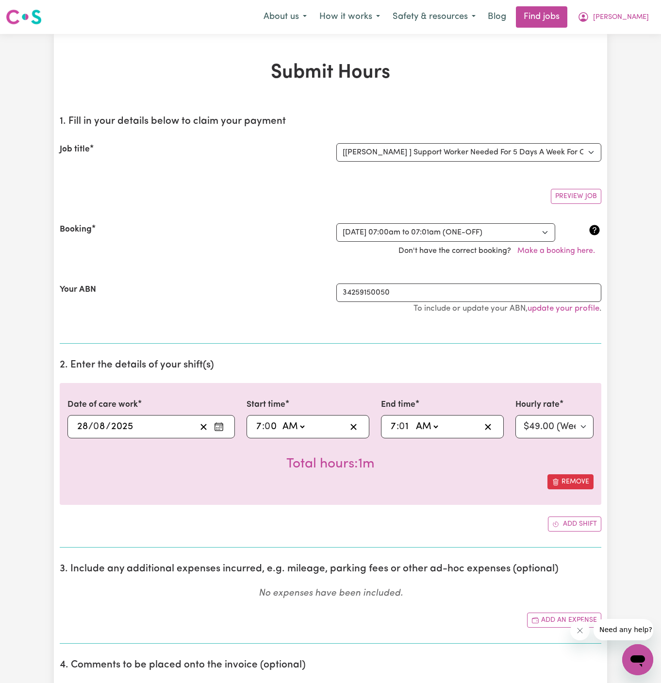
click at [80, 423] on input "28" at bounding box center [83, 426] width 12 height 15
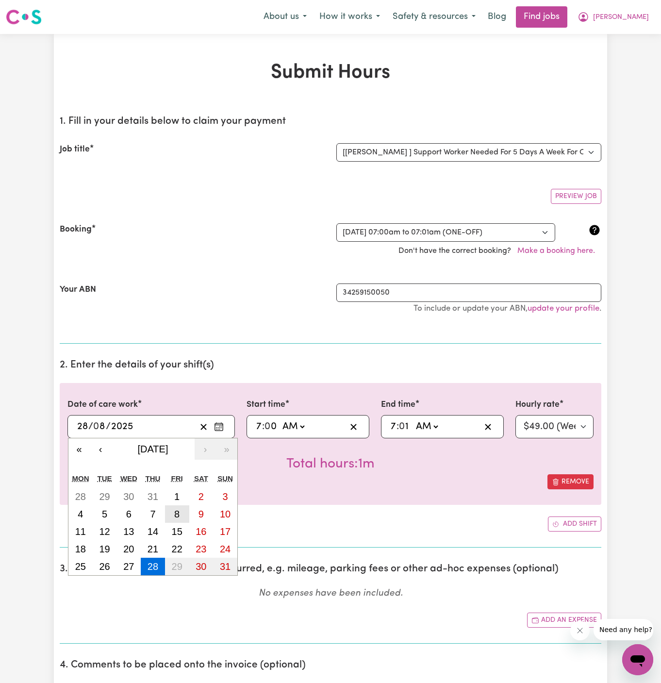
click at [180, 514] on button "8" at bounding box center [177, 513] width 24 height 17
type input "[DATE]"
type input "8"
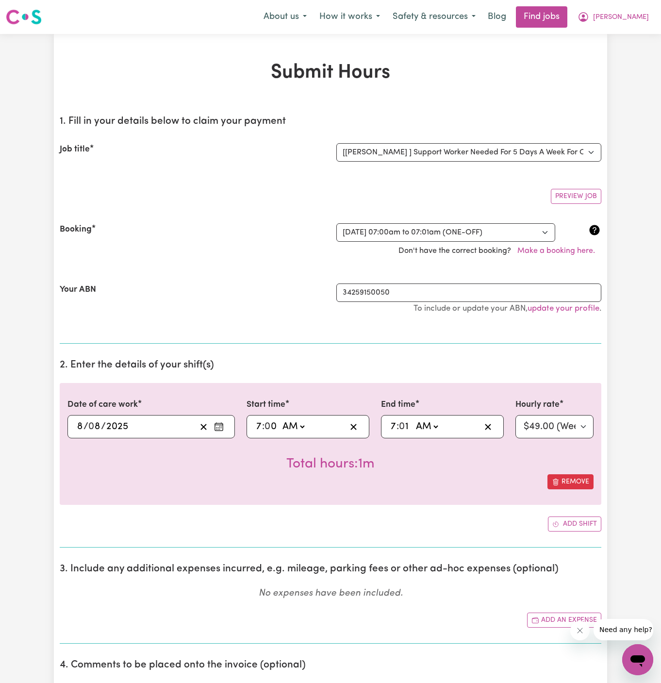
click at [261, 419] on input "7" at bounding box center [259, 426] width 6 height 15
type input "7"
click at [260, 420] on input "7" at bounding box center [259, 426] width 6 height 15
type input "06:00"
type input "6"
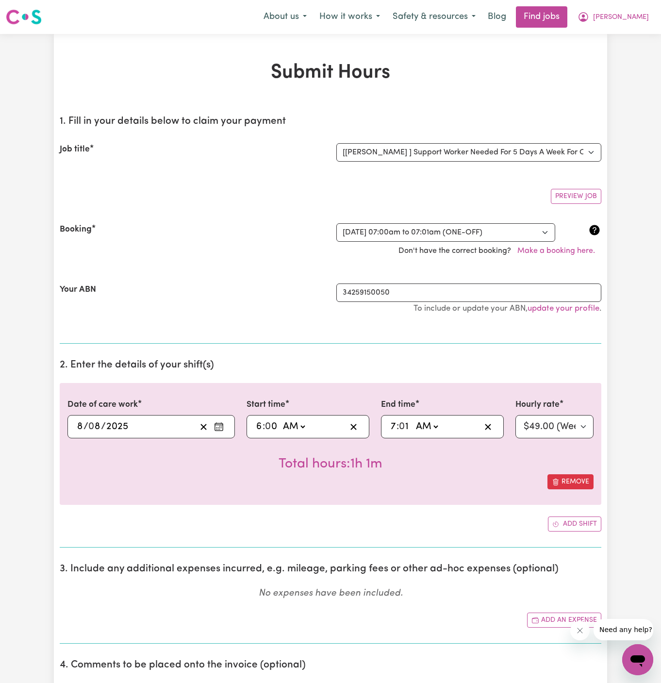
click at [296, 428] on select "AM PM" at bounding box center [294, 426] width 26 height 15
select select "pm"
click at [281, 419] on select "AM PM" at bounding box center [294, 426] width 26 height 15
type input "18:00"
click at [402, 426] on input "1" at bounding box center [406, 426] width 12 height 15
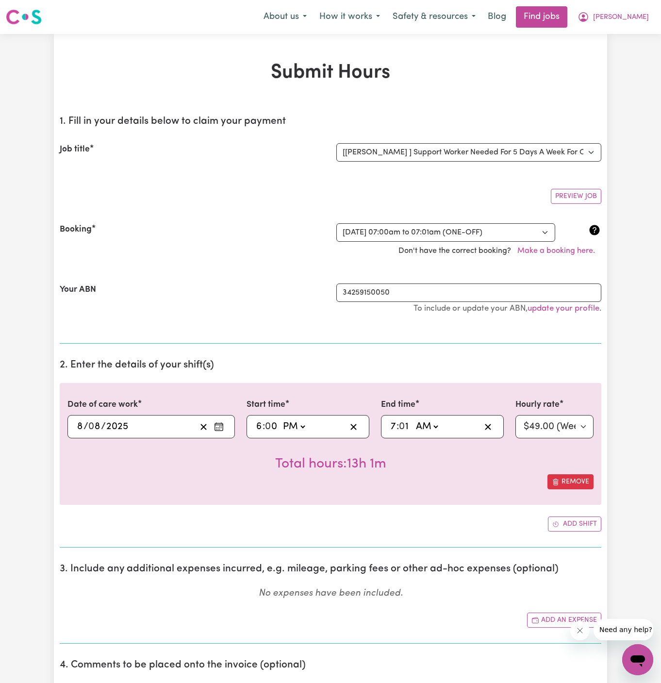
type input "07:00"
type input "00"
click at [431, 426] on select "AM PM" at bounding box center [428, 426] width 26 height 15
select select "pm"
click at [415, 419] on select "AM PM" at bounding box center [428, 426] width 26 height 15
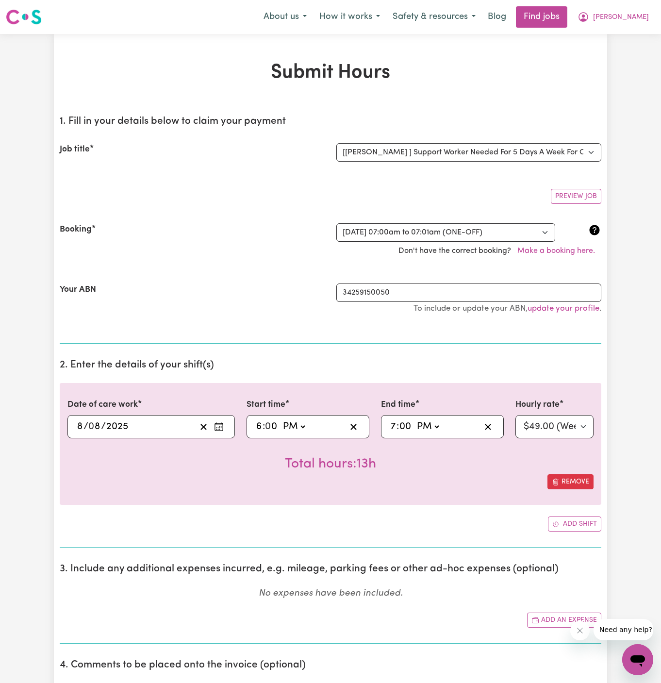
type input "19:00"
type input "0"
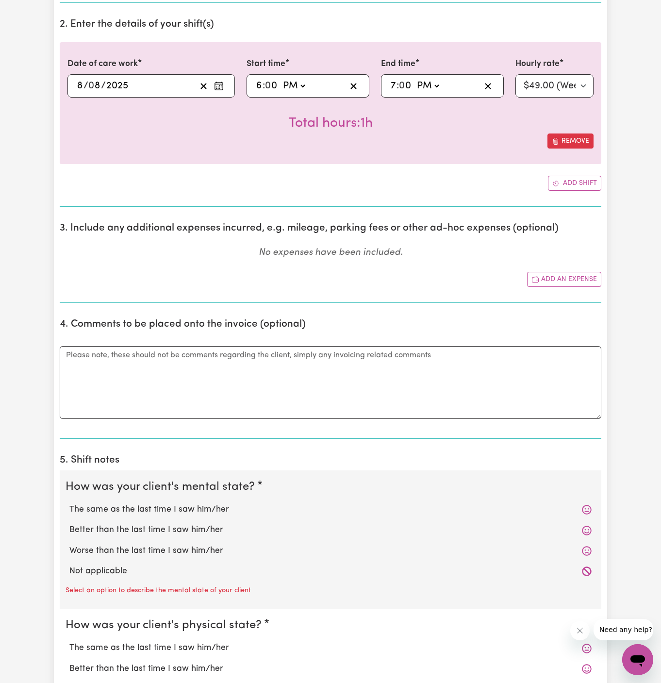
scroll to position [351, 0]
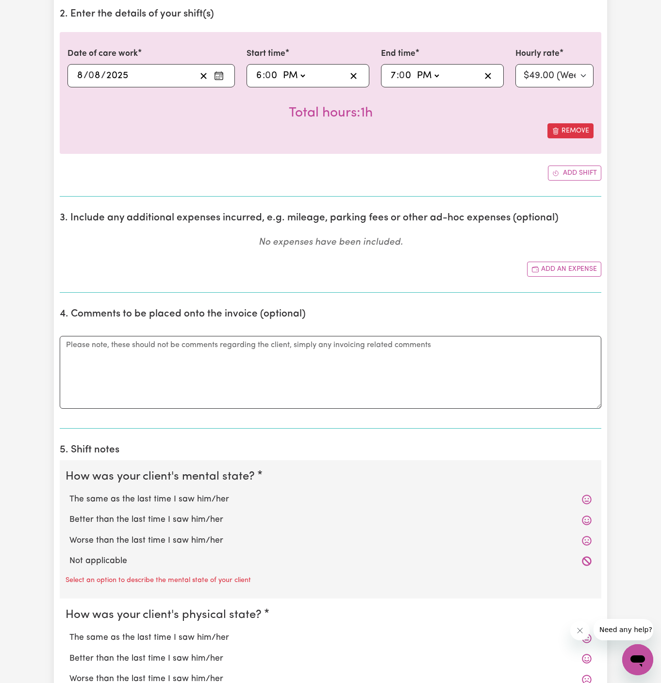
click at [161, 555] on label "Not applicable" at bounding box center [330, 561] width 522 height 13
click at [69, 554] on input "Not applicable" at bounding box center [69, 554] width 0 height 0
radio input "true"
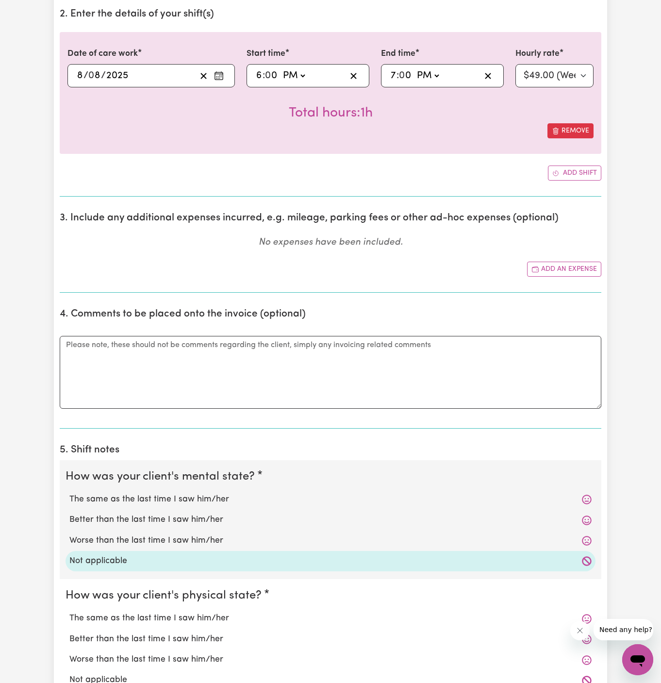
click at [161, 555] on label "Not applicable" at bounding box center [330, 561] width 522 height 13
click at [69, 554] on input "Not applicable" at bounding box center [69, 554] width 0 height 0
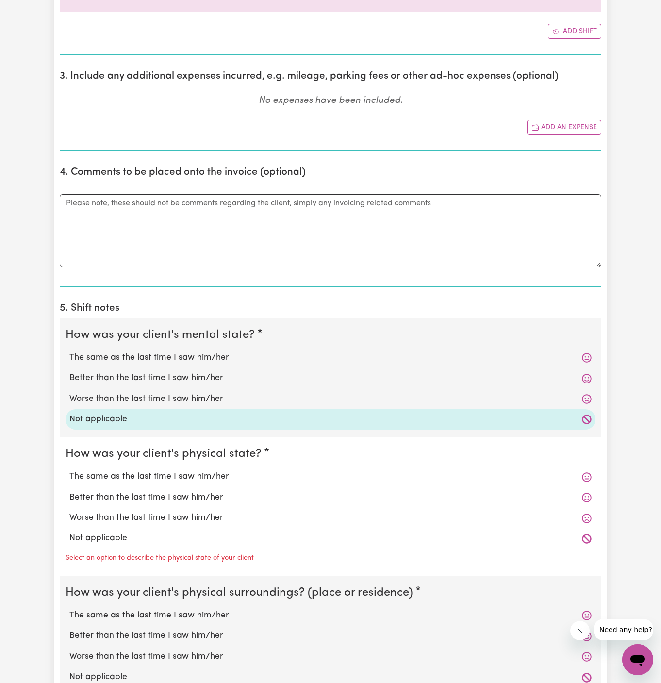
scroll to position [515, 0]
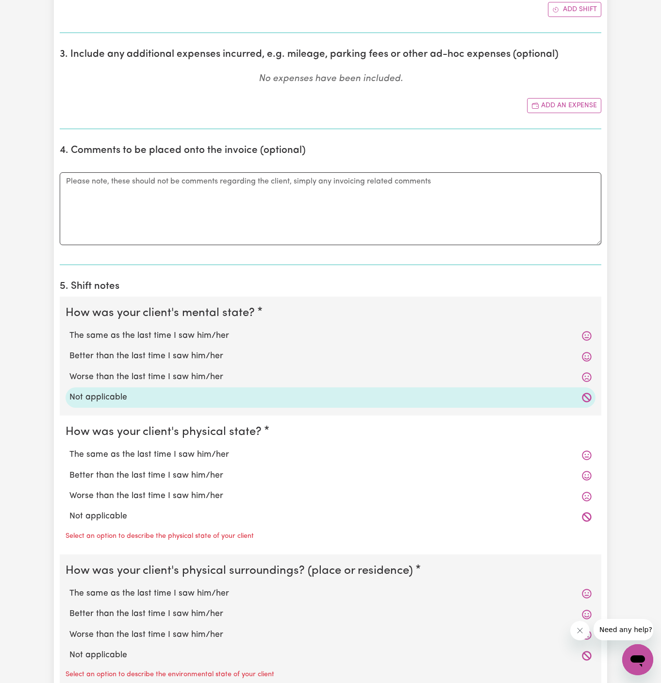
click at [148, 512] on label "Not applicable" at bounding box center [330, 516] width 522 height 13
click at [69, 510] on input "Not applicable" at bounding box center [69, 510] width 0 height 0
radio input "true"
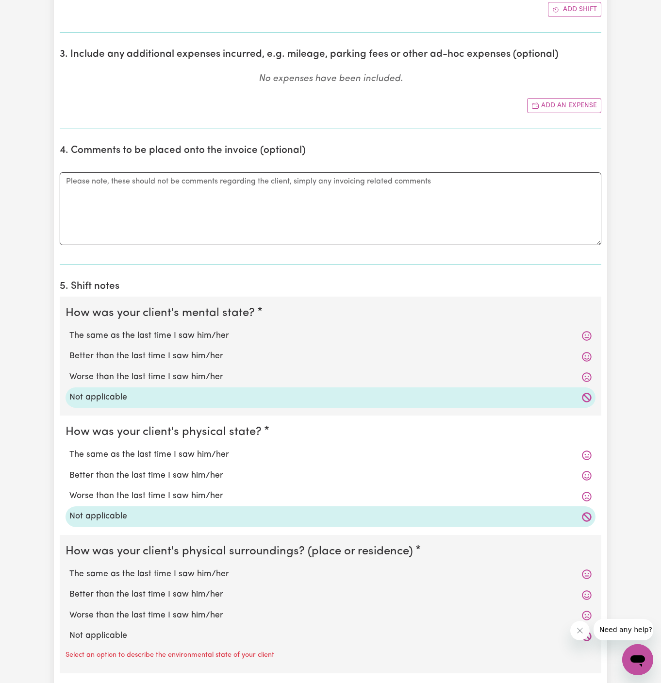
click at [131, 630] on label "Not applicable" at bounding box center [330, 636] width 522 height 13
click at [69, 630] on input "Not applicable" at bounding box center [69, 629] width 0 height 0
radio input "true"
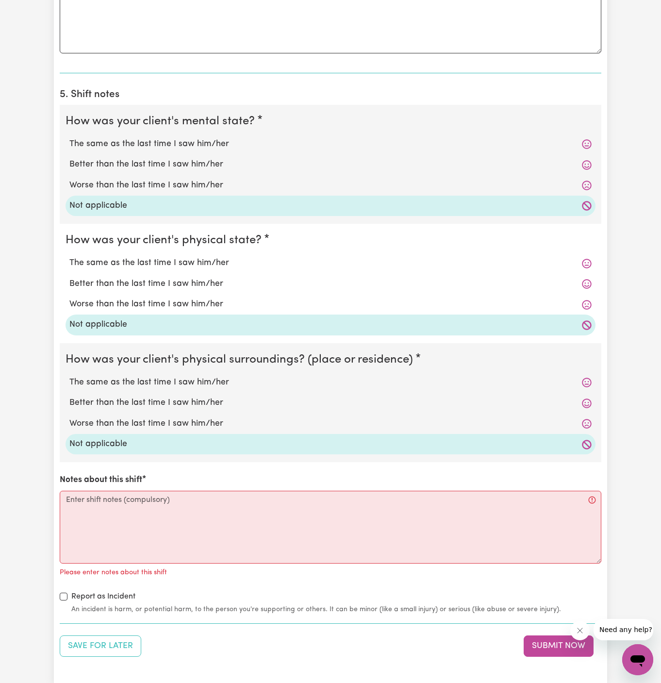
scroll to position [727, 0]
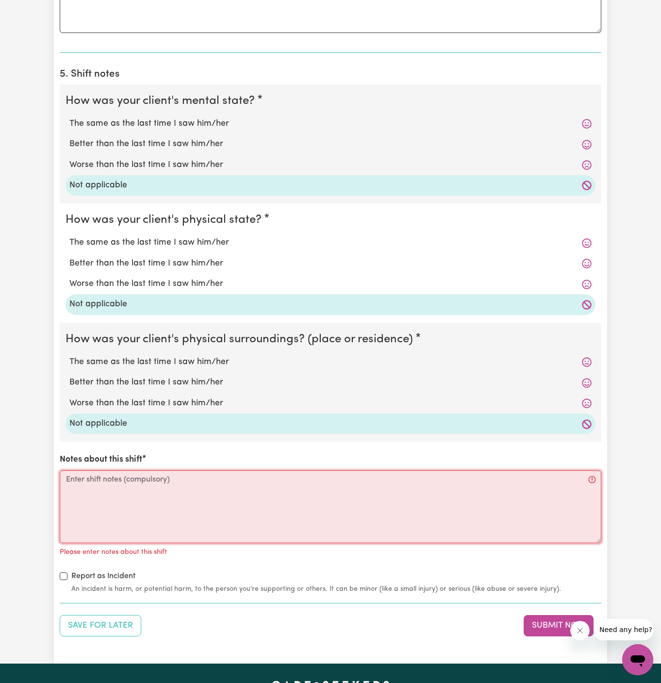
click at [177, 519] on textarea "Notes about this shift" at bounding box center [331, 506] width 542 height 73
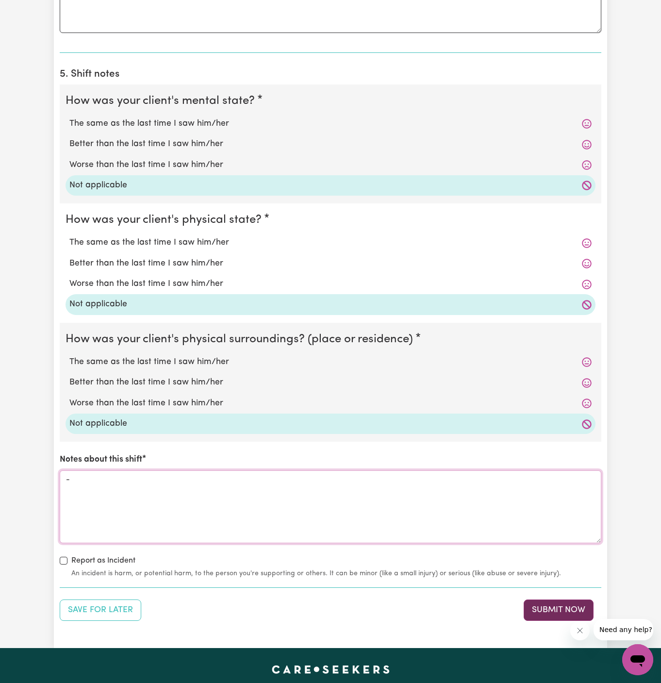
type textarea "-"
click at [576, 601] on button "Submit Now" at bounding box center [559, 610] width 70 height 21
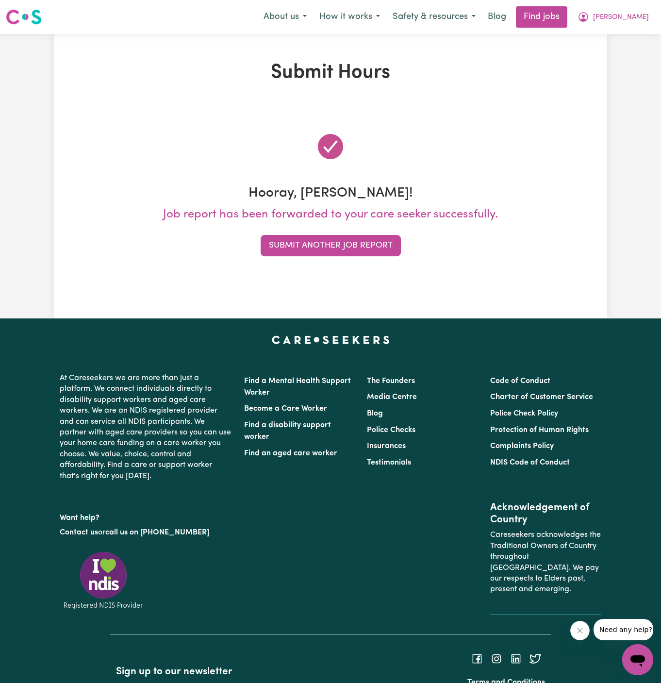
scroll to position [0, 0]
click at [639, 17] on span "[PERSON_NAME]" at bounding box center [621, 17] width 56 height 11
click at [638, 34] on link "My Account" at bounding box center [616, 38] width 77 height 18
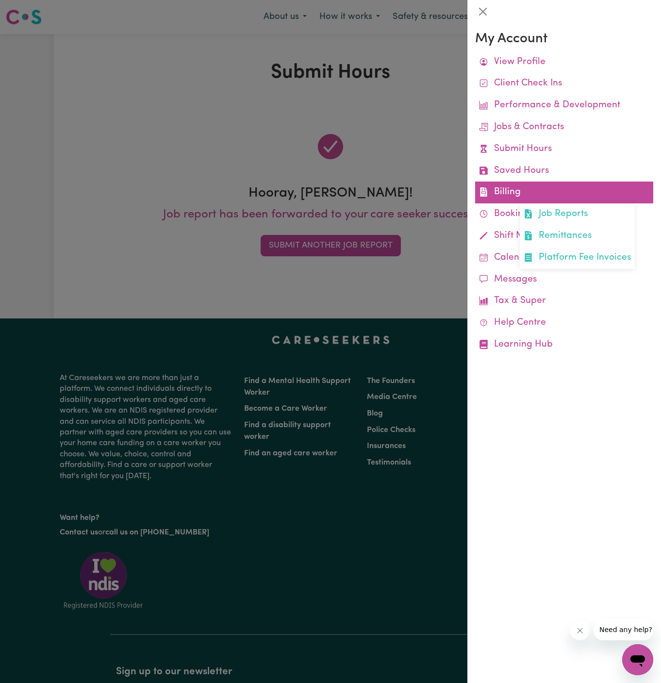
click at [543, 185] on link "Billing Job Reports Remittances Platform Fee Invoices" at bounding box center [564, 193] width 178 height 22
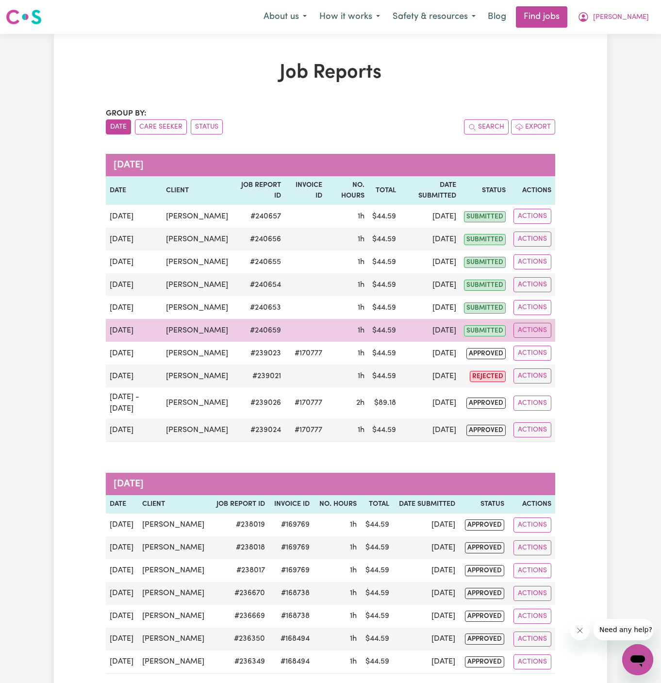
click at [258, 342] on td "# 240659" at bounding box center [258, 330] width 52 height 23
copy td "# 240659"
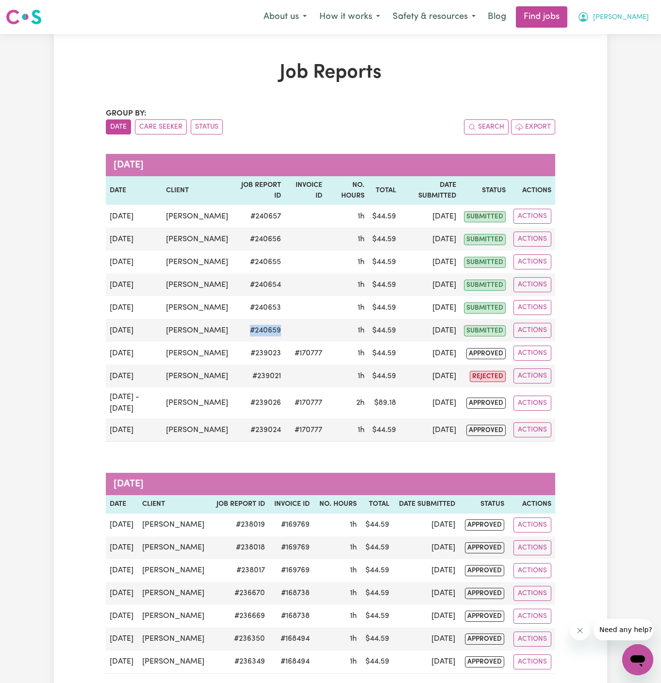
click at [626, 17] on span "[PERSON_NAME]" at bounding box center [621, 17] width 56 height 11
click at [626, 29] on link "My Account" at bounding box center [616, 38] width 77 height 18
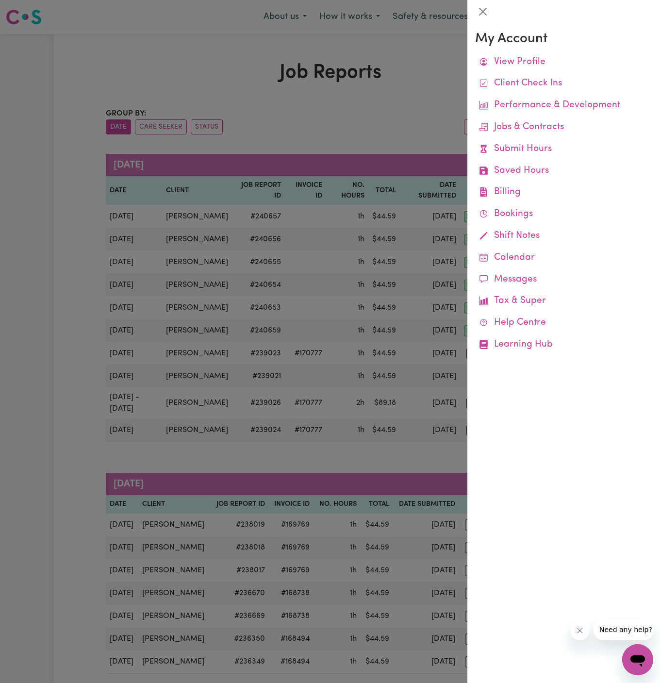
click at [627, 17] on div at bounding box center [564, 11] width 194 height 23
click at [417, 53] on div at bounding box center [330, 341] width 661 height 683
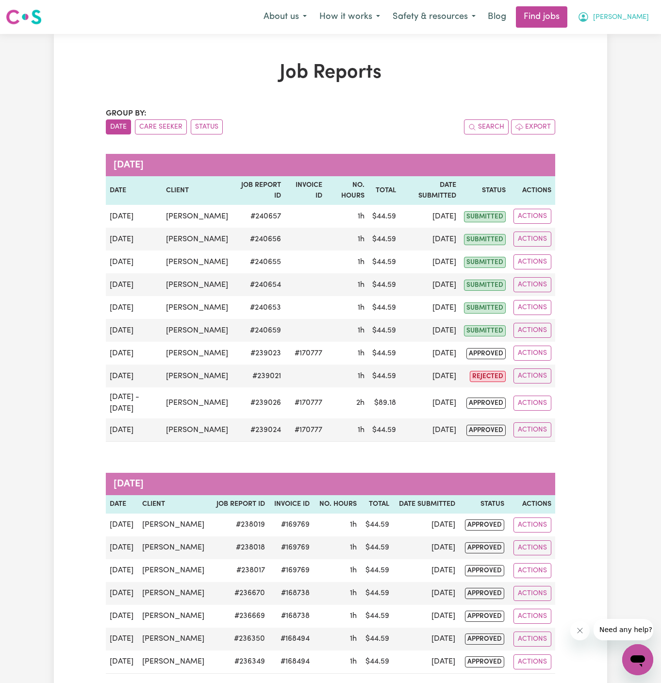
click at [626, 18] on span "[PERSON_NAME]" at bounding box center [621, 17] width 56 height 11
click at [623, 76] on link "Logout" at bounding box center [616, 74] width 77 height 18
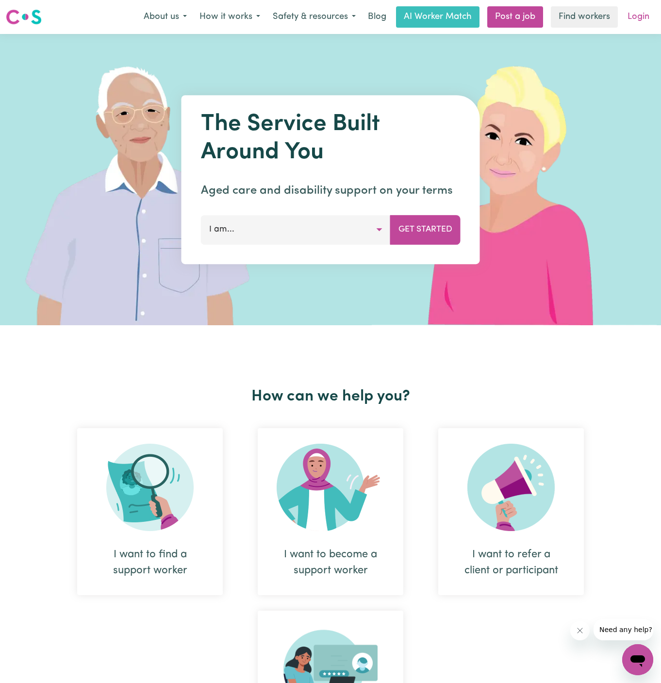
click at [641, 16] on link "Login" at bounding box center [638, 16] width 33 height 21
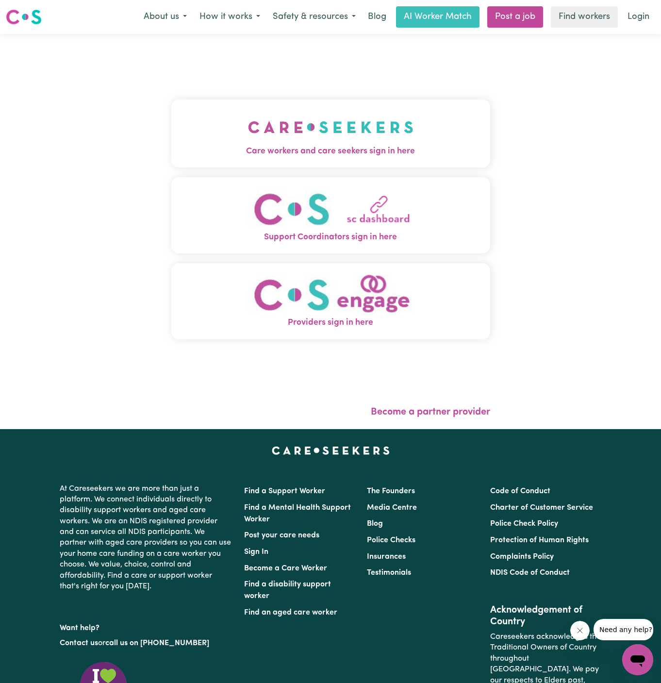
click at [279, 118] on img "Care workers and care seekers sign in here" at bounding box center [331, 127] width 166 height 36
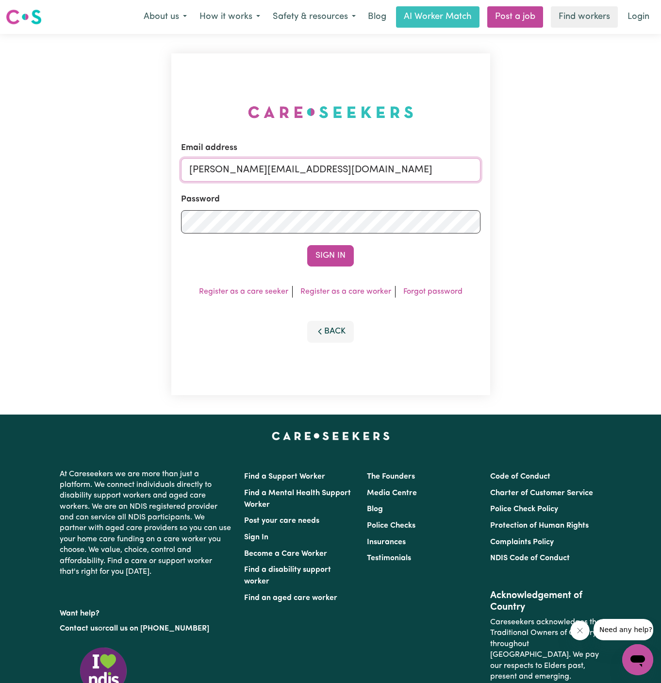
click at [375, 168] on input "[PERSON_NAME][EMAIL_ADDRESS][DOMAIN_NAME]" at bounding box center [331, 169] width 300 height 23
drag, startPoint x: 238, startPoint y: 168, endPoint x: 551, endPoint y: 184, distance: 313.5
click at [551, 184] on div "Email address [EMAIL_ADDRESS][DOMAIN_NAME] Password Sign In Register as a care …" at bounding box center [330, 224] width 661 height 381
type input "[EMAIL_ADDRESS][DOMAIN_NAME]"
click at [348, 251] on button "Sign In" at bounding box center [330, 255] width 47 height 21
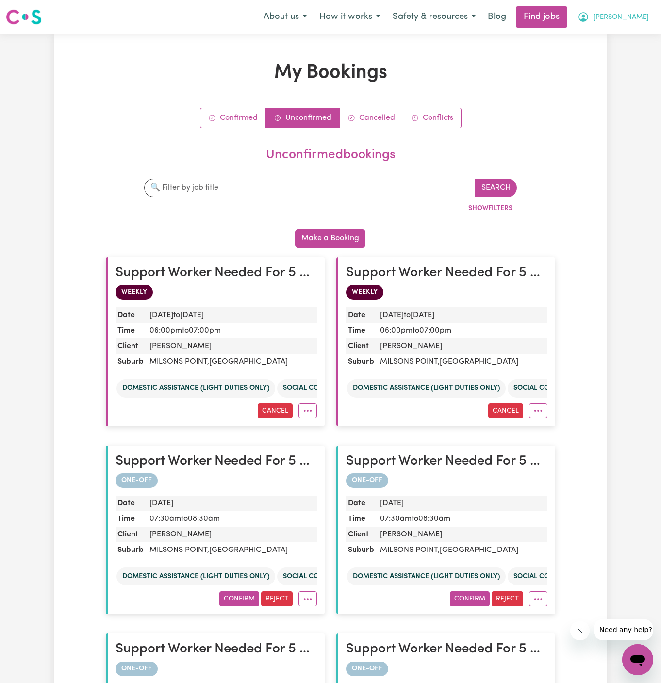
click at [601, 16] on button "[PERSON_NAME]" at bounding box center [613, 17] width 84 height 20
click at [601, 41] on link "My Account" at bounding box center [616, 38] width 77 height 18
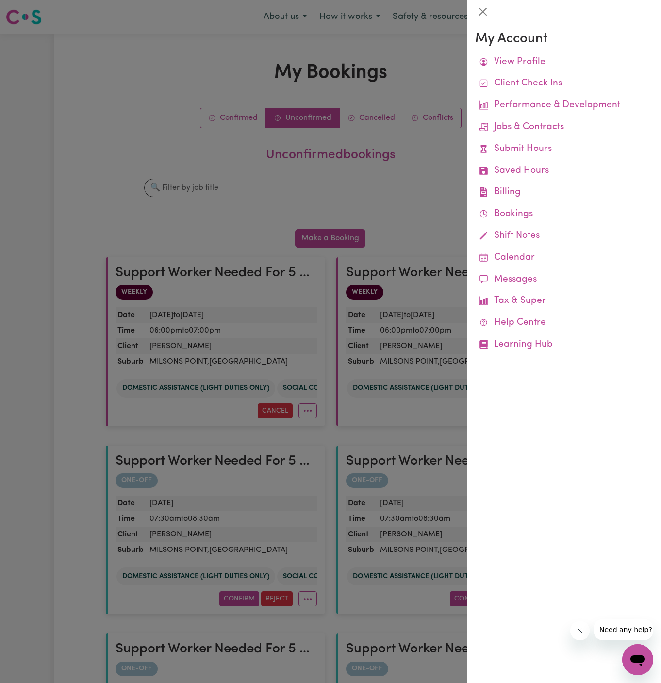
click at [416, 65] on div at bounding box center [330, 341] width 661 height 683
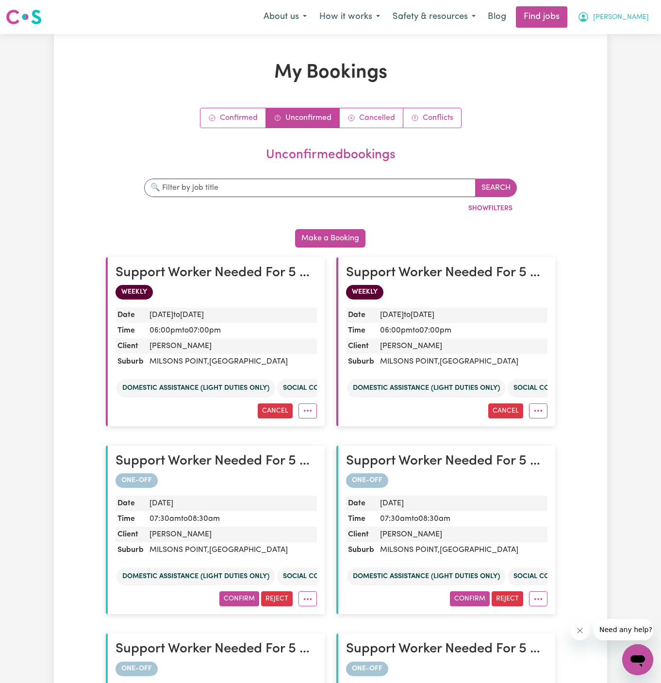
click at [628, 12] on span "[PERSON_NAME]" at bounding box center [621, 17] width 56 height 11
click at [624, 82] on link "Logout" at bounding box center [616, 74] width 77 height 18
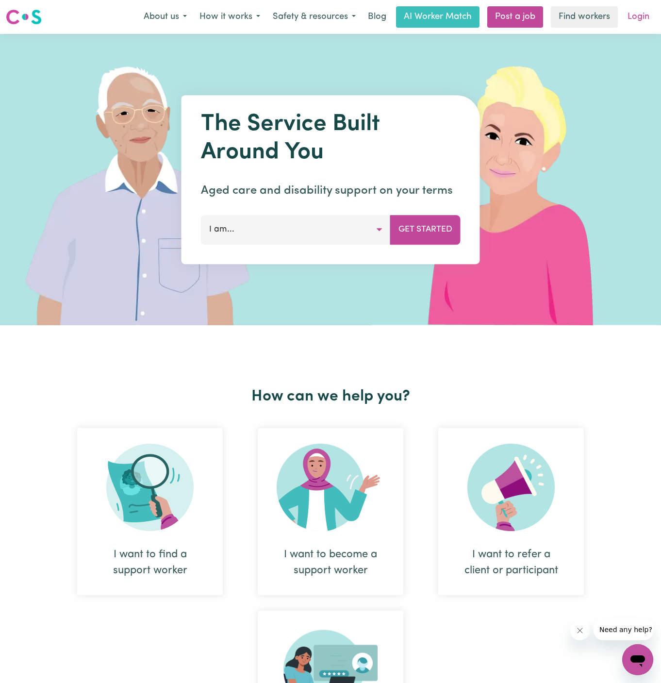
click at [637, 13] on link "Login" at bounding box center [638, 16] width 33 height 21
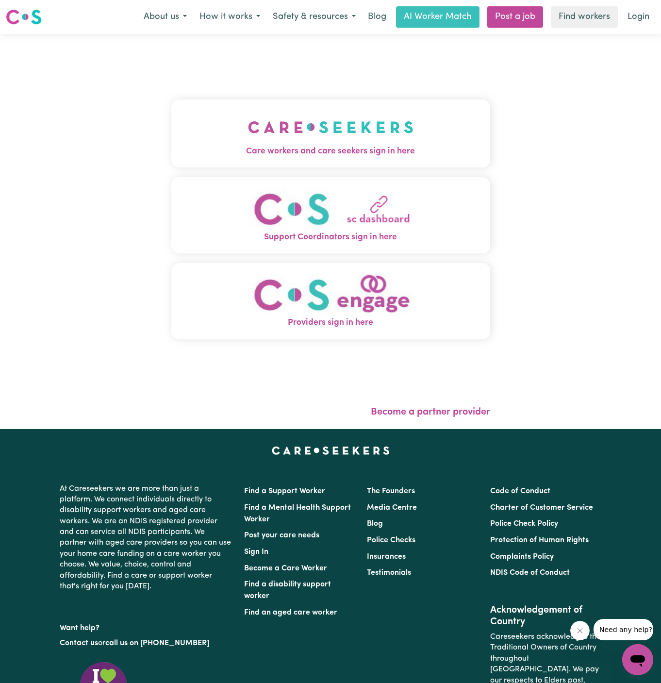
click at [171, 213] on button "Support Coordinators sign in here" at bounding box center [330, 215] width 319 height 76
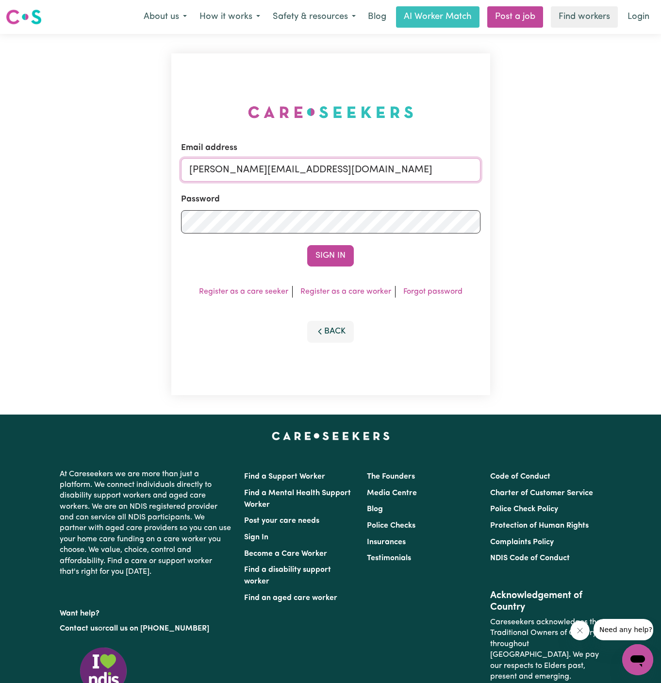
click at [318, 174] on input "[PERSON_NAME][EMAIL_ADDRESS][DOMAIN_NAME]" at bounding box center [331, 169] width 300 height 23
drag, startPoint x: 238, startPoint y: 167, endPoint x: 572, endPoint y: 181, distance: 334.8
click at [572, 181] on div "Email address superuser~Mai-TanNguyenYS@careseekers.com.au Password Sign In Reg…" at bounding box center [330, 224] width 661 height 381
type input "superuser~dawlatalexanderYS@careseekers.com.au"
click at [307, 245] on button "Sign In" at bounding box center [330, 255] width 47 height 21
